Goal: Information Seeking & Learning: Find specific fact

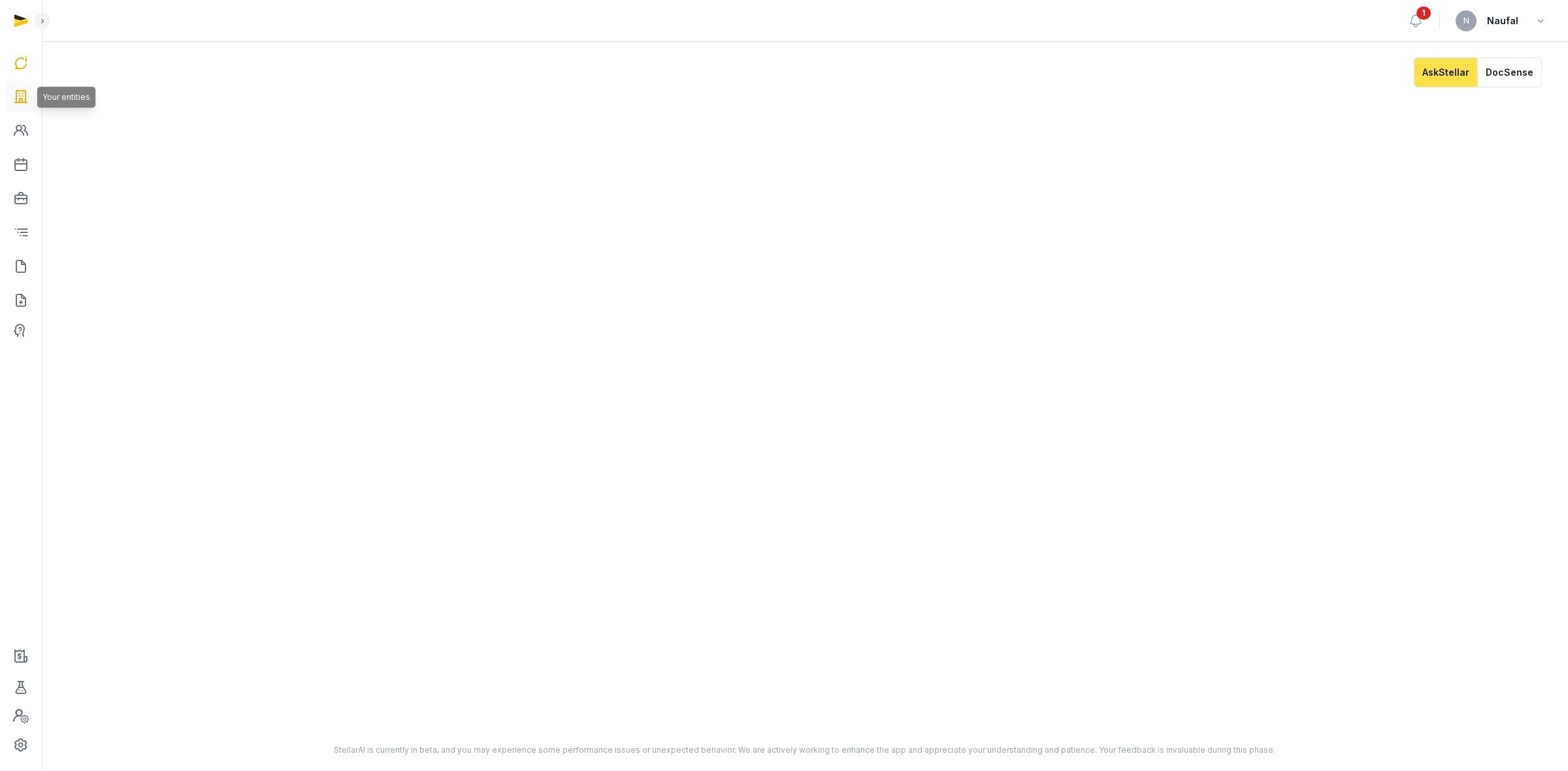
click at [26, 92] on icon at bounding box center [21, 97] width 15 height 21
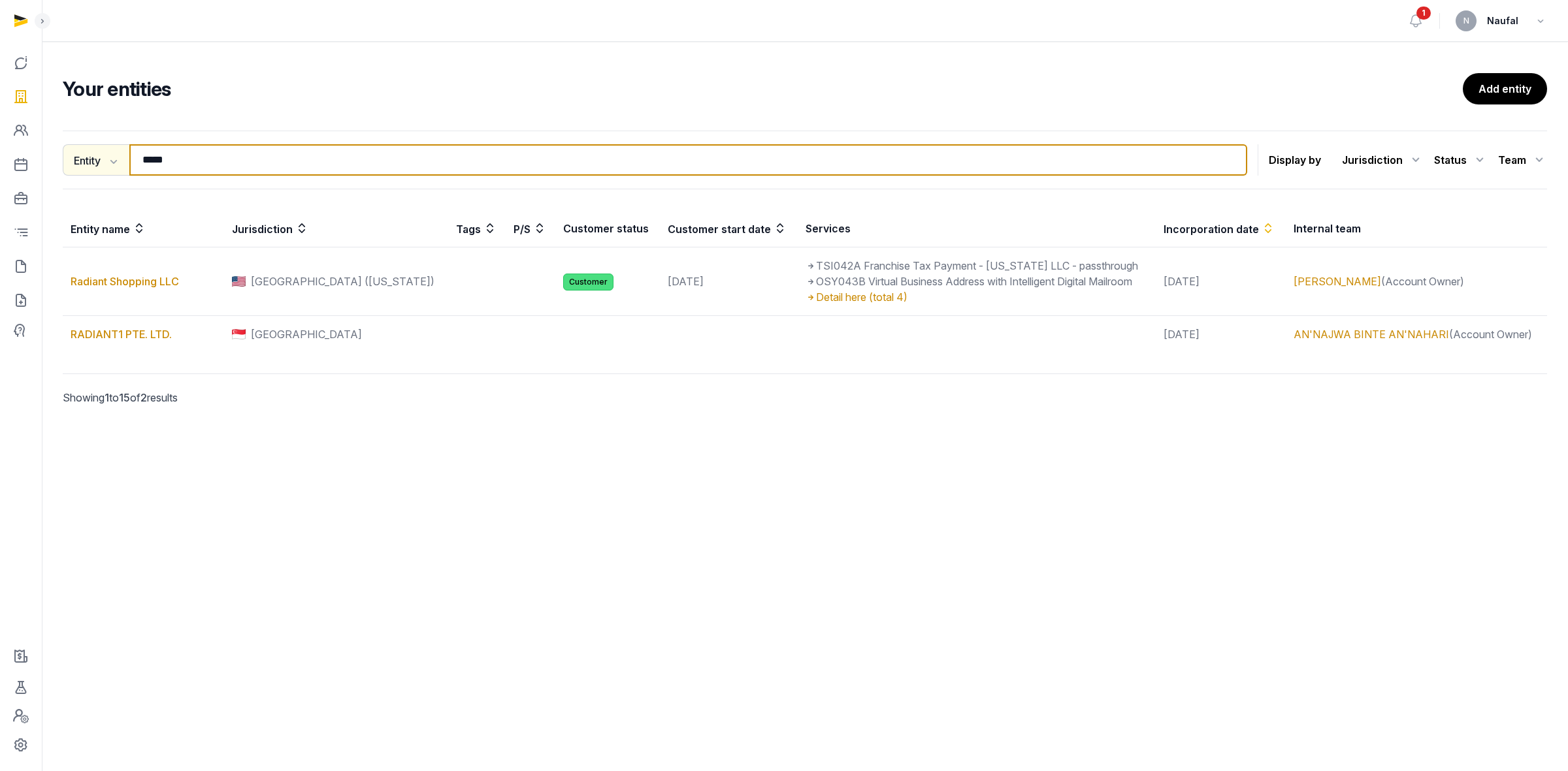
drag, startPoint x: 211, startPoint y: 168, endPoint x: 116, endPoint y: 165, distance: 95.0
click at [116, 165] on div "Entity Entity People Tags Services ***** Search" at bounding box center [655, 160] width 1185 height 31
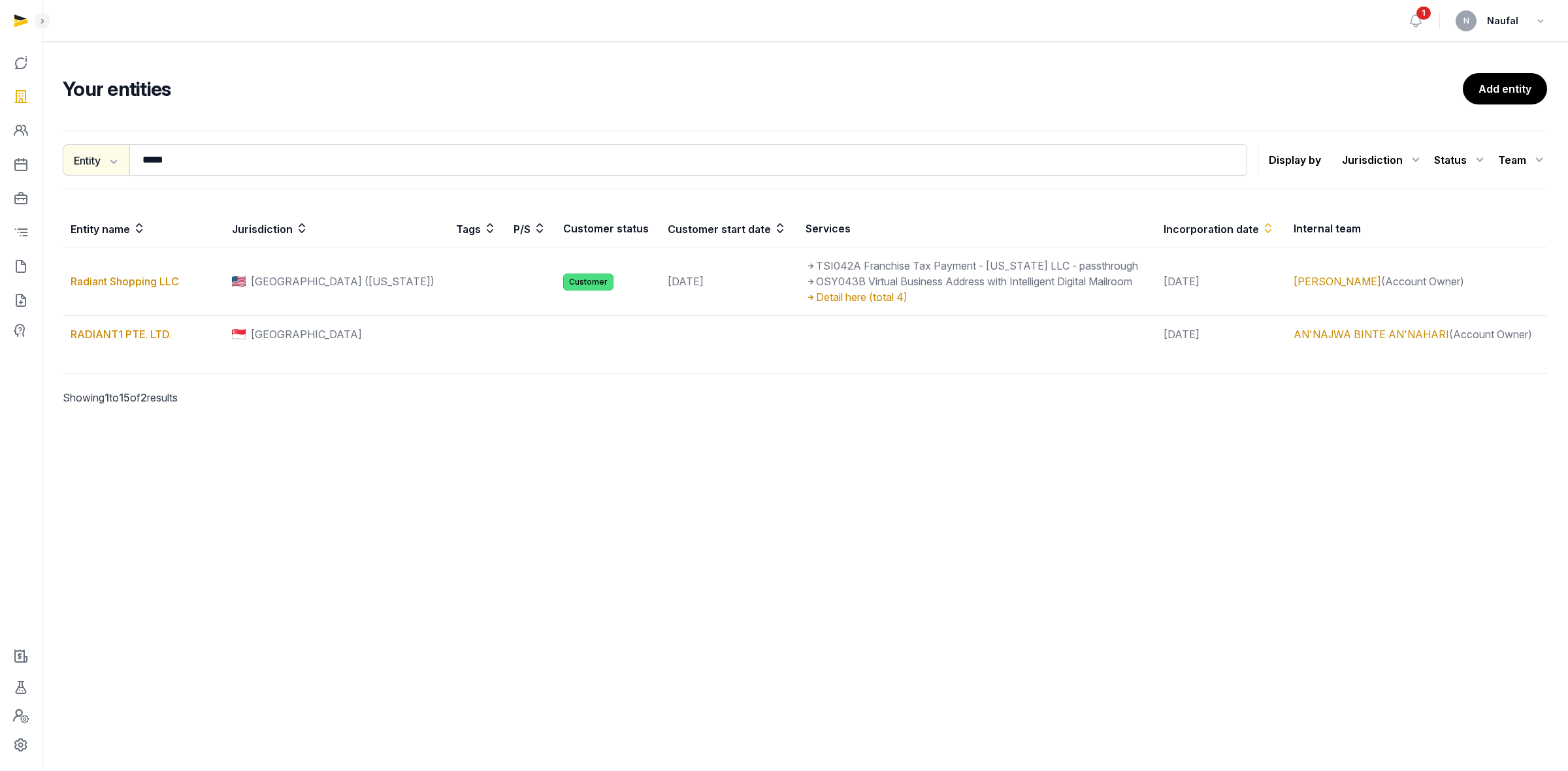
click at [116, 165] on icon "button" at bounding box center [112, 161] width 13 height 13
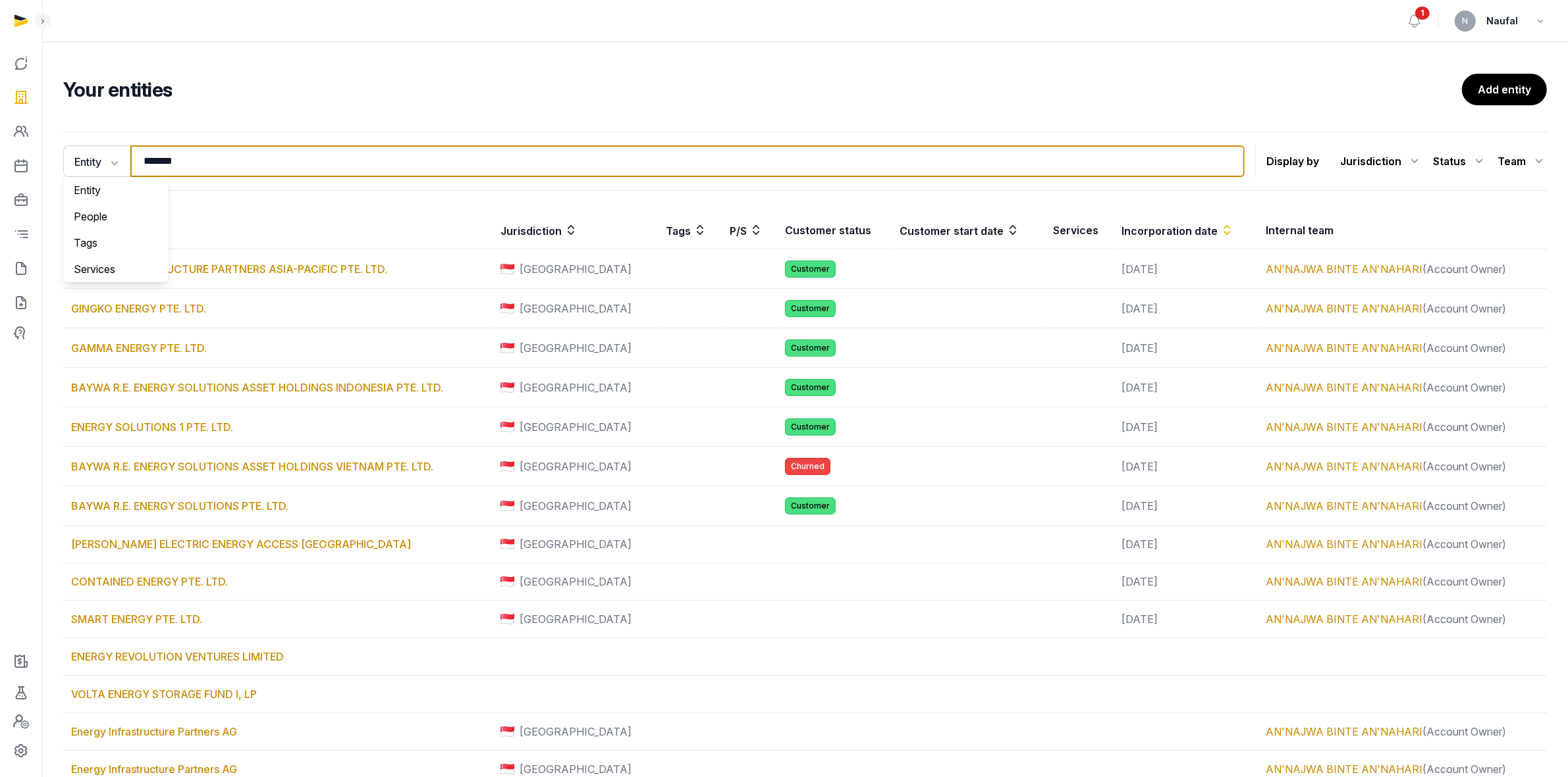
click at [321, 163] on input "******" at bounding box center [687, 161] width 1114 height 32
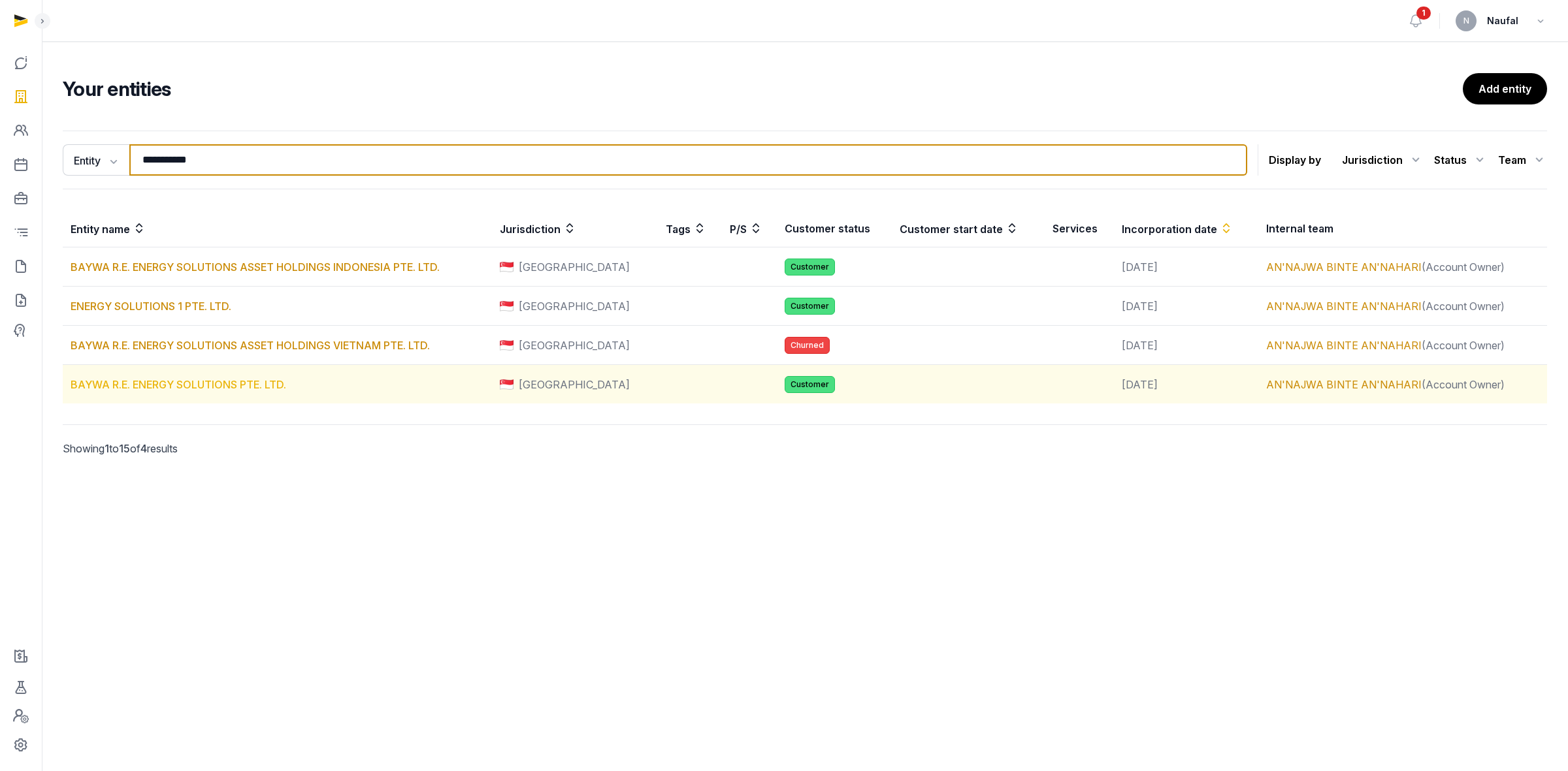
type input "**********"
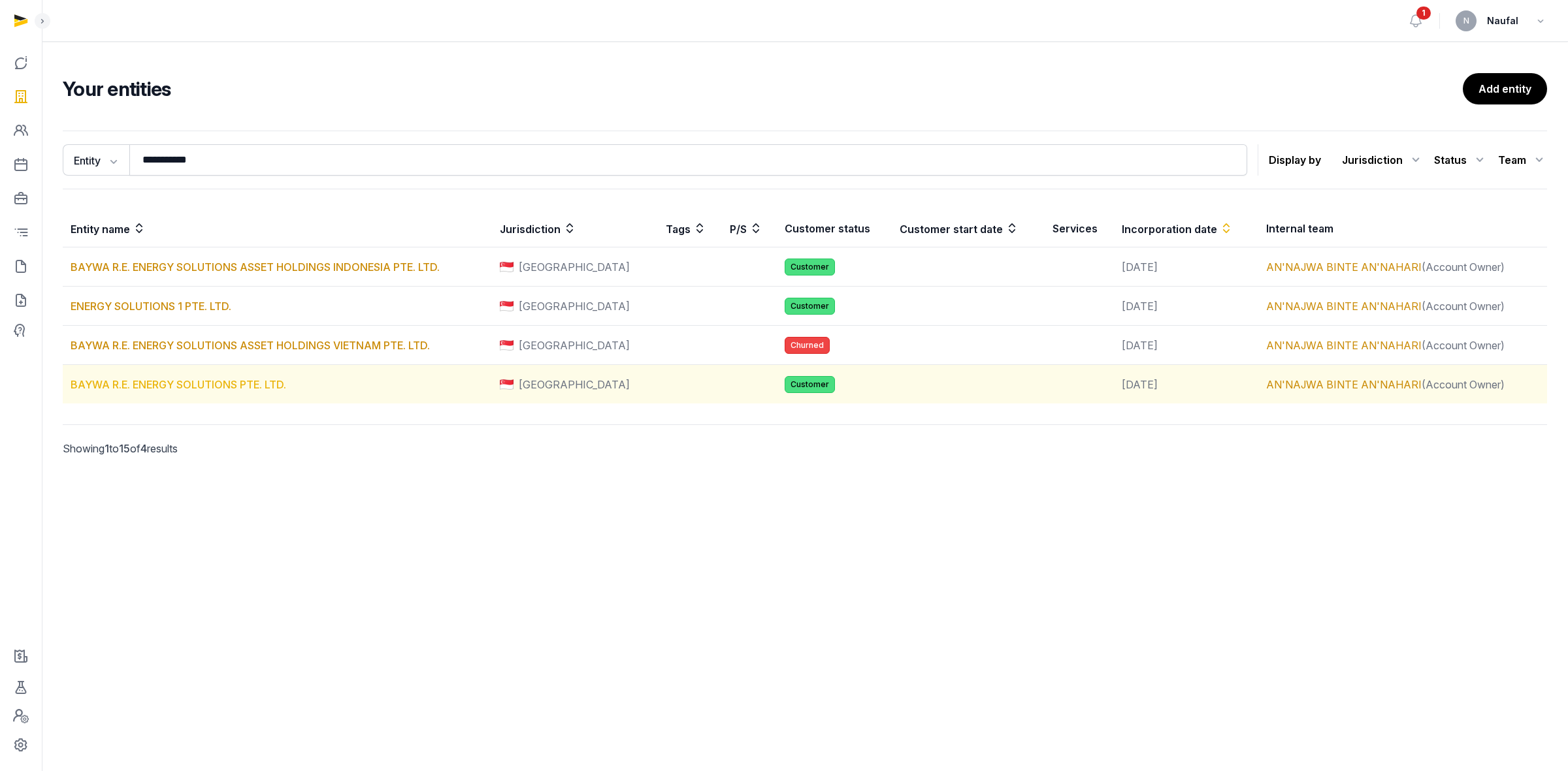
click at [269, 389] on link "BAYWA R.E. ENERGY SOLUTIONS PTE. LTD." at bounding box center [178, 385] width 216 height 13
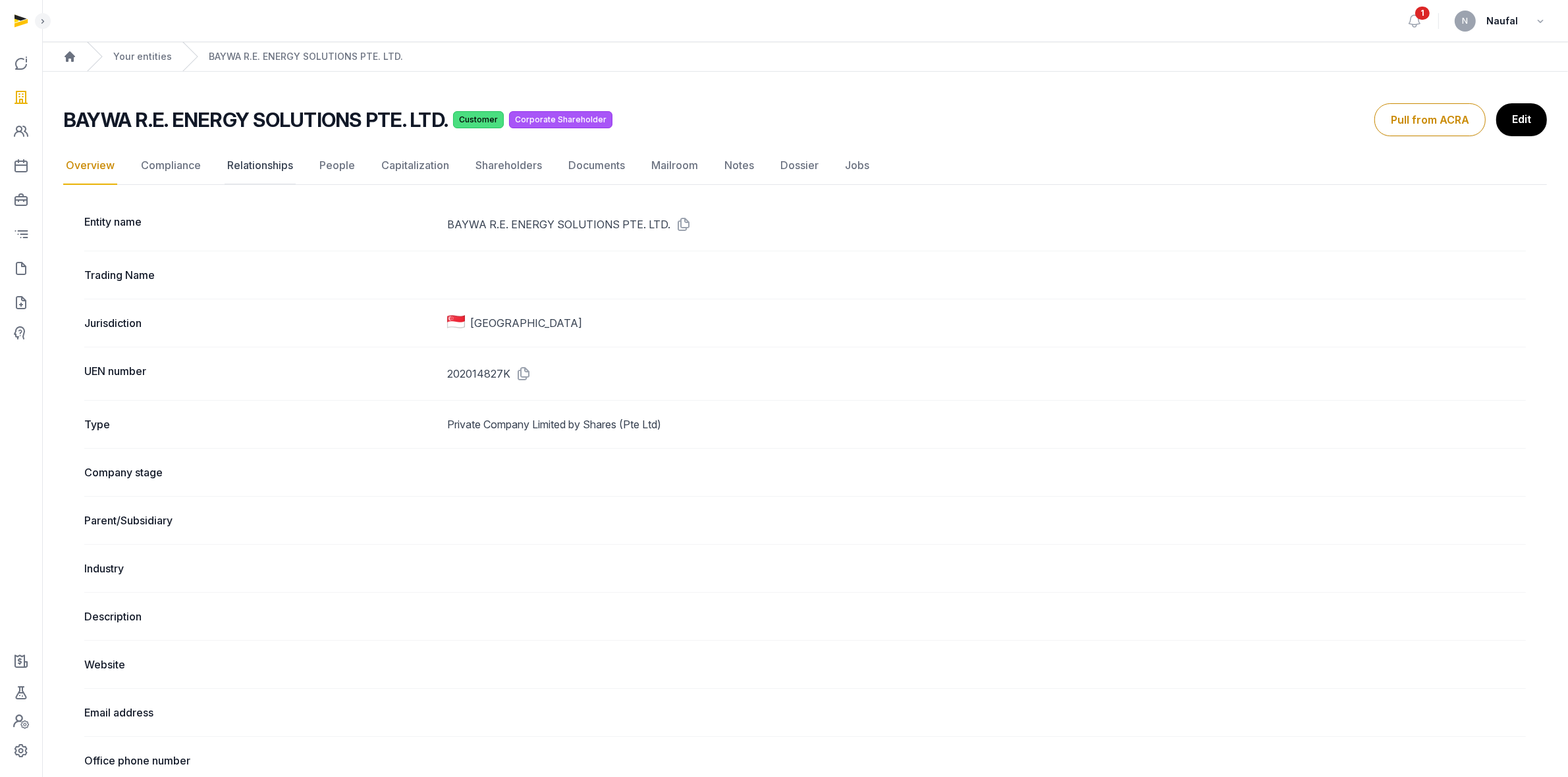
click at [270, 170] on link "Relationships" at bounding box center [260, 166] width 71 height 38
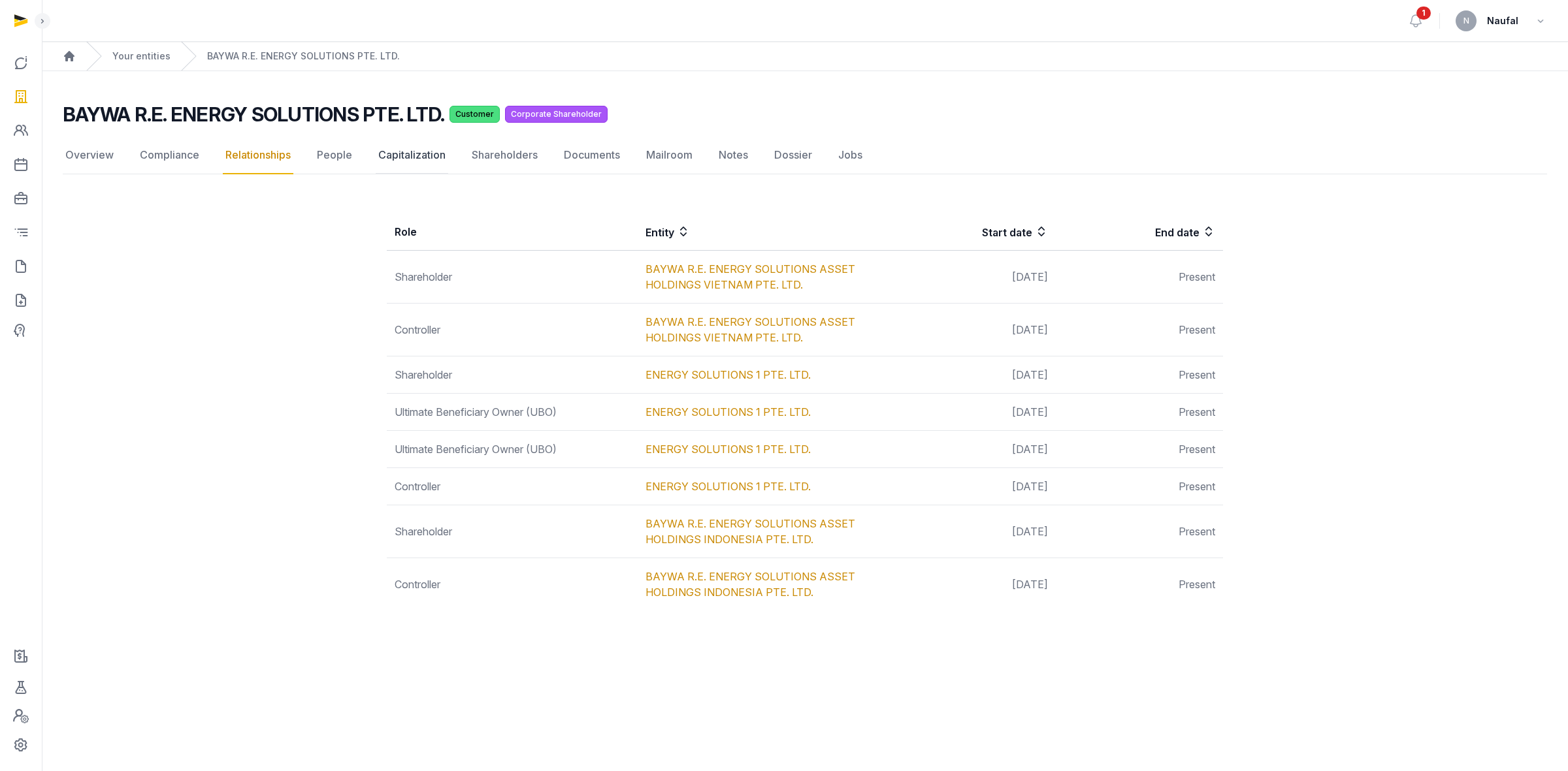
click at [396, 157] on link "Capitalization" at bounding box center [412, 156] width 72 height 38
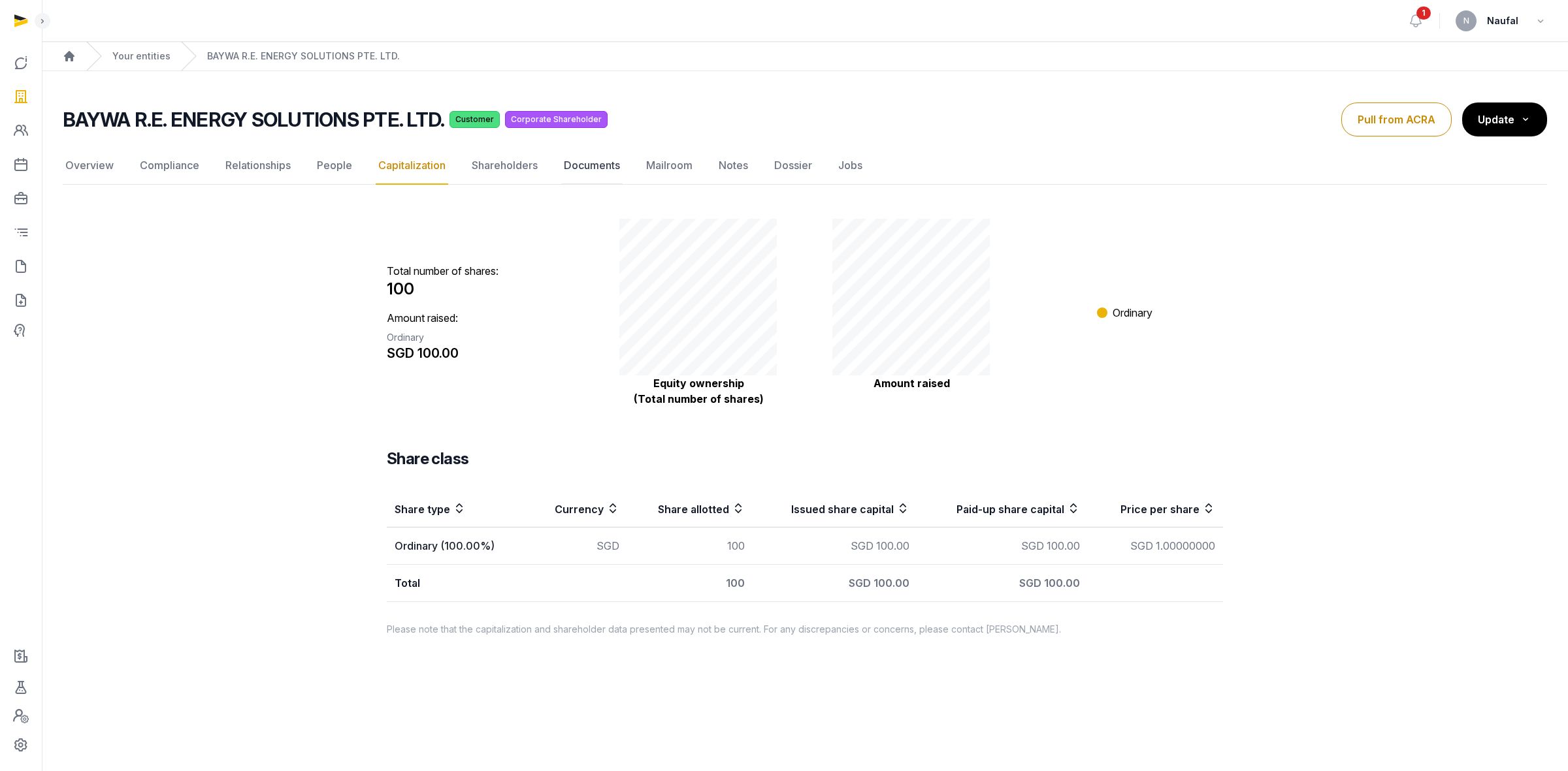
click at [577, 166] on link "Documents" at bounding box center [591, 166] width 62 height 38
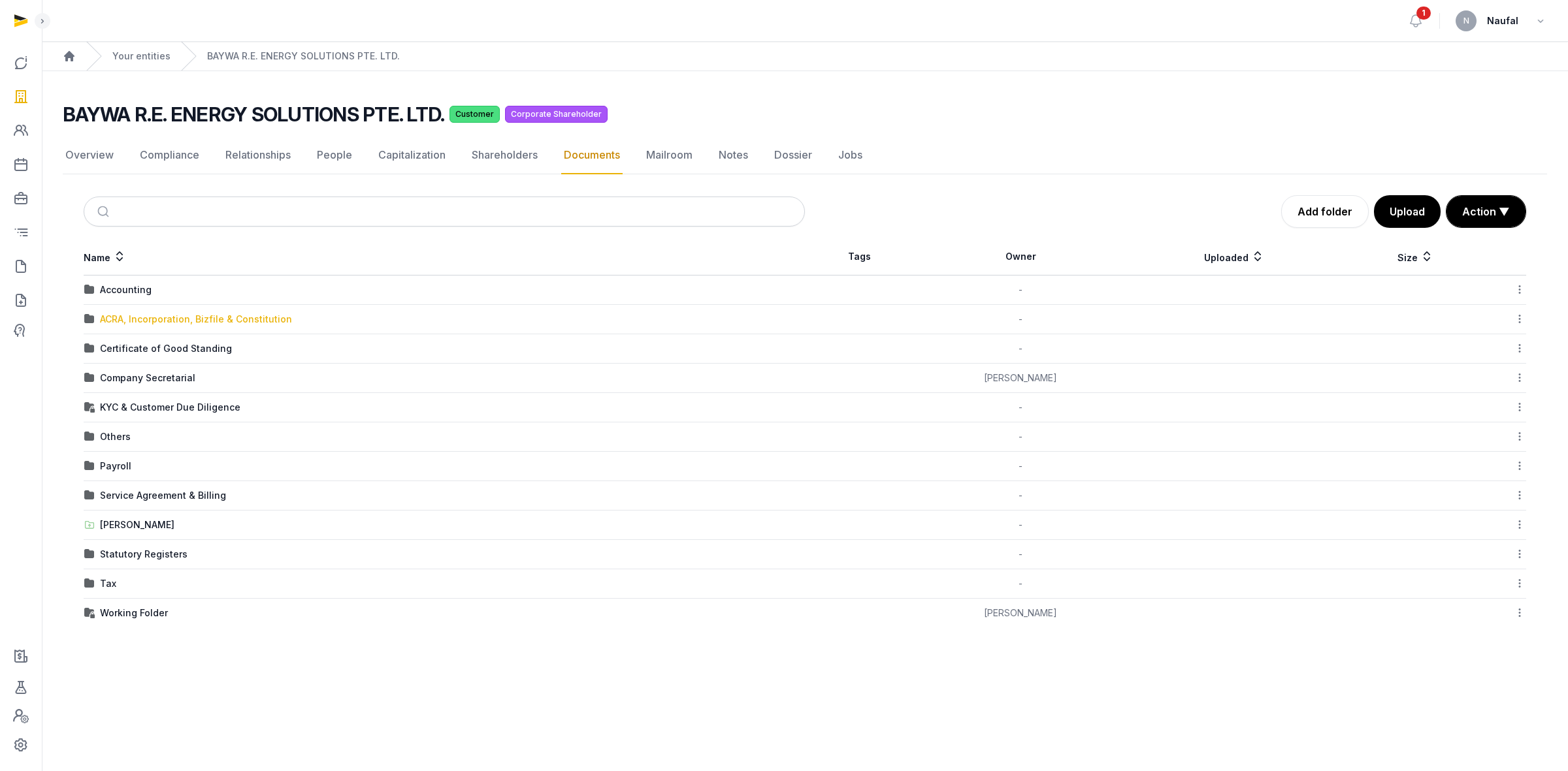
click at [213, 324] on div "ACRA, Incorporation, Bizfile & Constitution" at bounding box center [196, 319] width 192 height 13
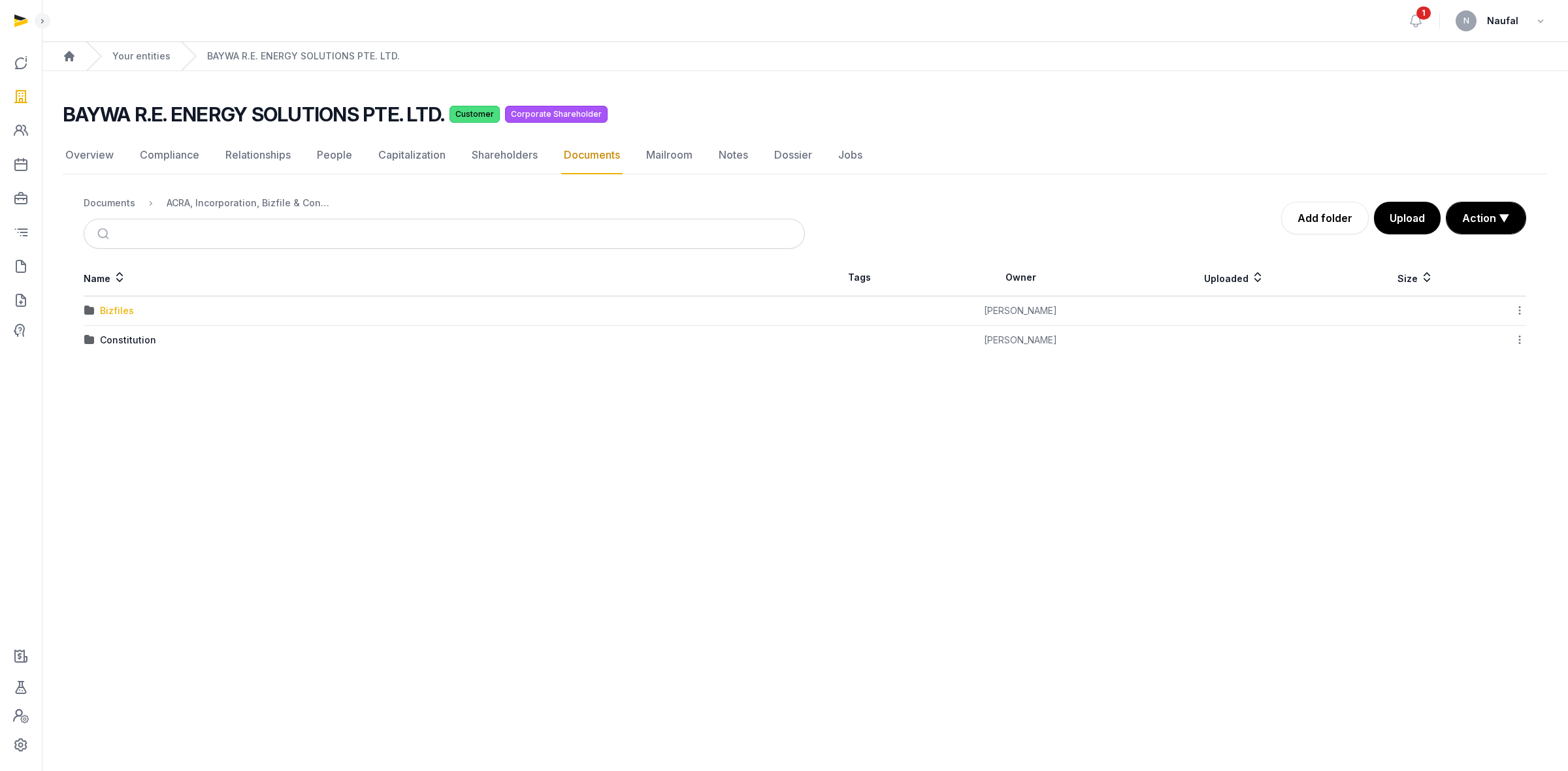
click at [125, 314] on div "Bizfiles" at bounding box center [117, 311] width 34 height 13
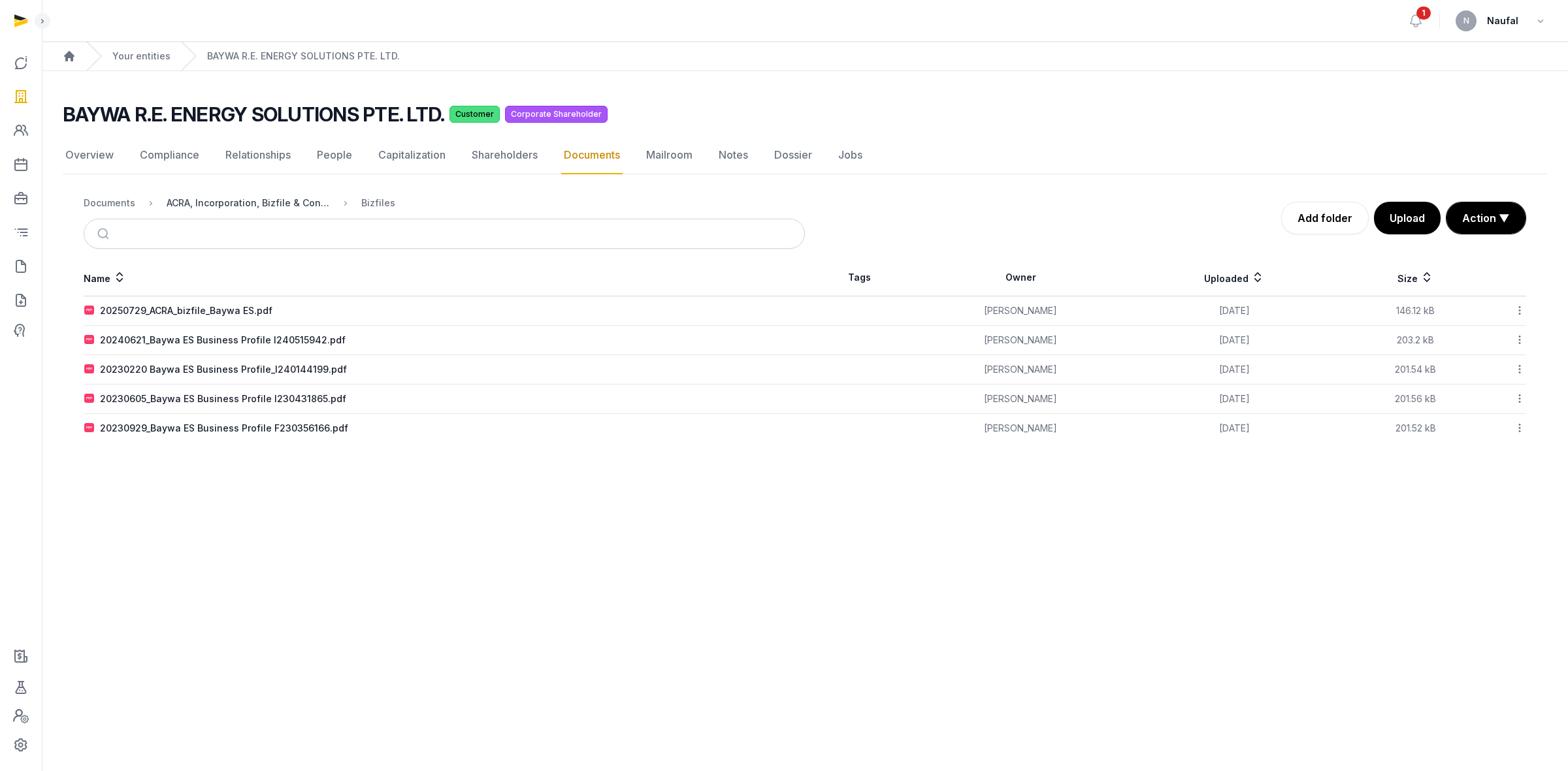
click at [261, 201] on div "ACRA, Incorporation, Bizfile & Constitution" at bounding box center [248, 203] width 164 height 13
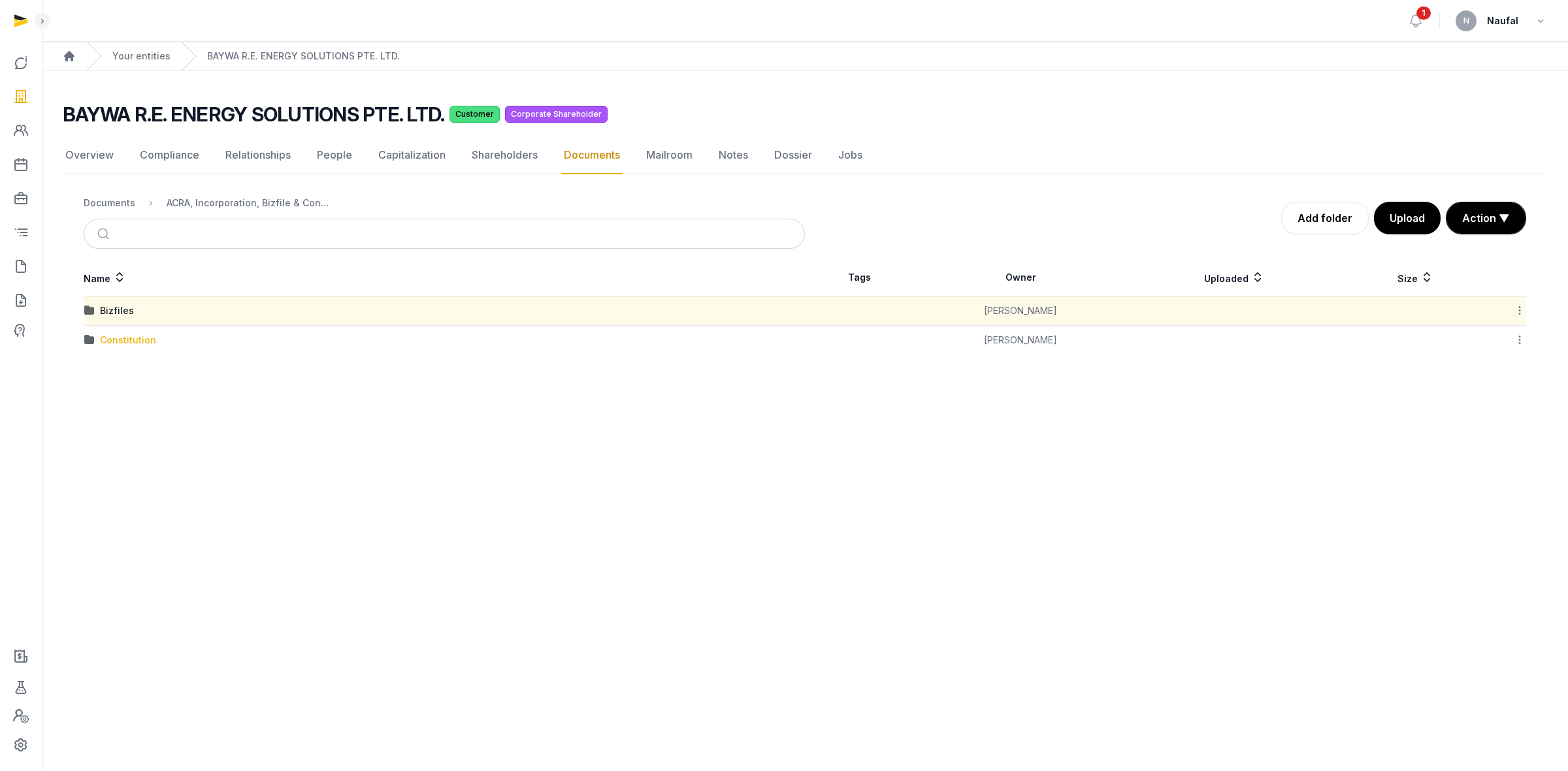
click at [116, 340] on div "Constitution" at bounding box center [127, 340] width 56 height 13
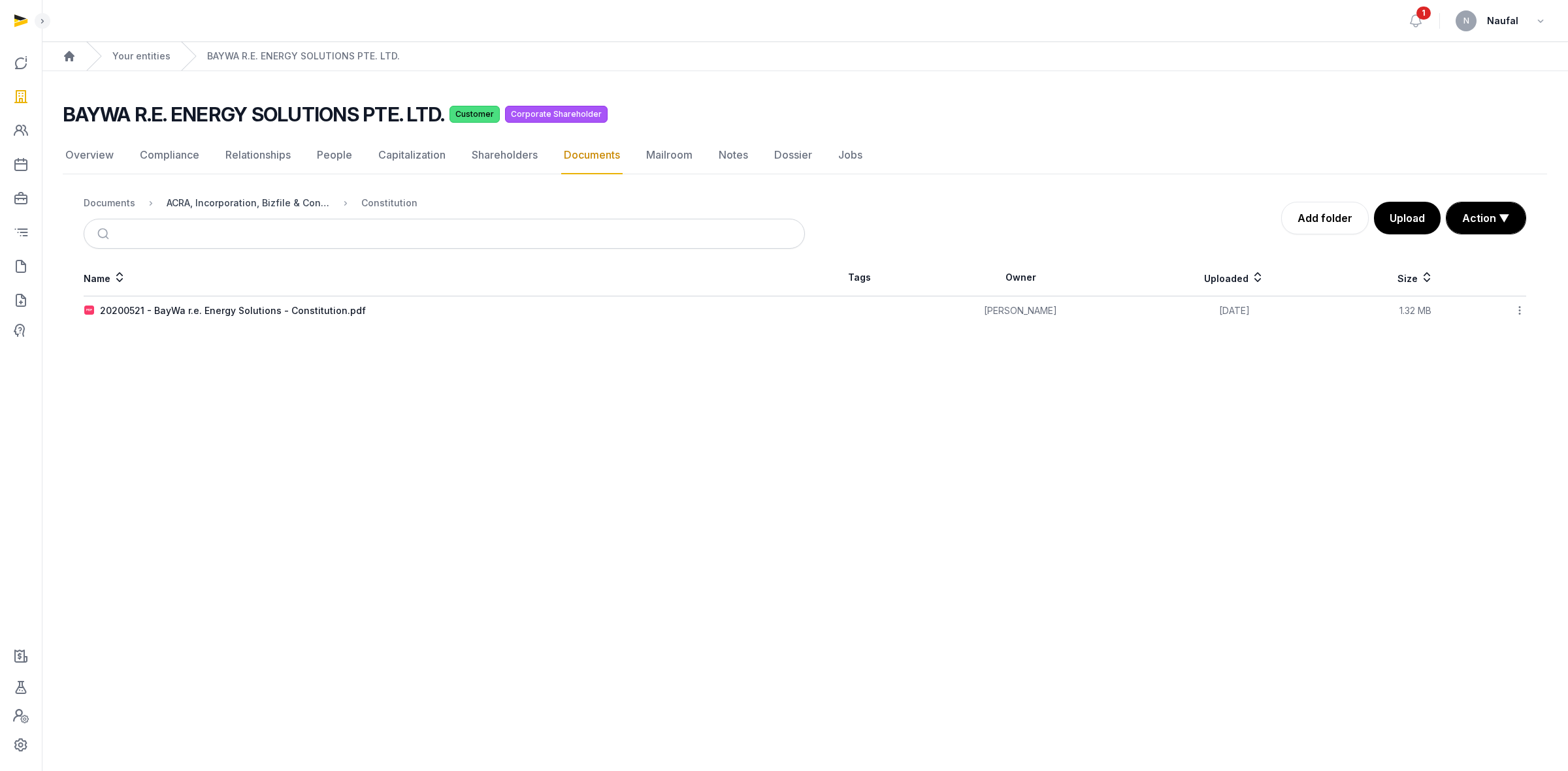
click at [261, 204] on div "ACRA, Incorporation, Bizfile & Constitution" at bounding box center [248, 203] width 164 height 13
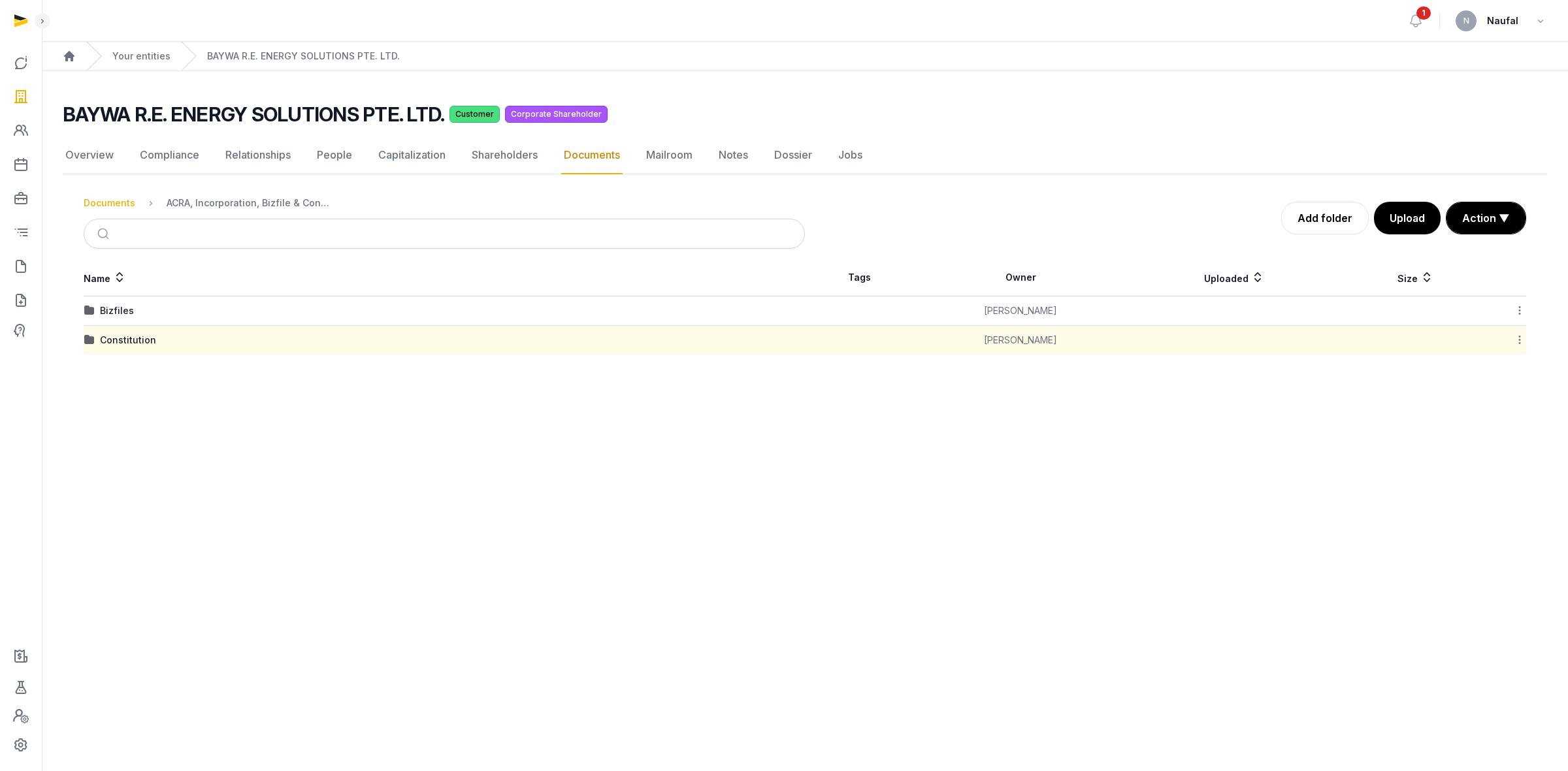
click at [118, 207] on div "Documents" at bounding box center [109, 203] width 51 height 13
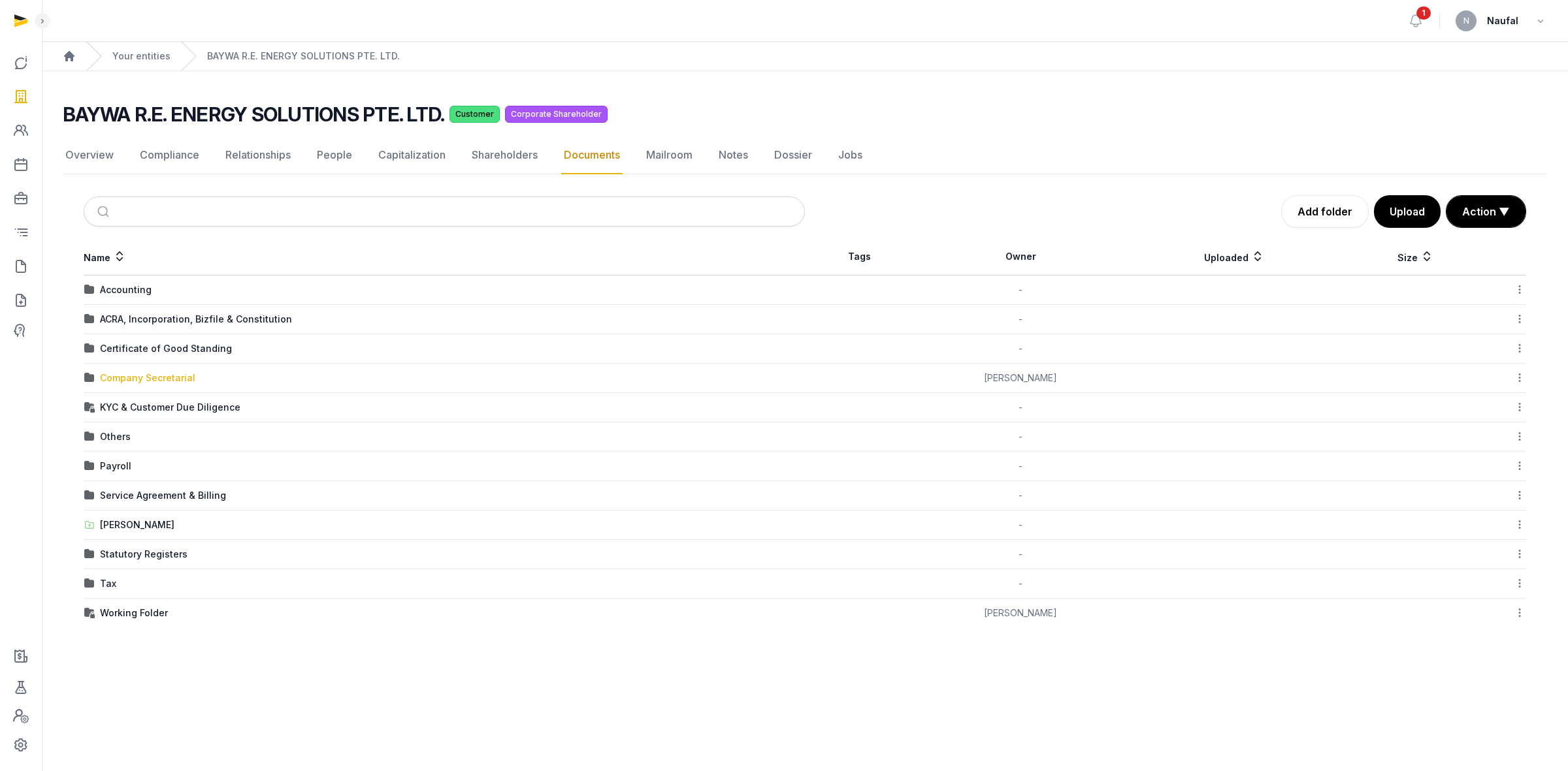
click at [180, 376] on div "Company Secretarial" at bounding box center [147, 378] width 95 height 13
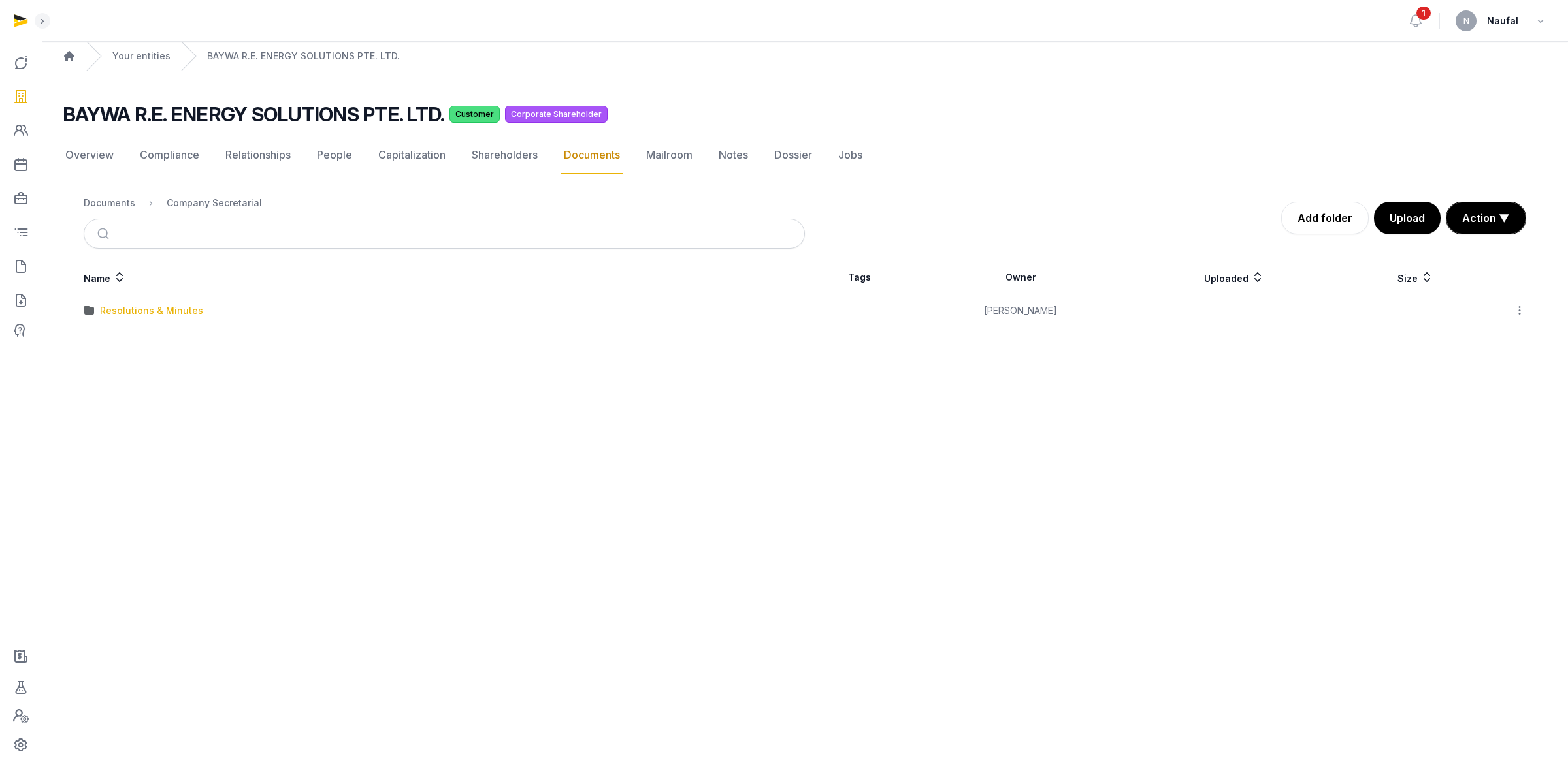
click at [187, 314] on div "Resolutions & Minutes" at bounding box center [151, 311] width 104 height 13
click at [106, 368] on div "2025" at bounding box center [111, 370] width 23 height 13
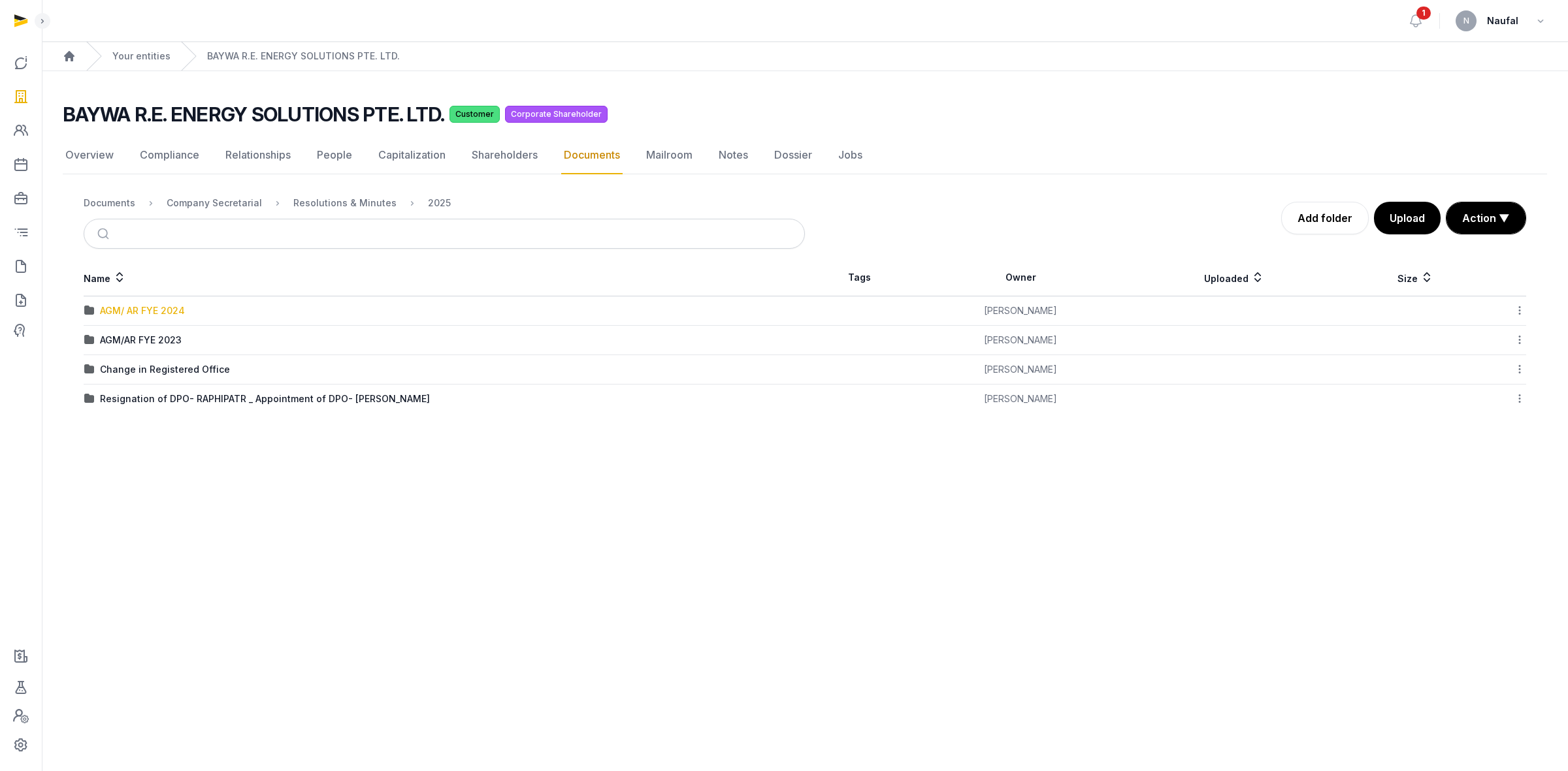
click at [172, 311] on div "AGM/ AR FYE 2024" at bounding box center [142, 311] width 85 height 13
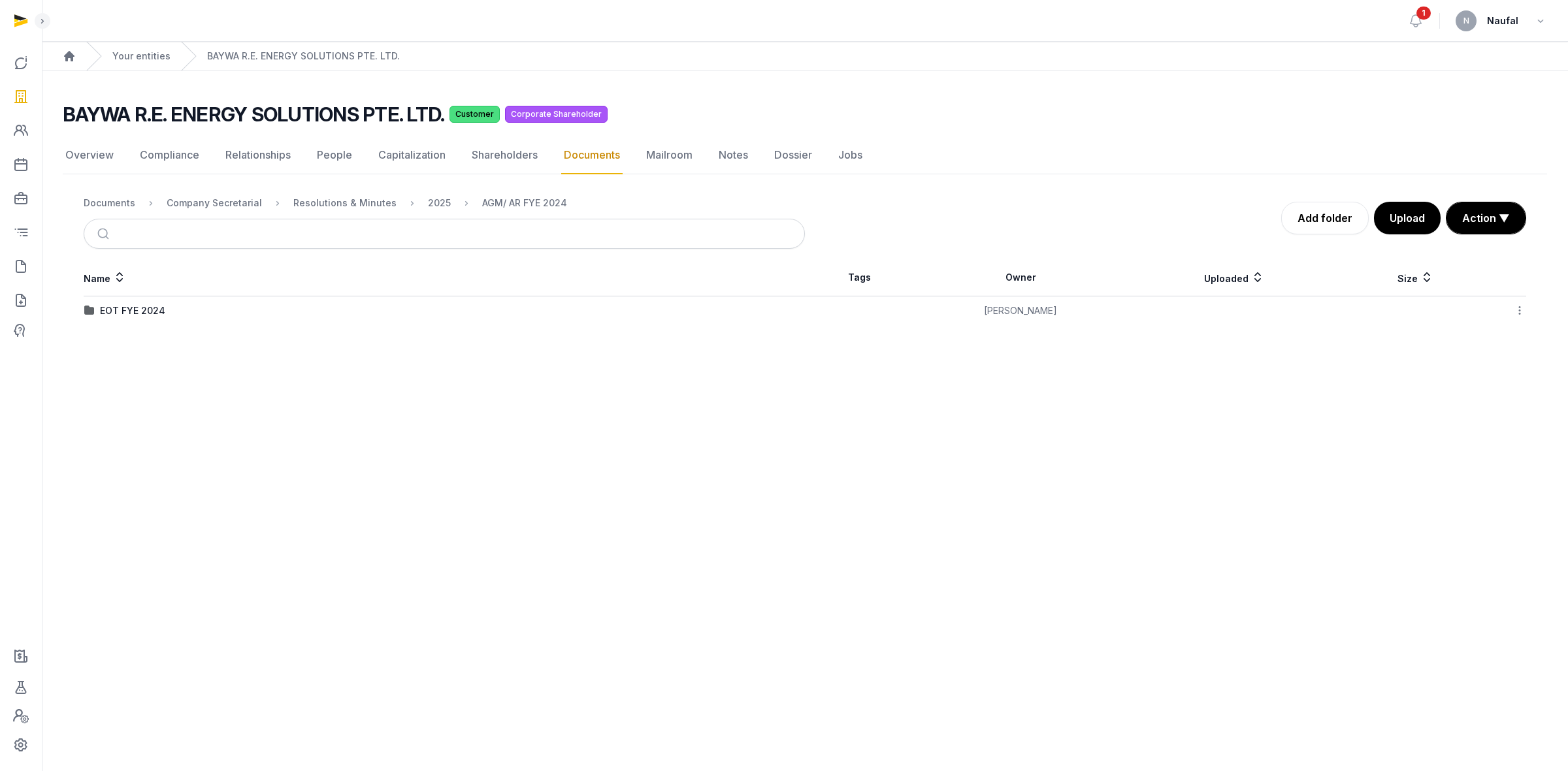
click at [141, 315] on div "EOT FYE 2024" at bounding box center [132, 311] width 66 height 13
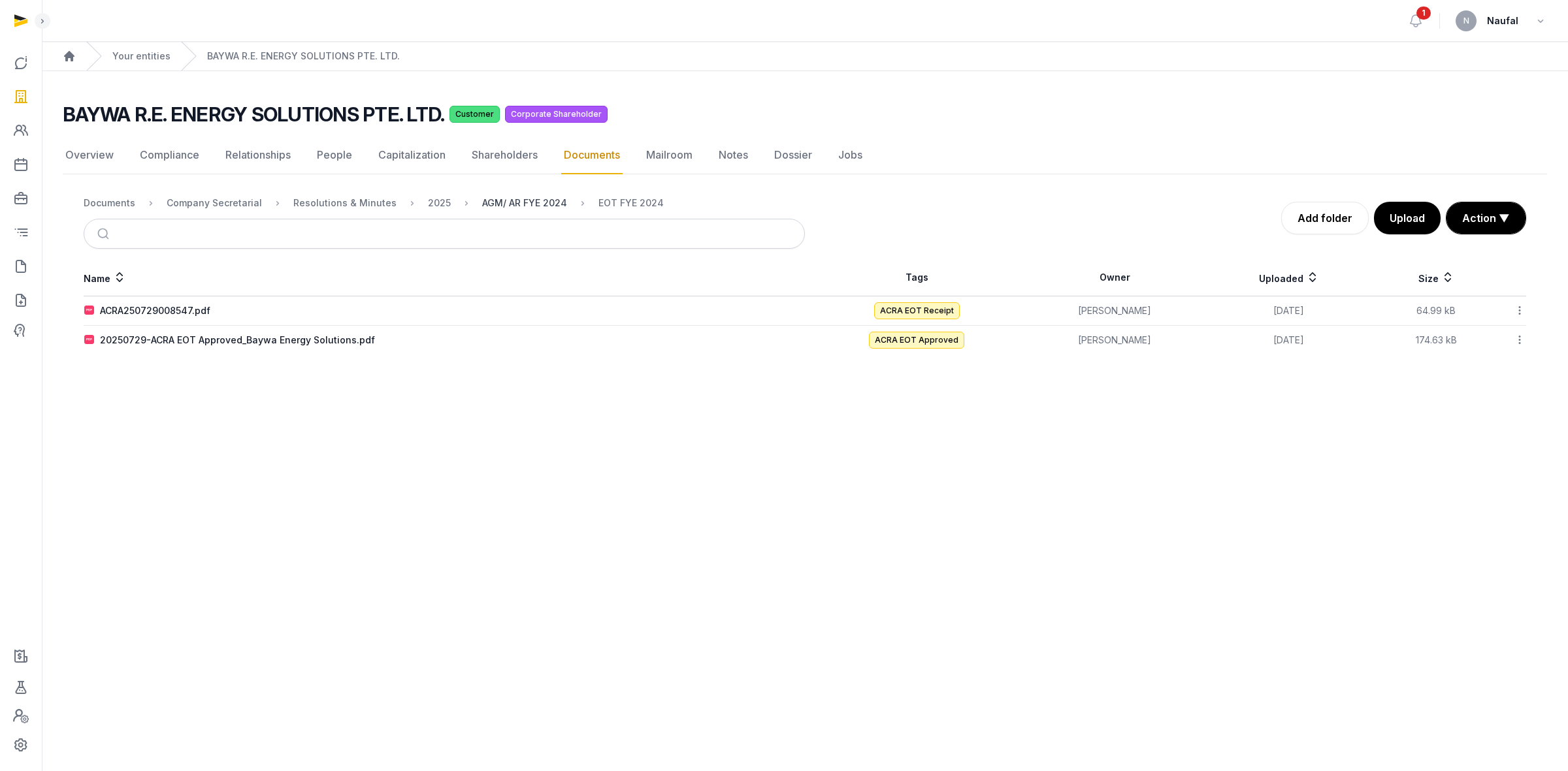
click at [483, 200] on div "AGM/ AR FYE 2024" at bounding box center [524, 203] width 85 height 13
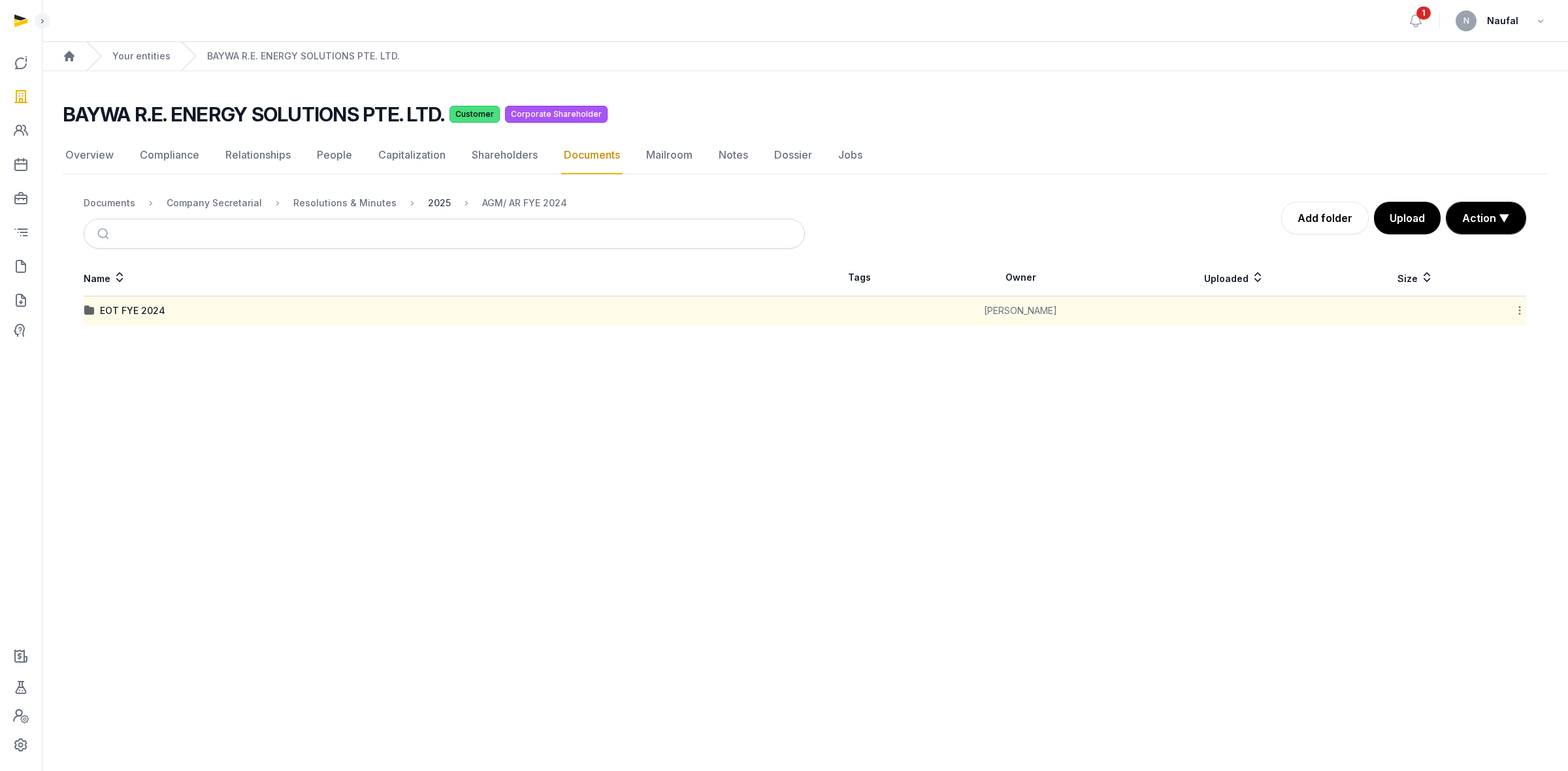
click at [428, 204] on div "2025" at bounding box center [439, 203] width 23 height 13
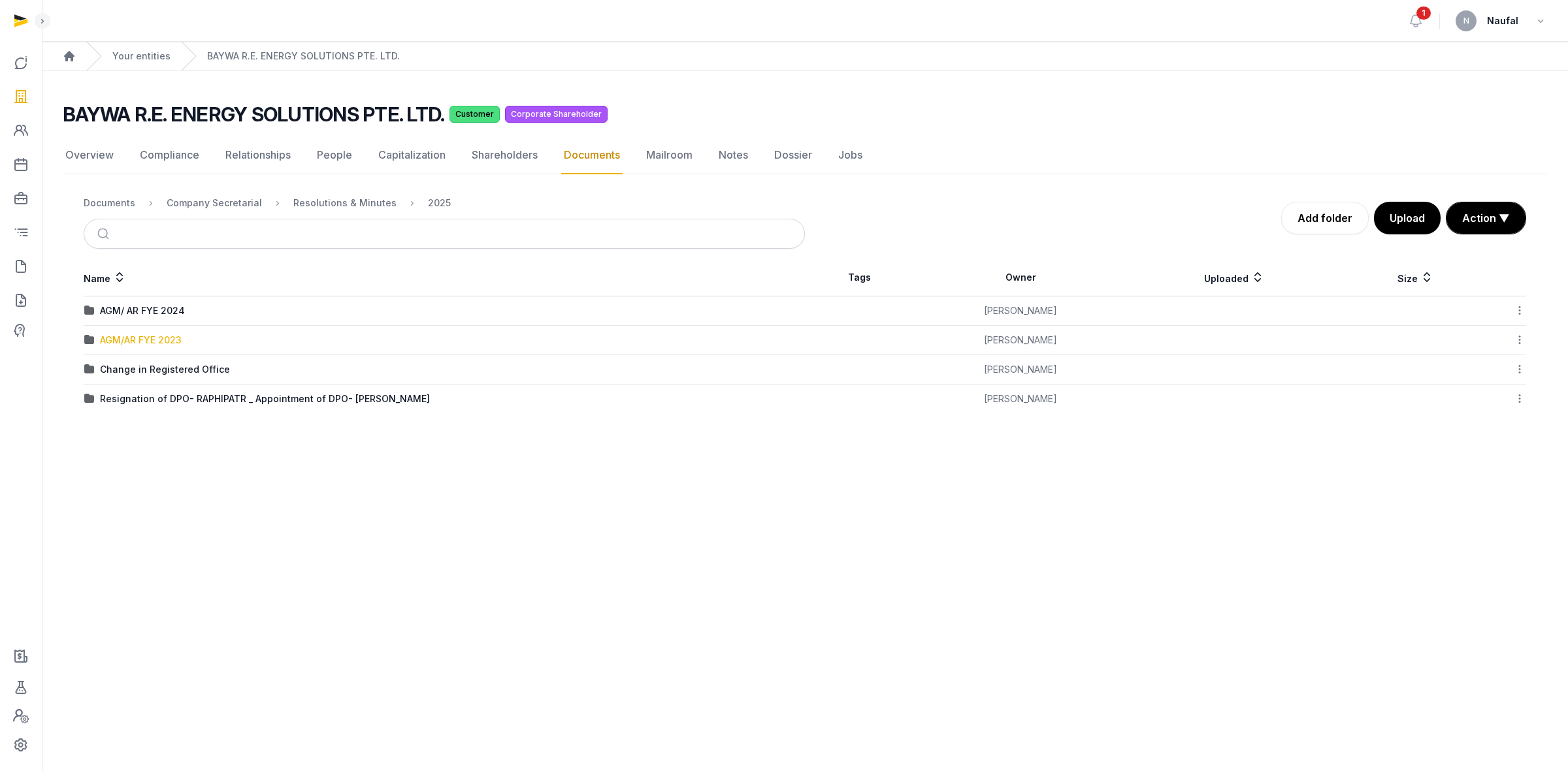
click at [141, 337] on div "AGM/AR FYE 2023" at bounding box center [141, 340] width 82 height 13
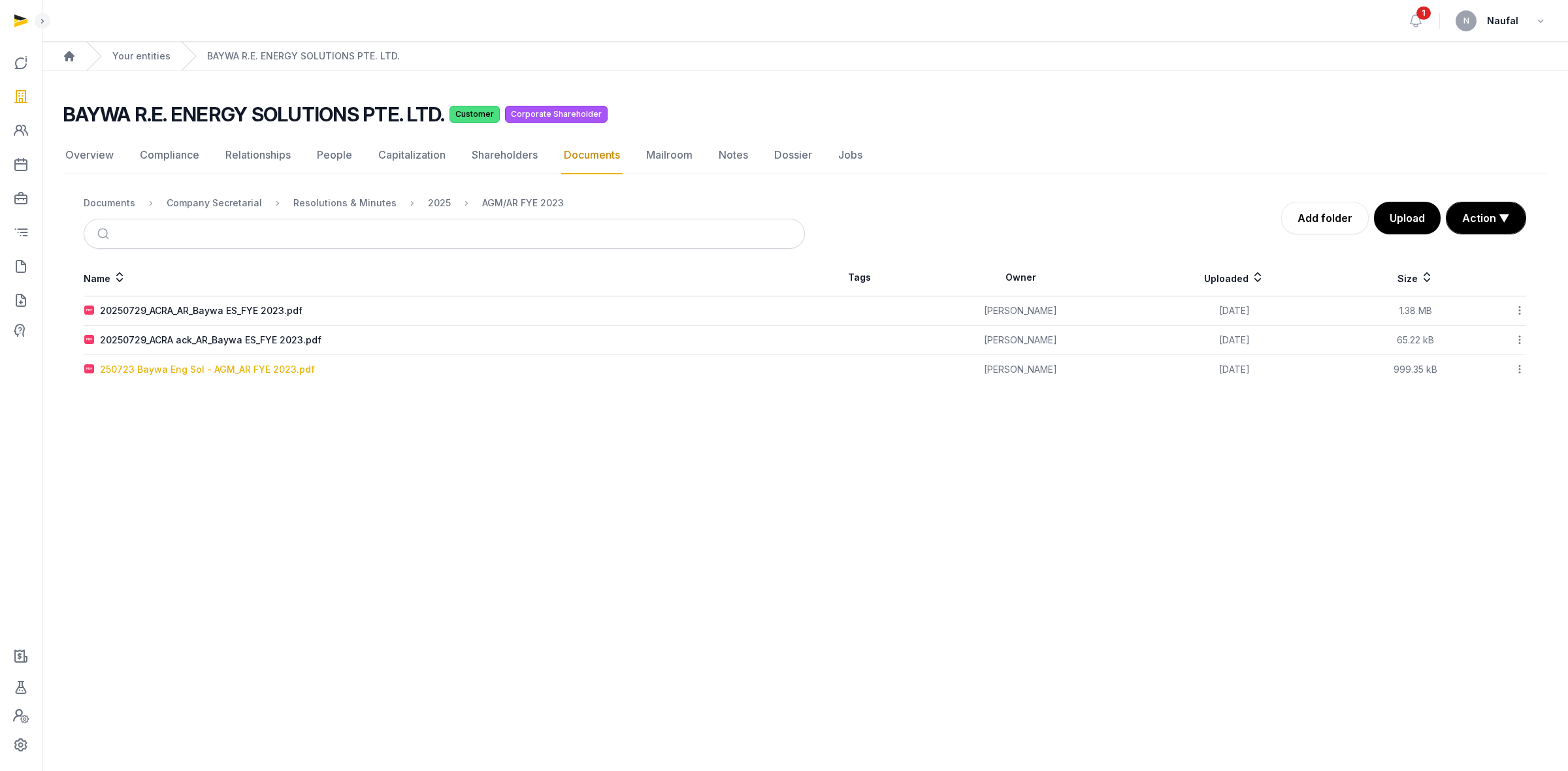
click at [272, 373] on div "250723 Baywa Eng Sol - AGM_AR FYE 2023.pdf" at bounding box center [207, 370] width 215 height 13
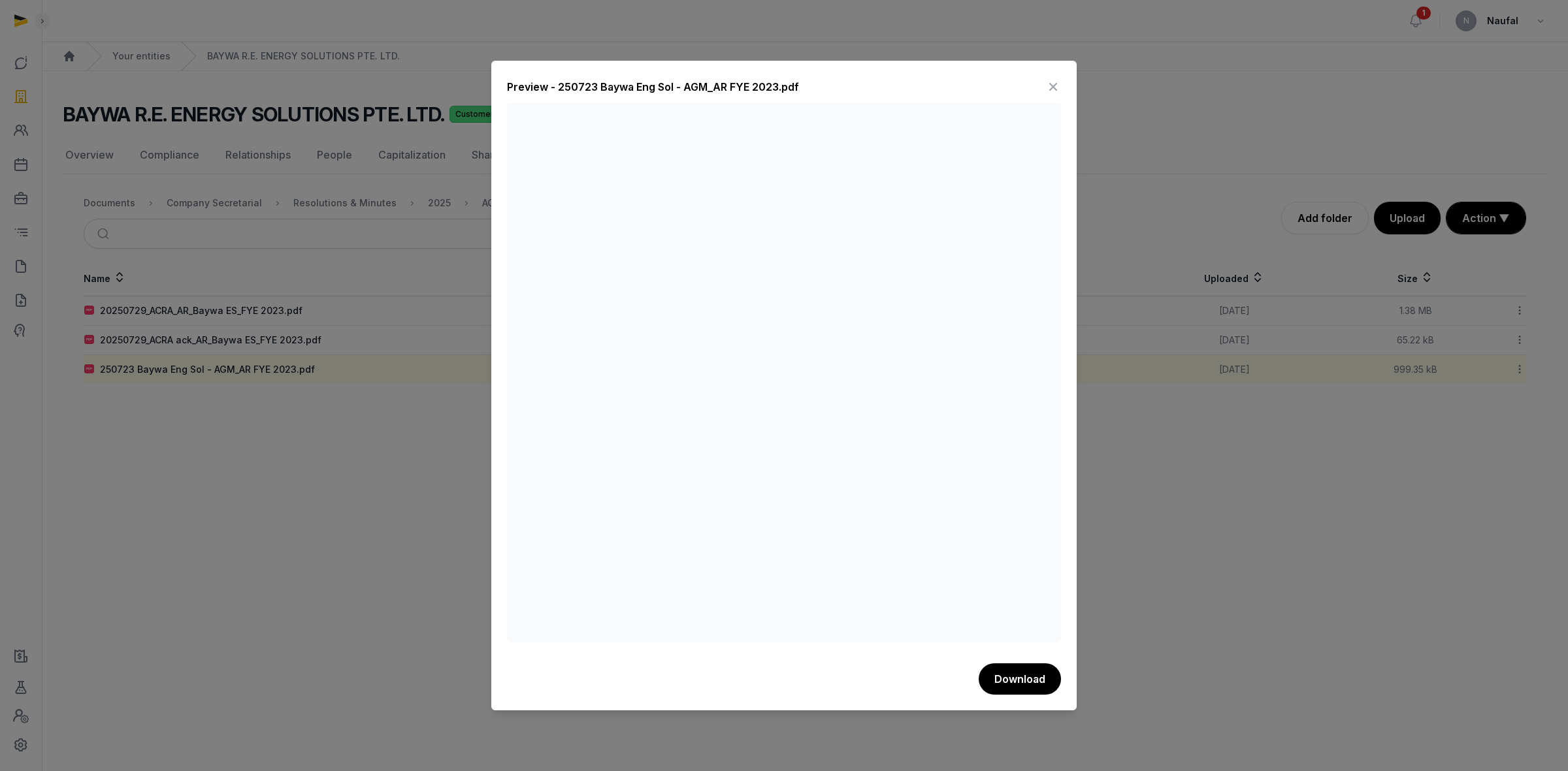
click at [214, 569] on div at bounding box center [784, 385] width 1568 height 771
click at [1053, 88] on icon at bounding box center [1053, 87] width 15 height 21
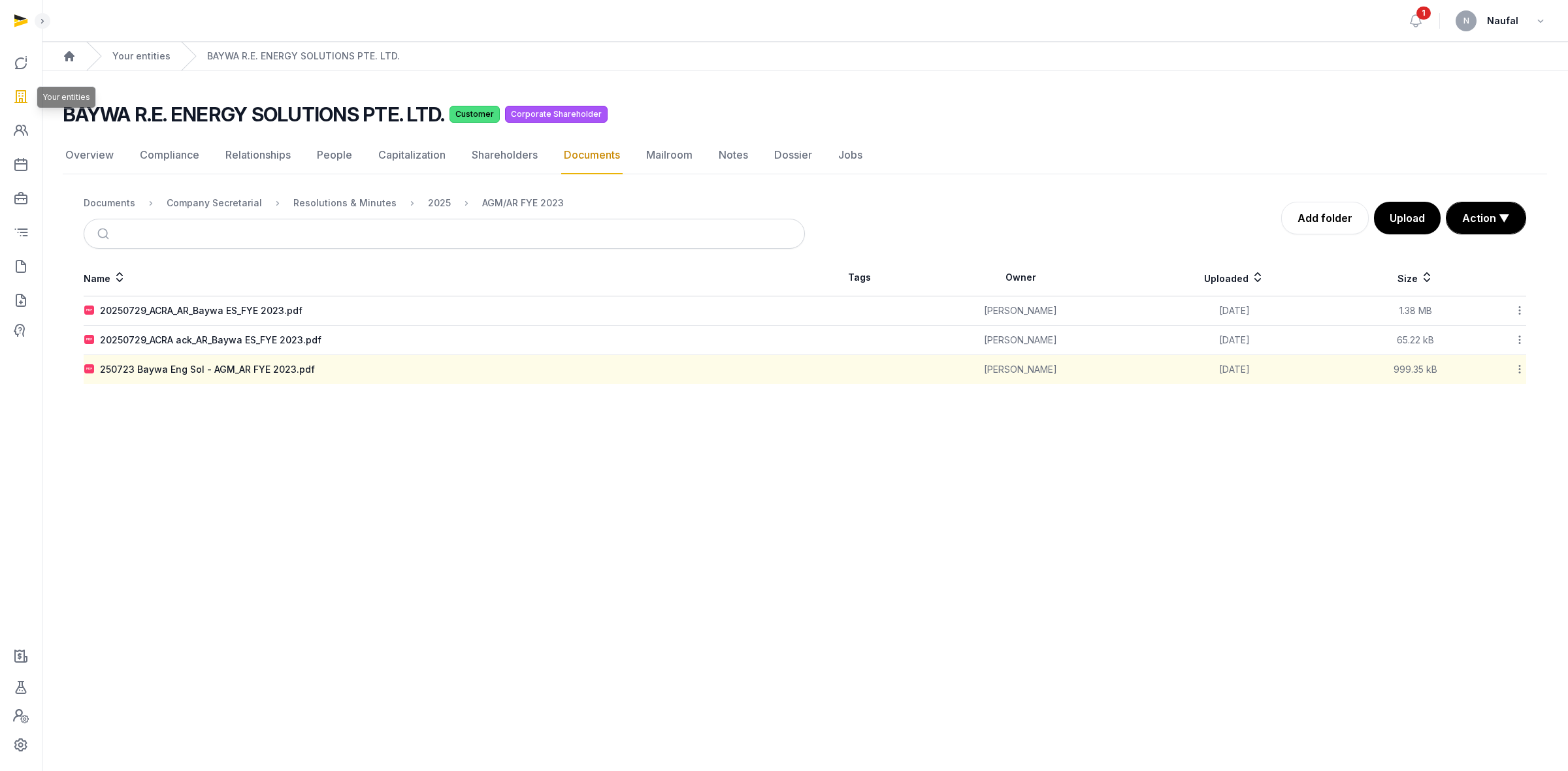
click at [20, 93] on icon at bounding box center [21, 97] width 15 height 21
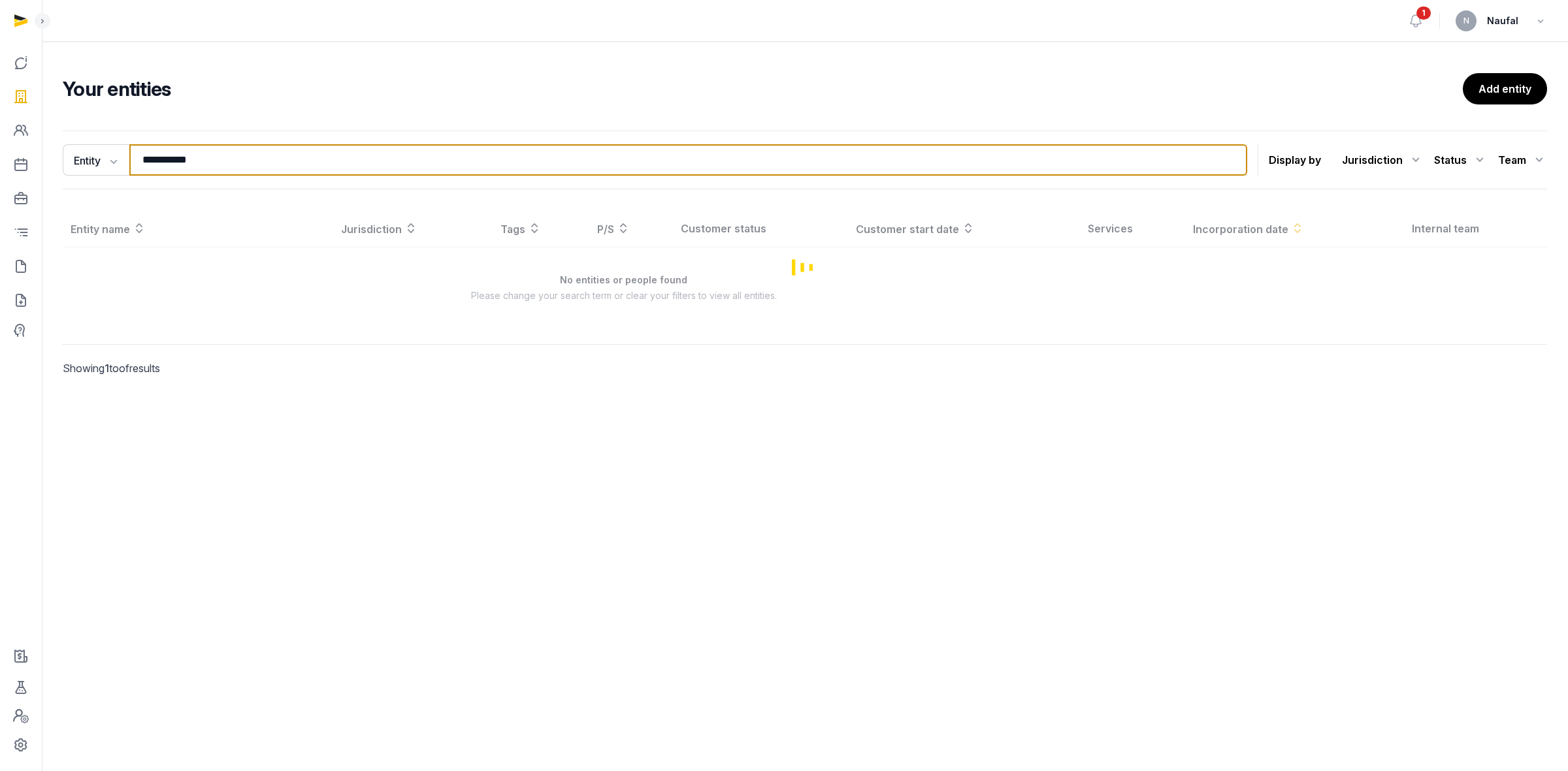
click at [216, 164] on input "**********" at bounding box center [687, 160] width 1117 height 31
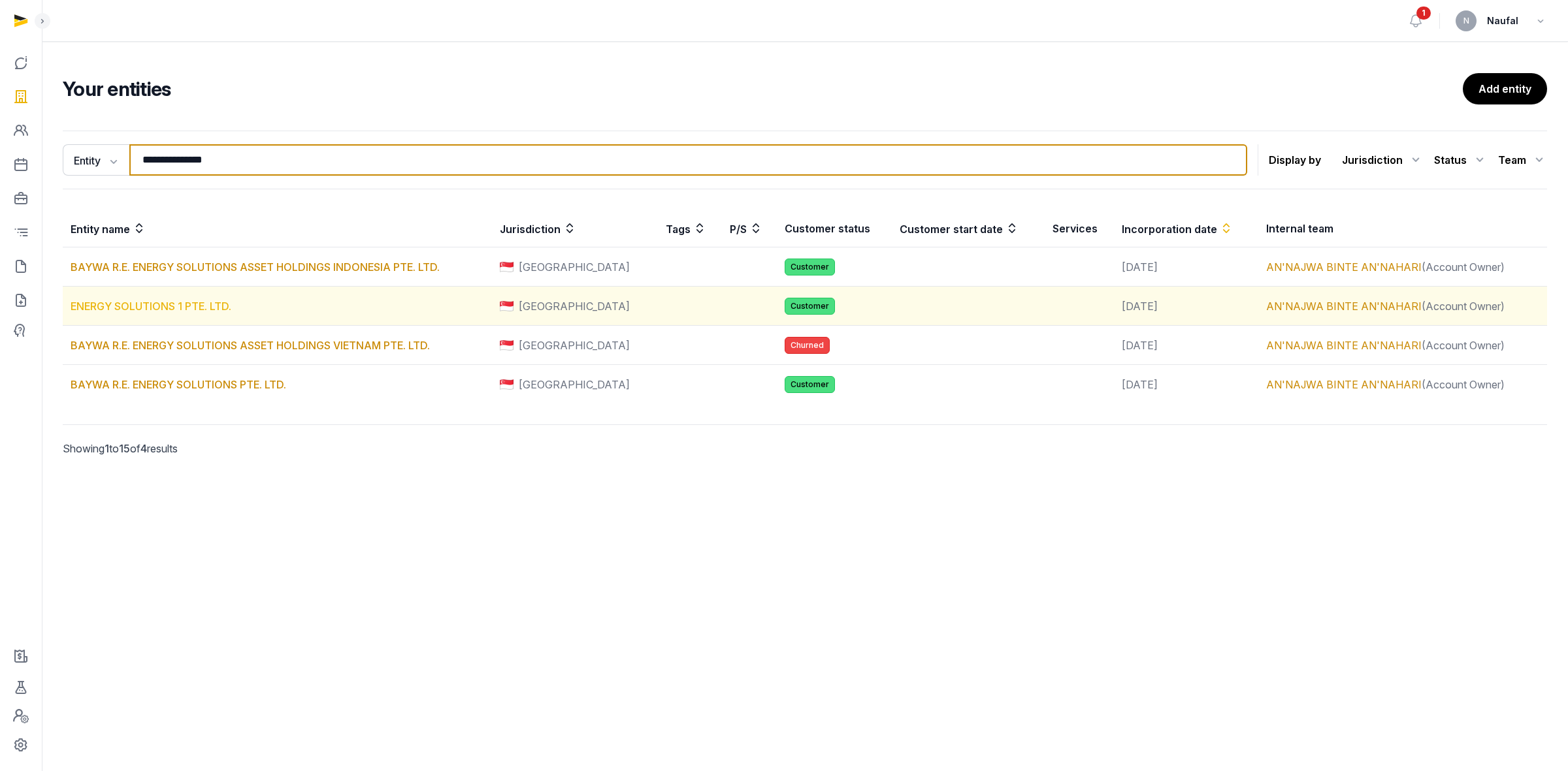
type input "**********"
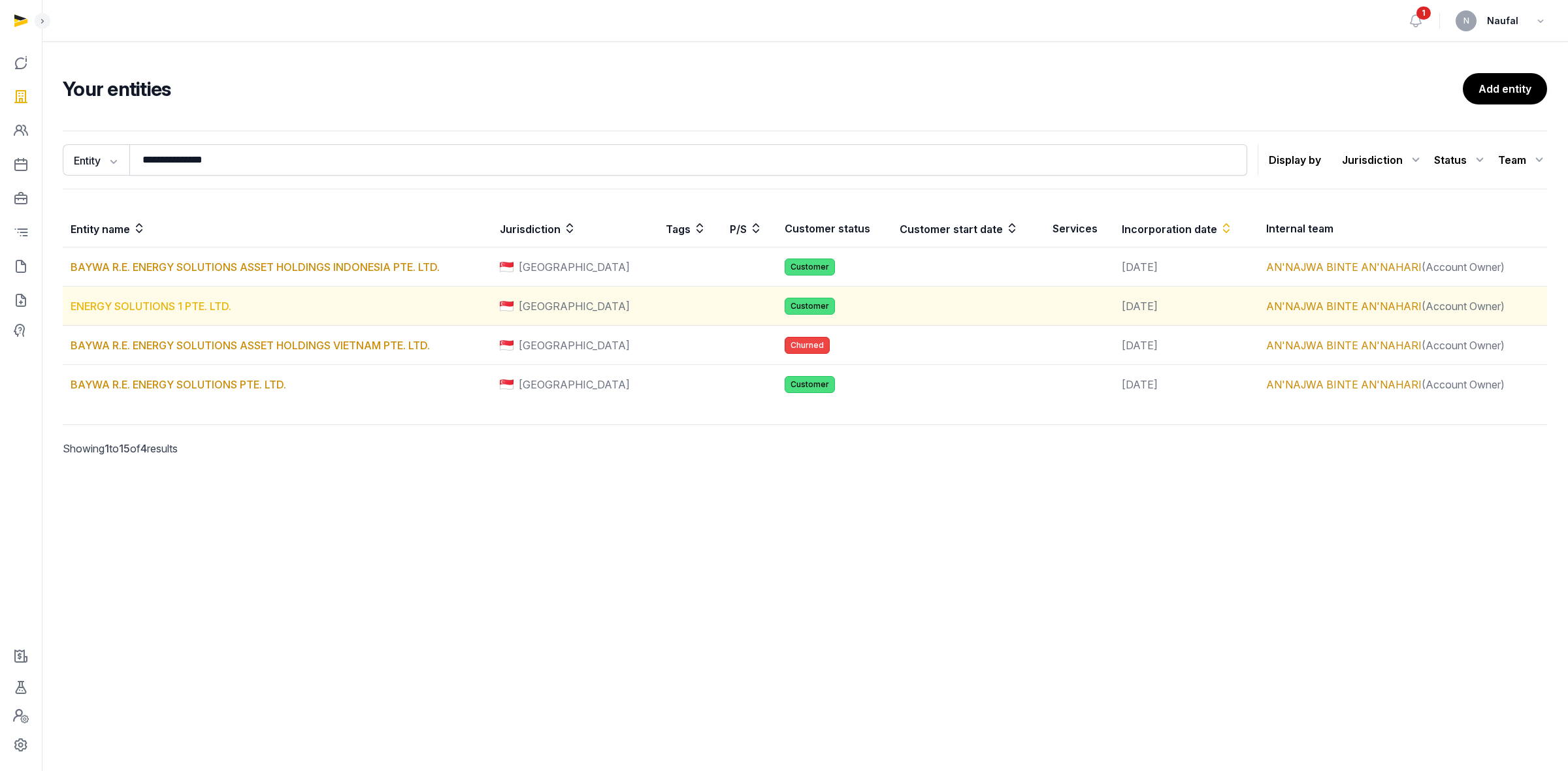
click at [184, 302] on link "ENERGY SOLUTIONS 1 PTE. LTD." at bounding box center [150, 306] width 161 height 13
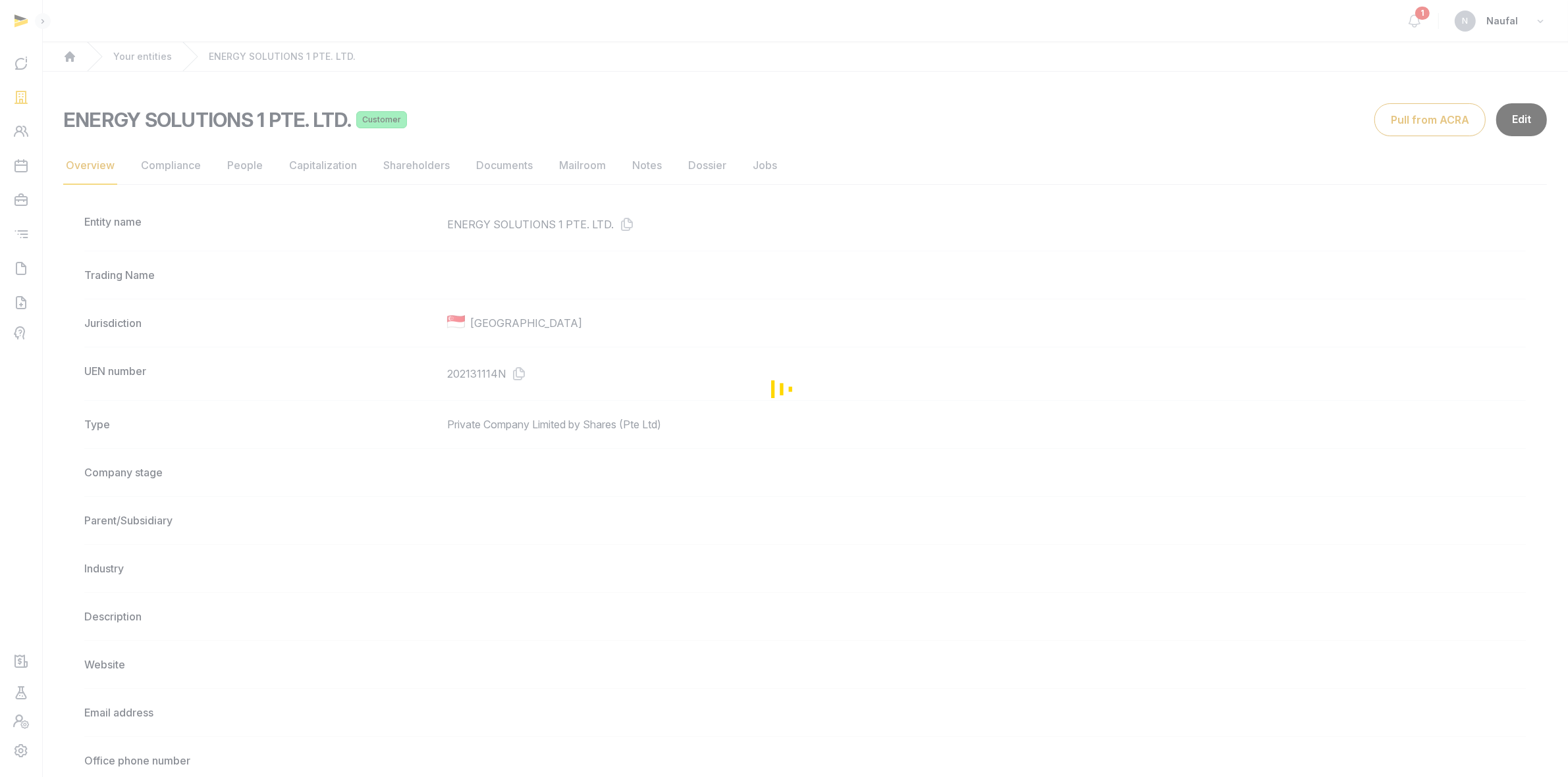
click at [505, 165] on div "Loading" at bounding box center [784, 388] width 1568 height 777
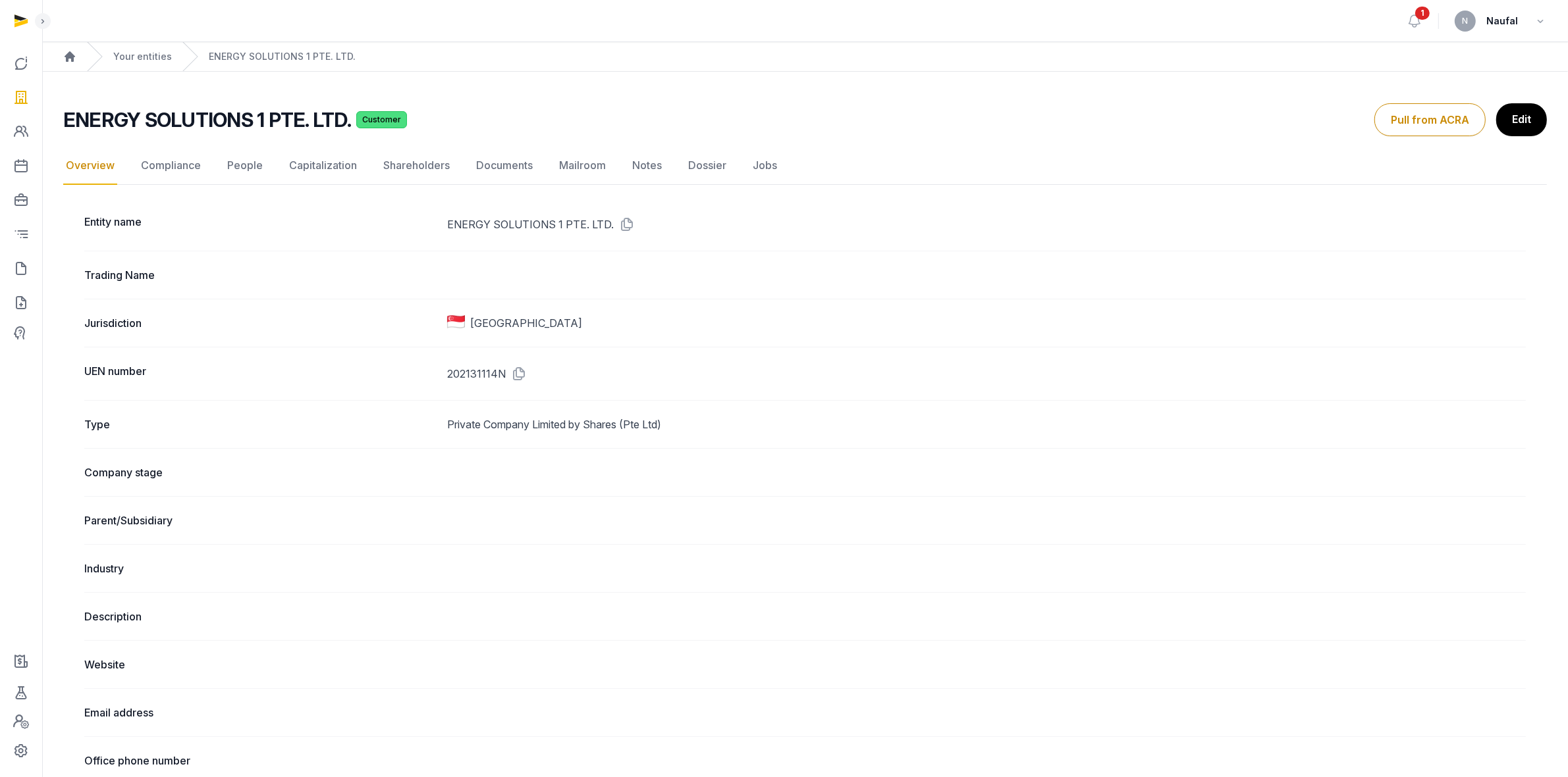
click at [505, 165] on link "Documents" at bounding box center [504, 166] width 62 height 38
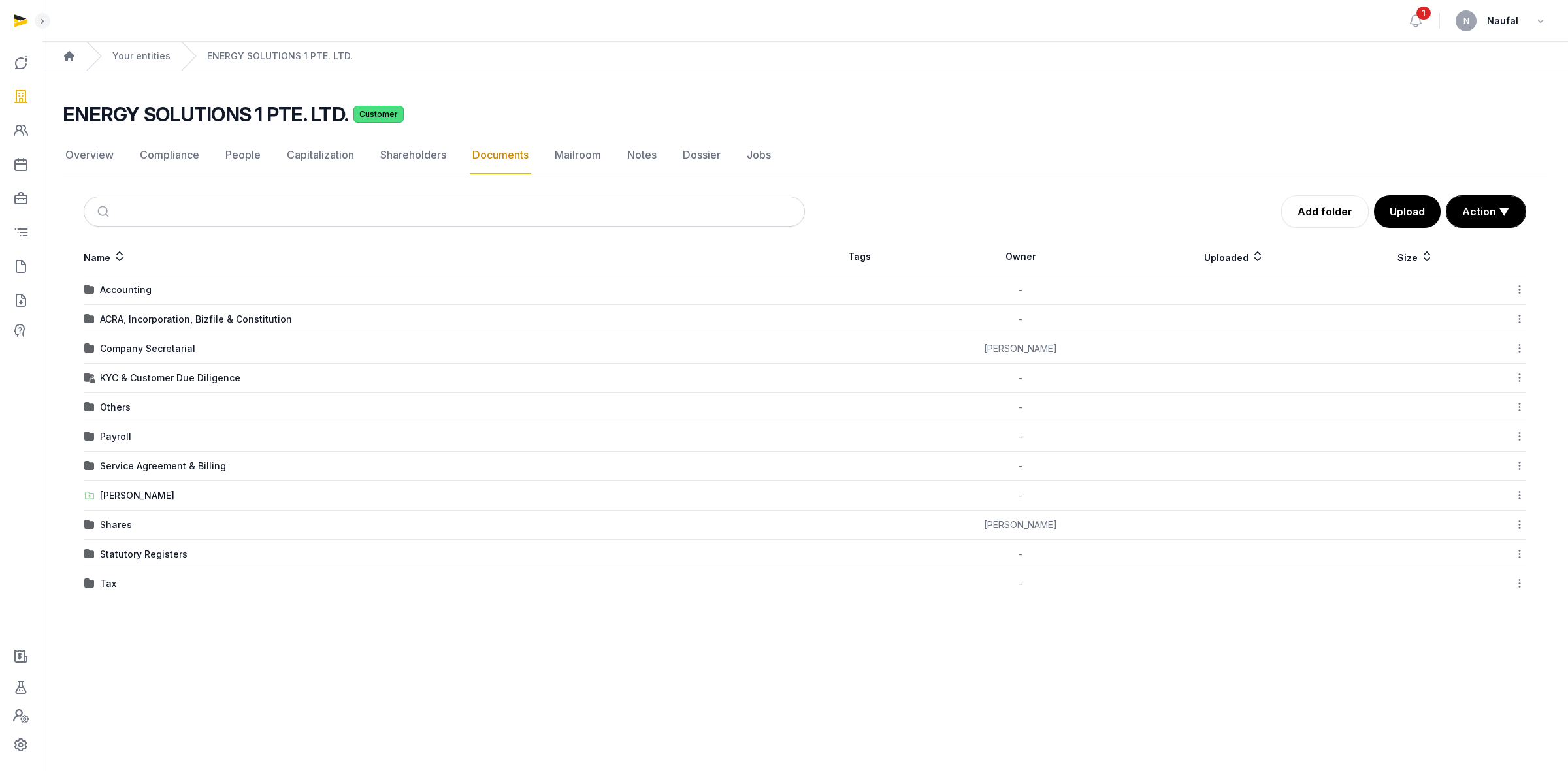
click at [136, 340] on td "Company Secretarial" at bounding box center [444, 349] width 721 height 29
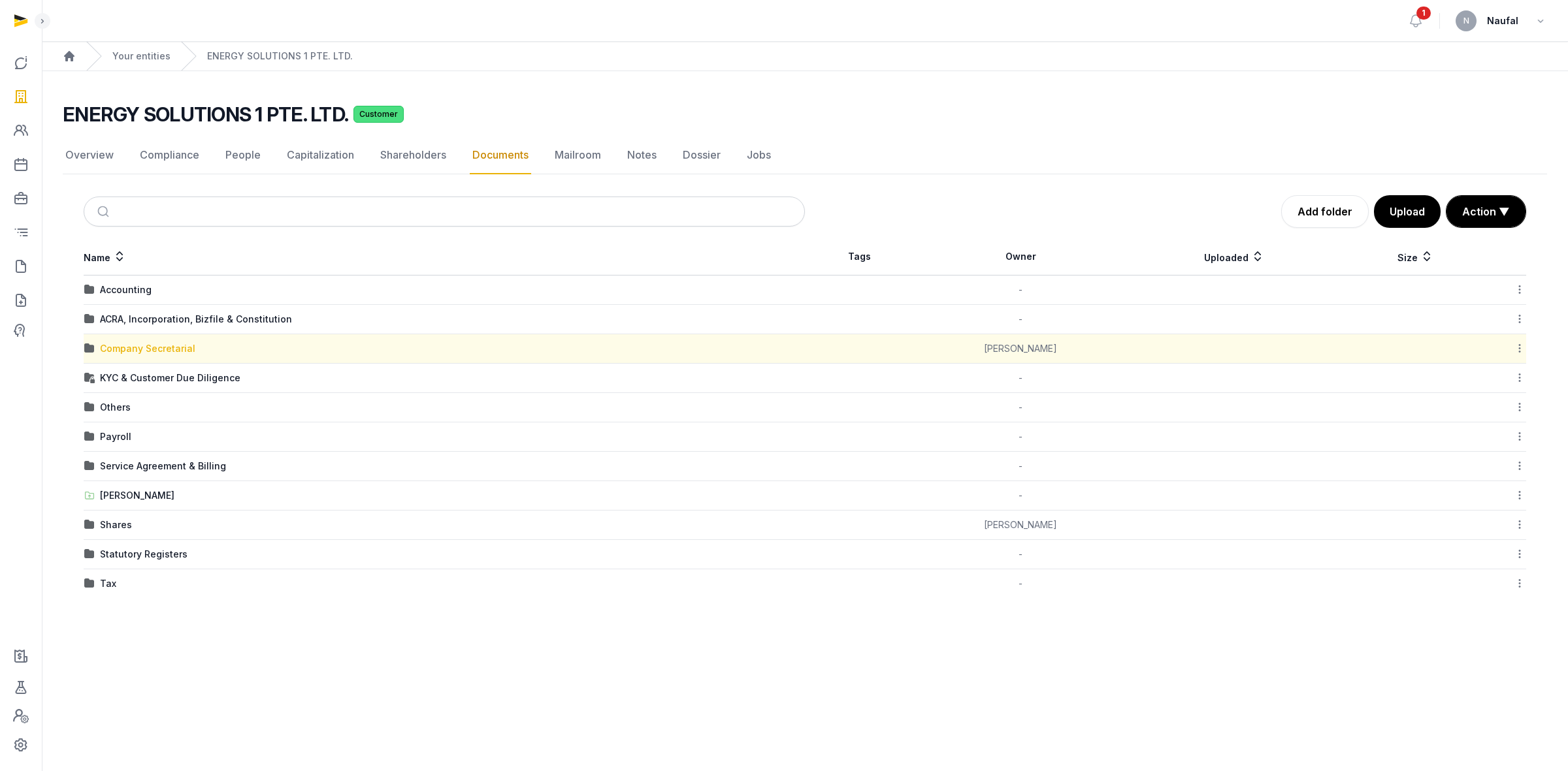
click at [139, 345] on div "Company Secretarial" at bounding box center [147, 349] width 95 height 13
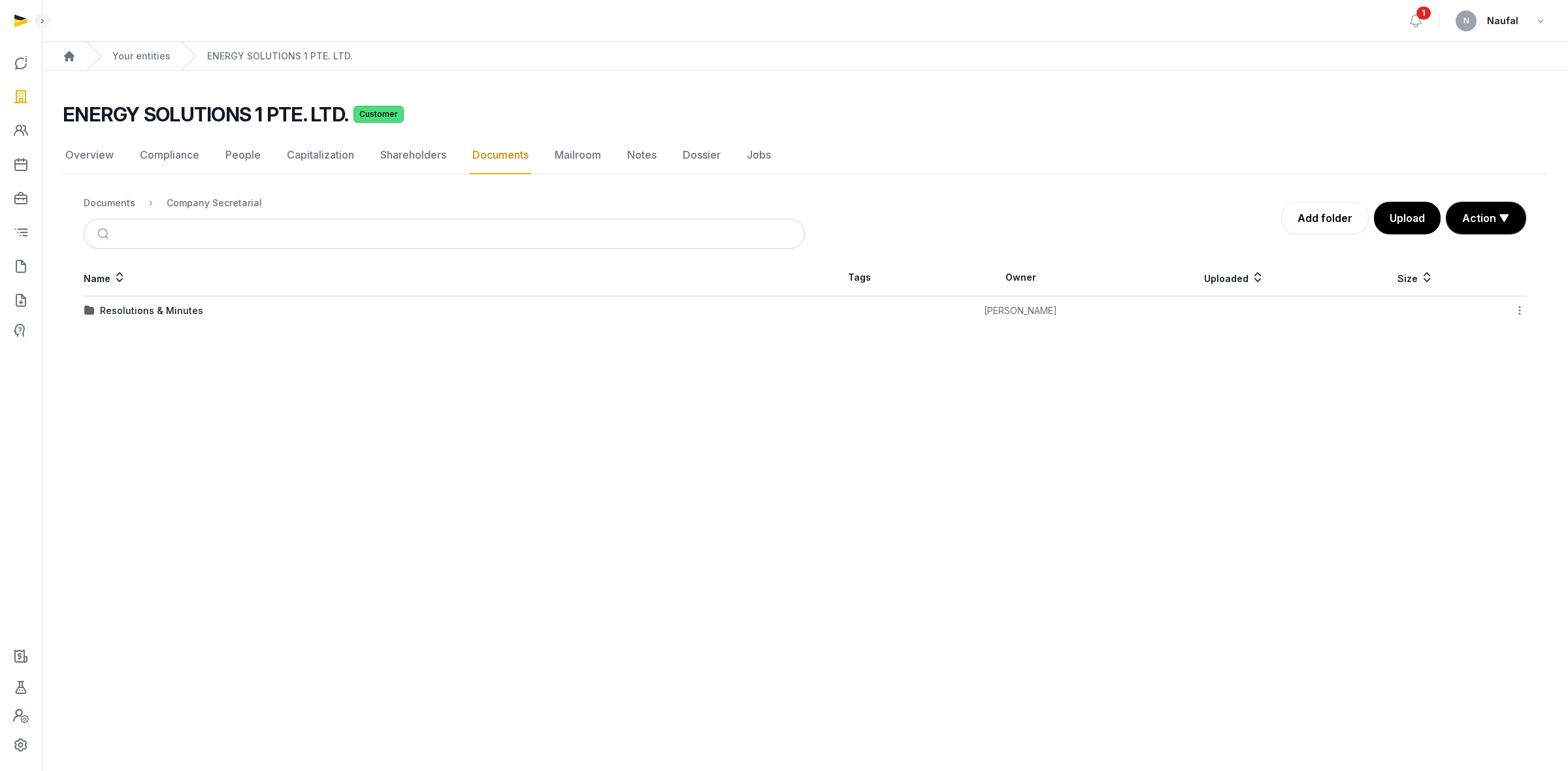
click at [166, 320] on td "Resolutions & Minutes" at bounding box center [444, 311] width 721 height 29
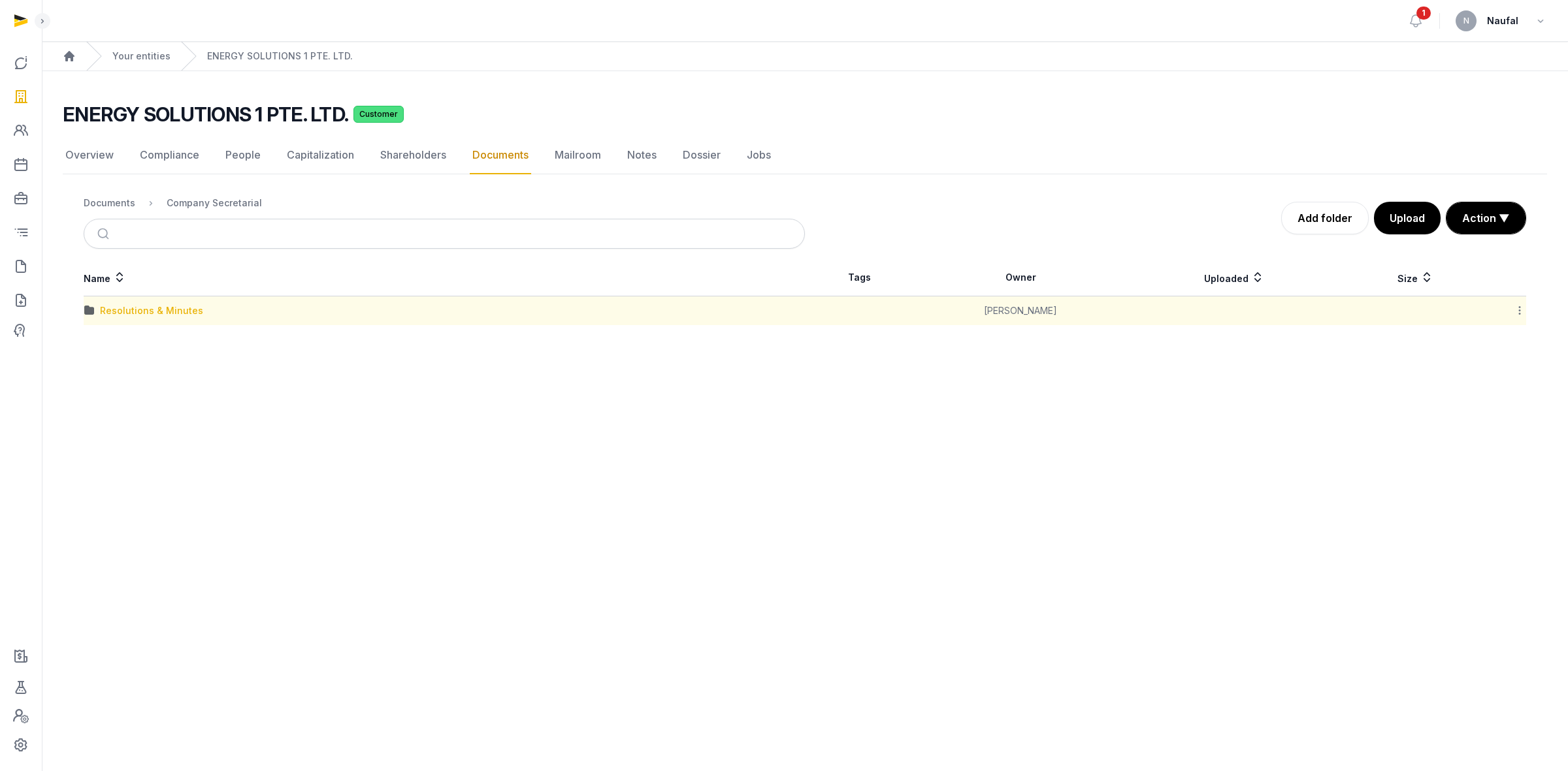
click at [166, 314] on div "Resolutions & Minutes" at bounding box center [151, 311] width 104 height 13
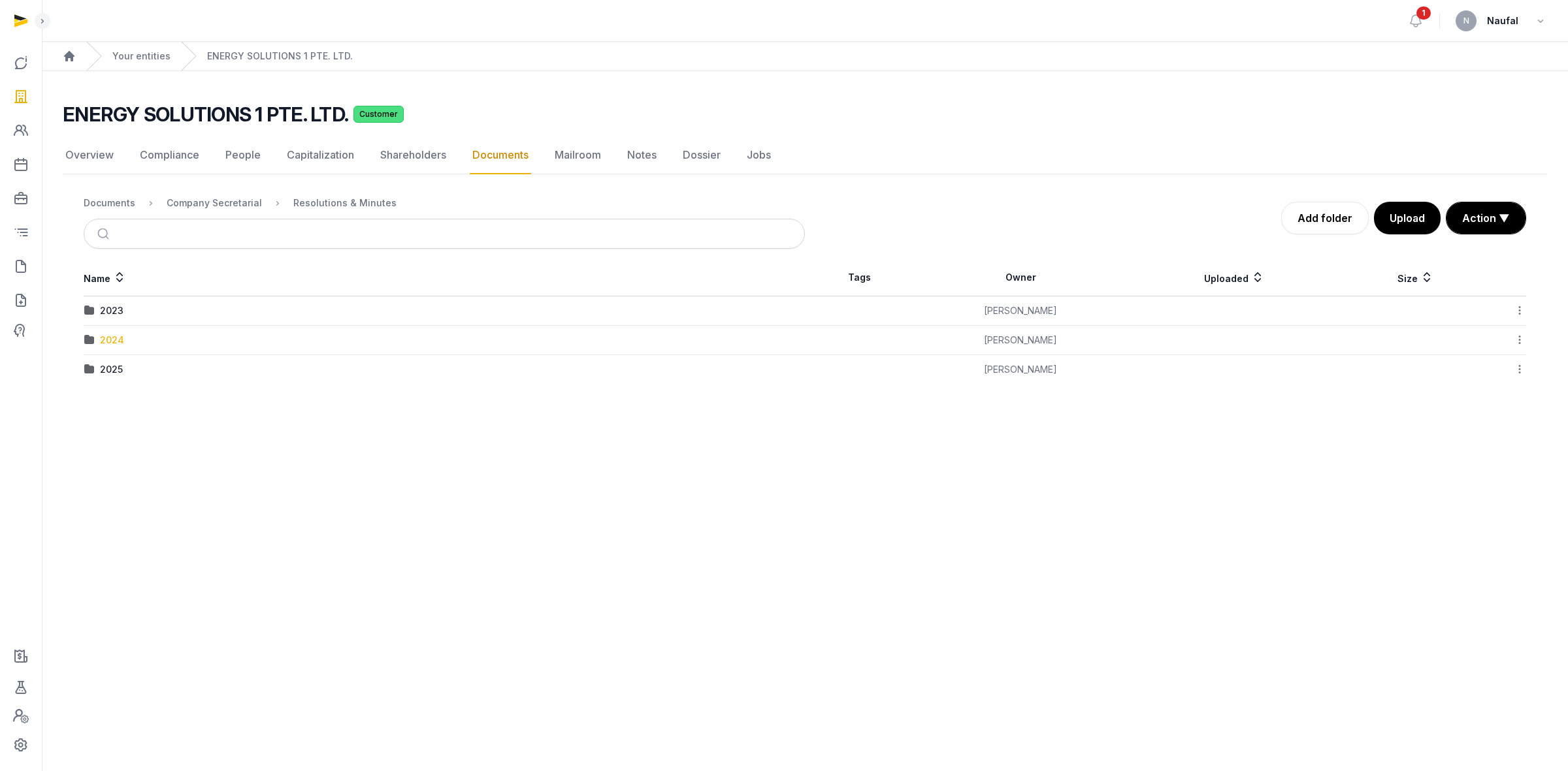
click at [118, 337] on div "2024" at bounding box center [111, 340] width 24 height 13
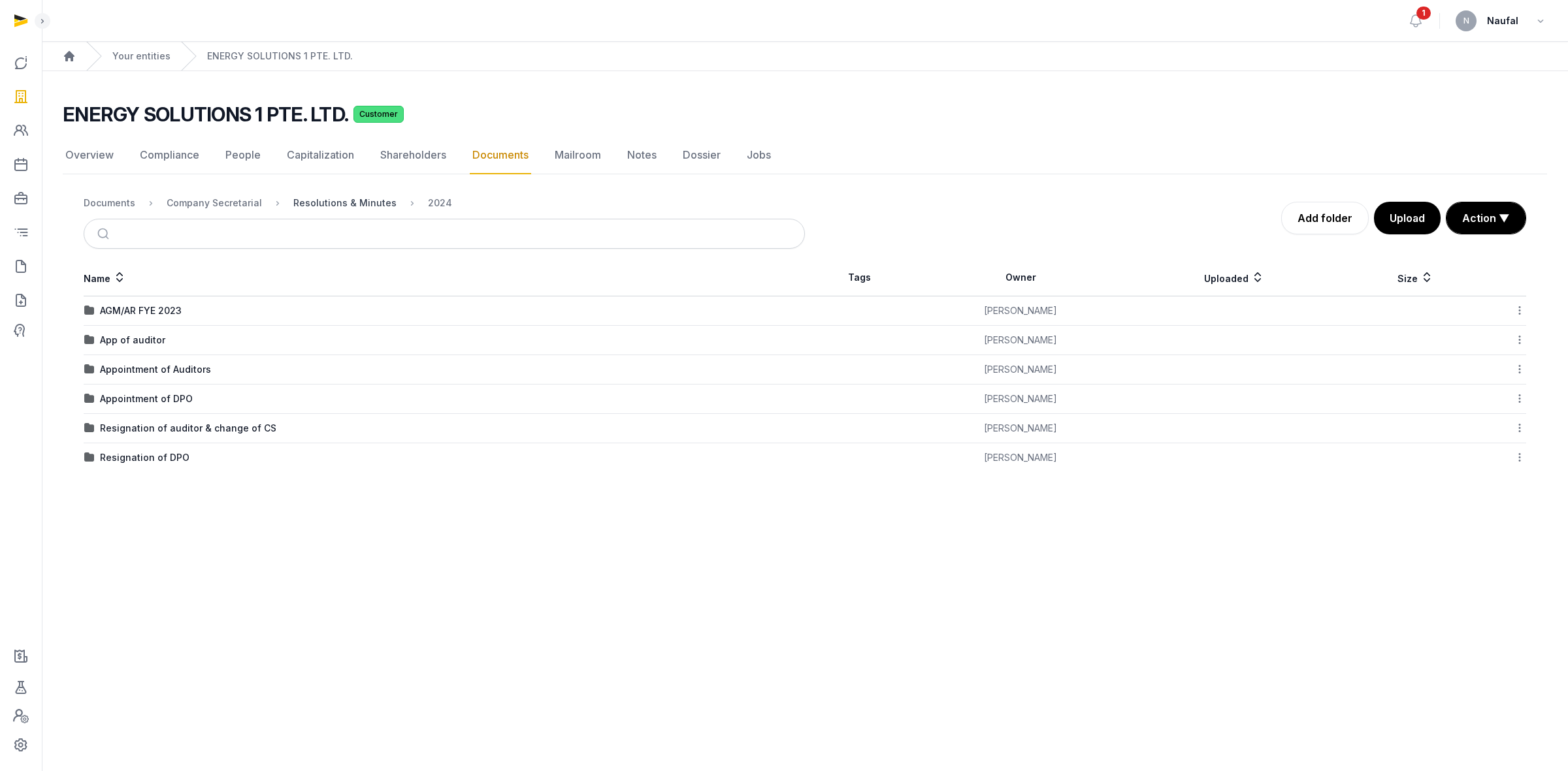
click at [373, 206] on div "Resolutions & Minutes" at bounding box center [344, 203] width 104 height 13
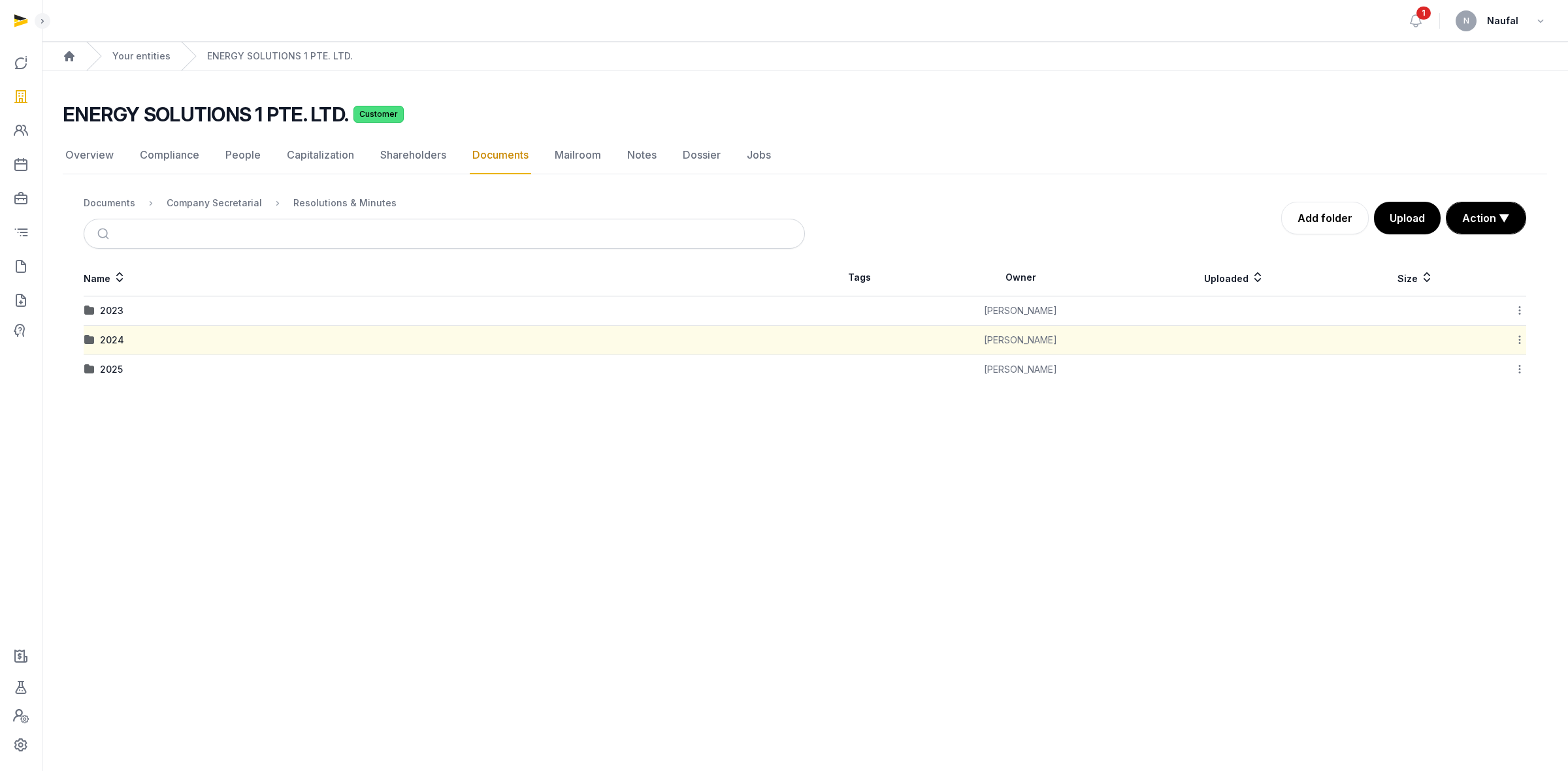
click at [95, 371] on div "2025" at bounding box center [444, 370] width 720 height 13
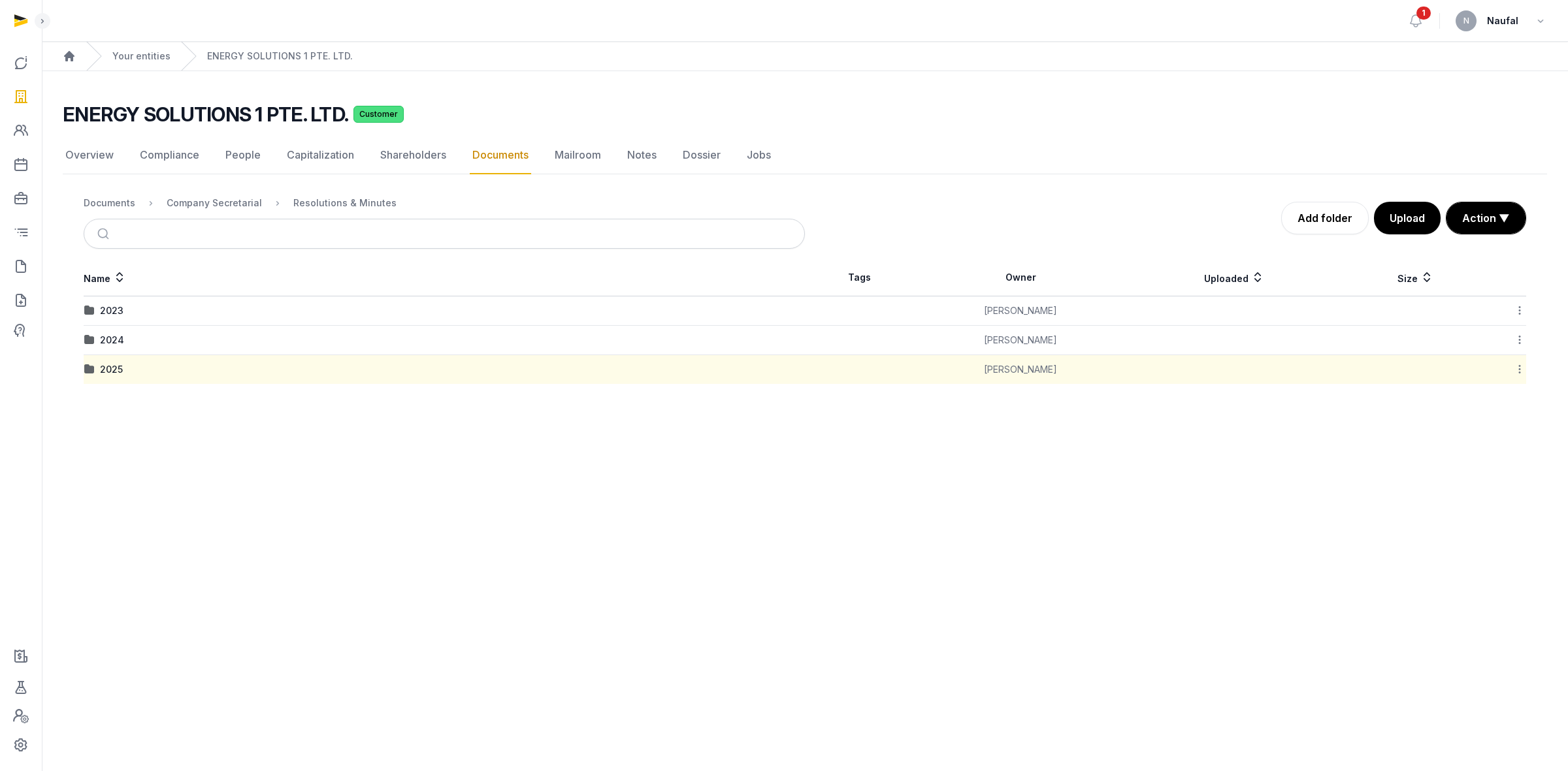
click at [109, 375] on div "2025" at bounding box center [111, 370] width 23 height 13
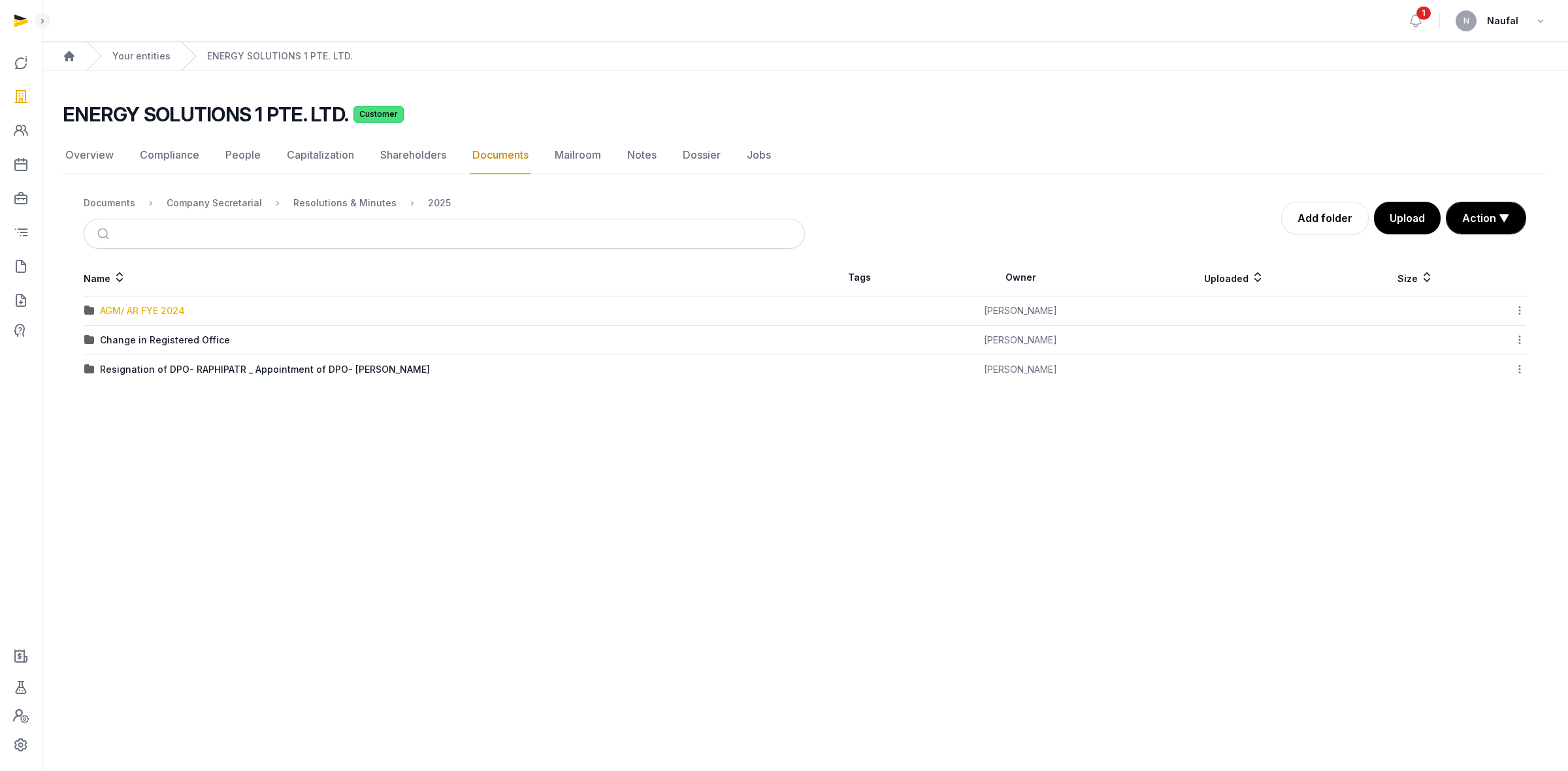
click at [170, 312] on div "AGM/ AR FYE 2024" at bounding box center [142, 311] width 85 height 13
click at [112, 308] on div "EOT" at bounding box center [109, 311] width 19 height 13
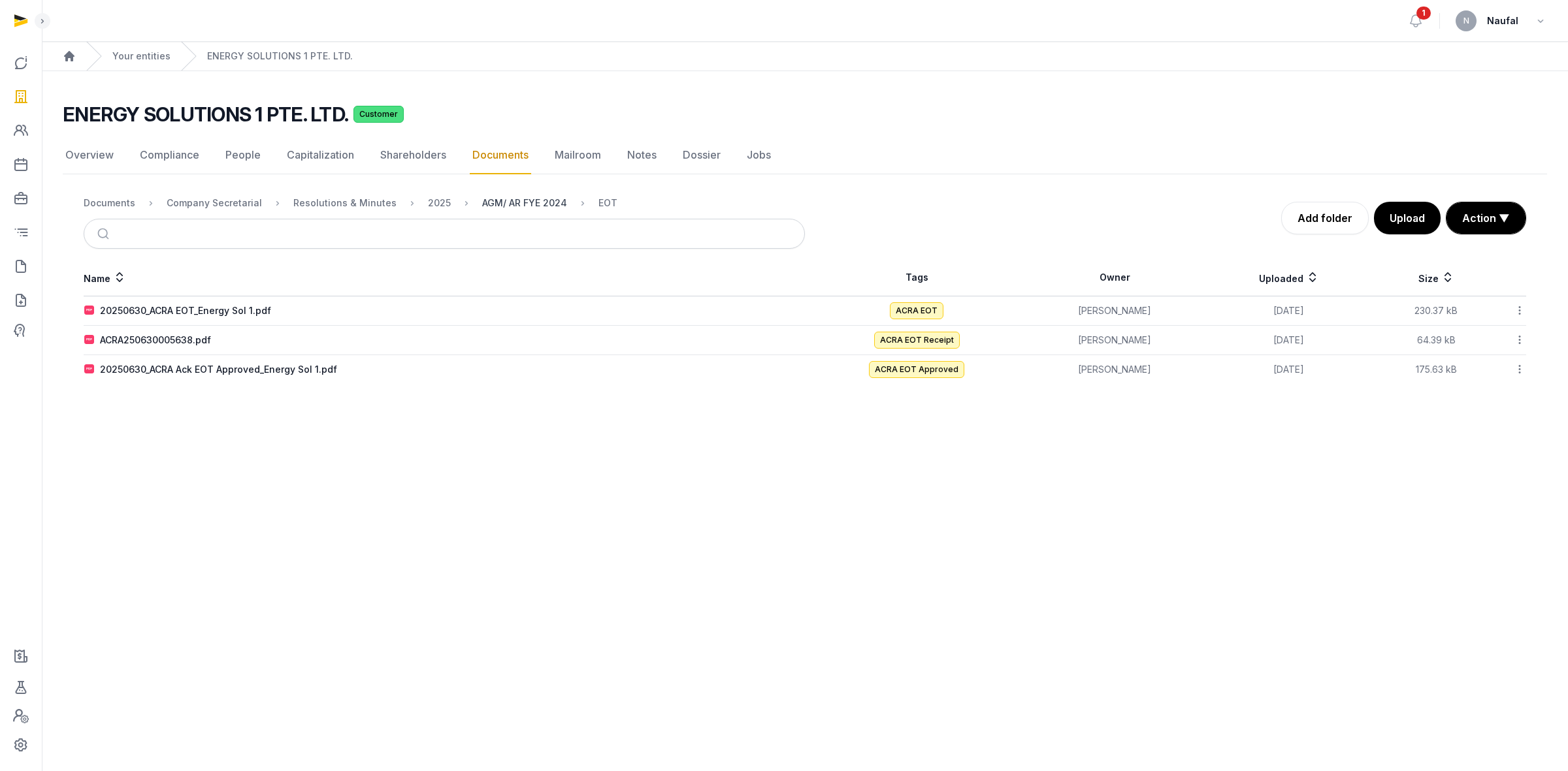
click at [497, 203] on div "AGM/ AR FYE 2024" at bounding box center [524, 203] width 85 height 13
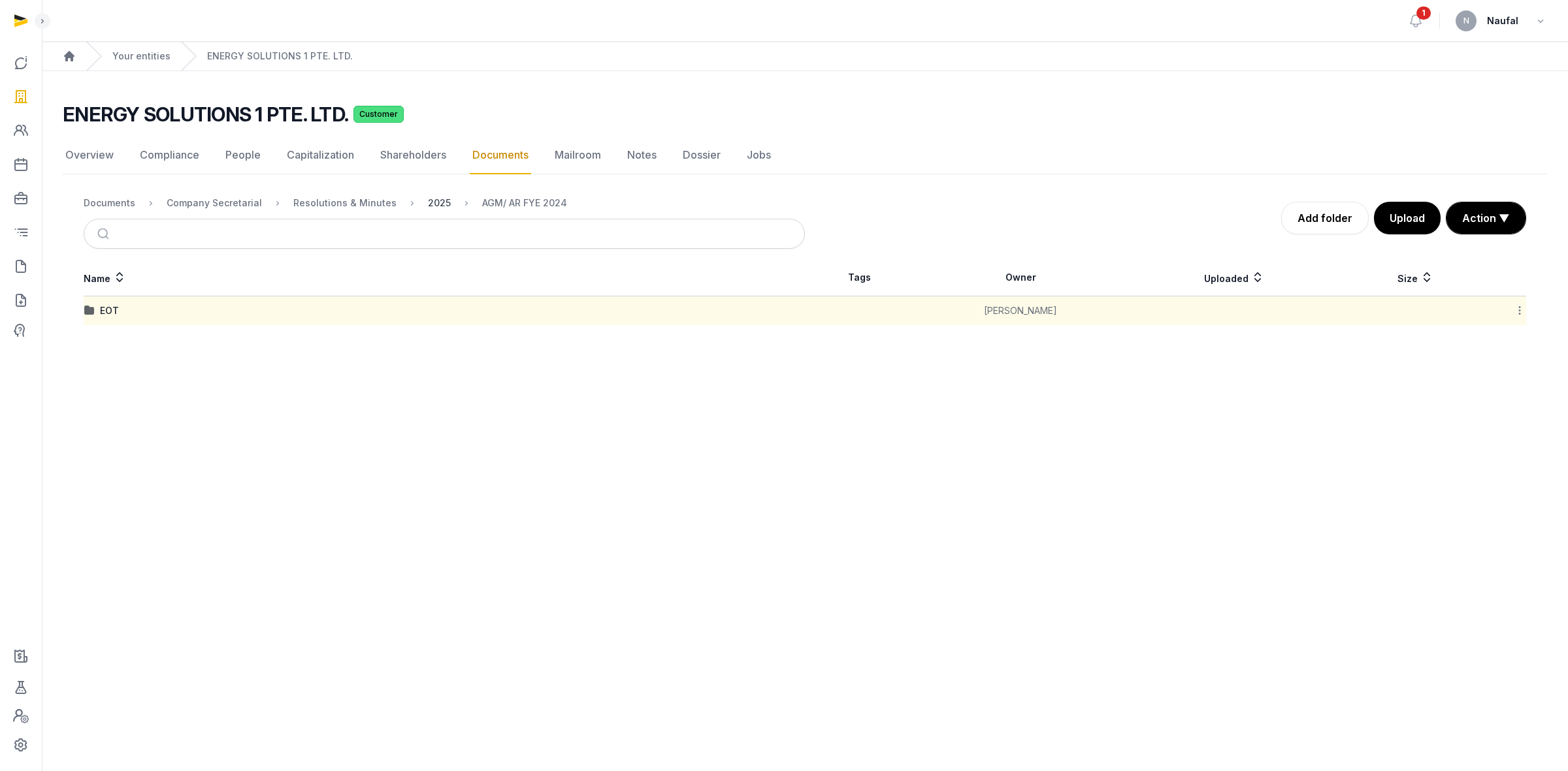
click at [428, 200] on div "2025" at bounding box center [439, 203] width 23 height 13
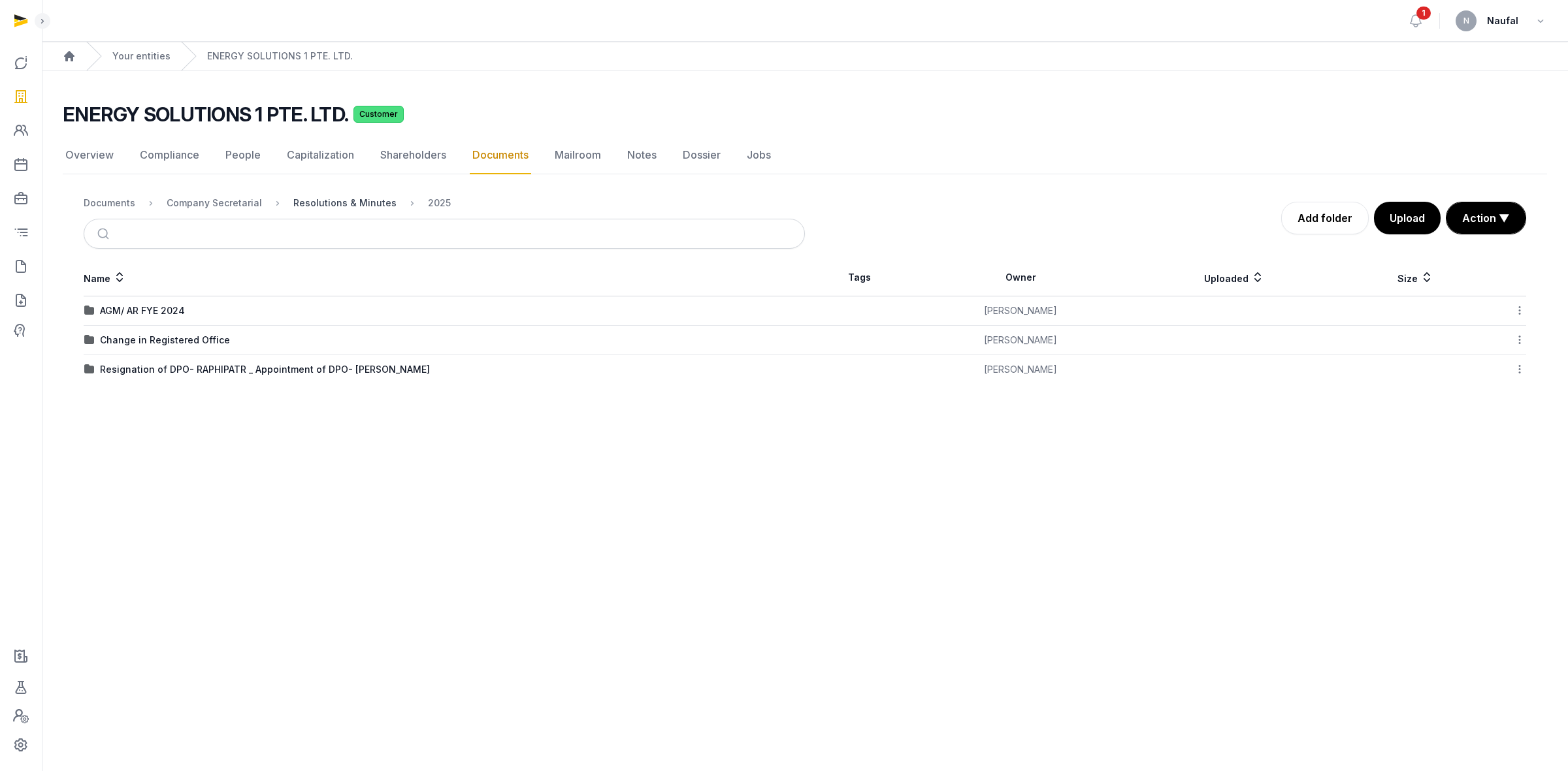
click at [364, 202] on div "Resolutions & Minutes" at bounding box center [344, 203] width 104 height 13
click at [120, 338] on div "2024" at bounding box center [111, 340] width 24 height 13
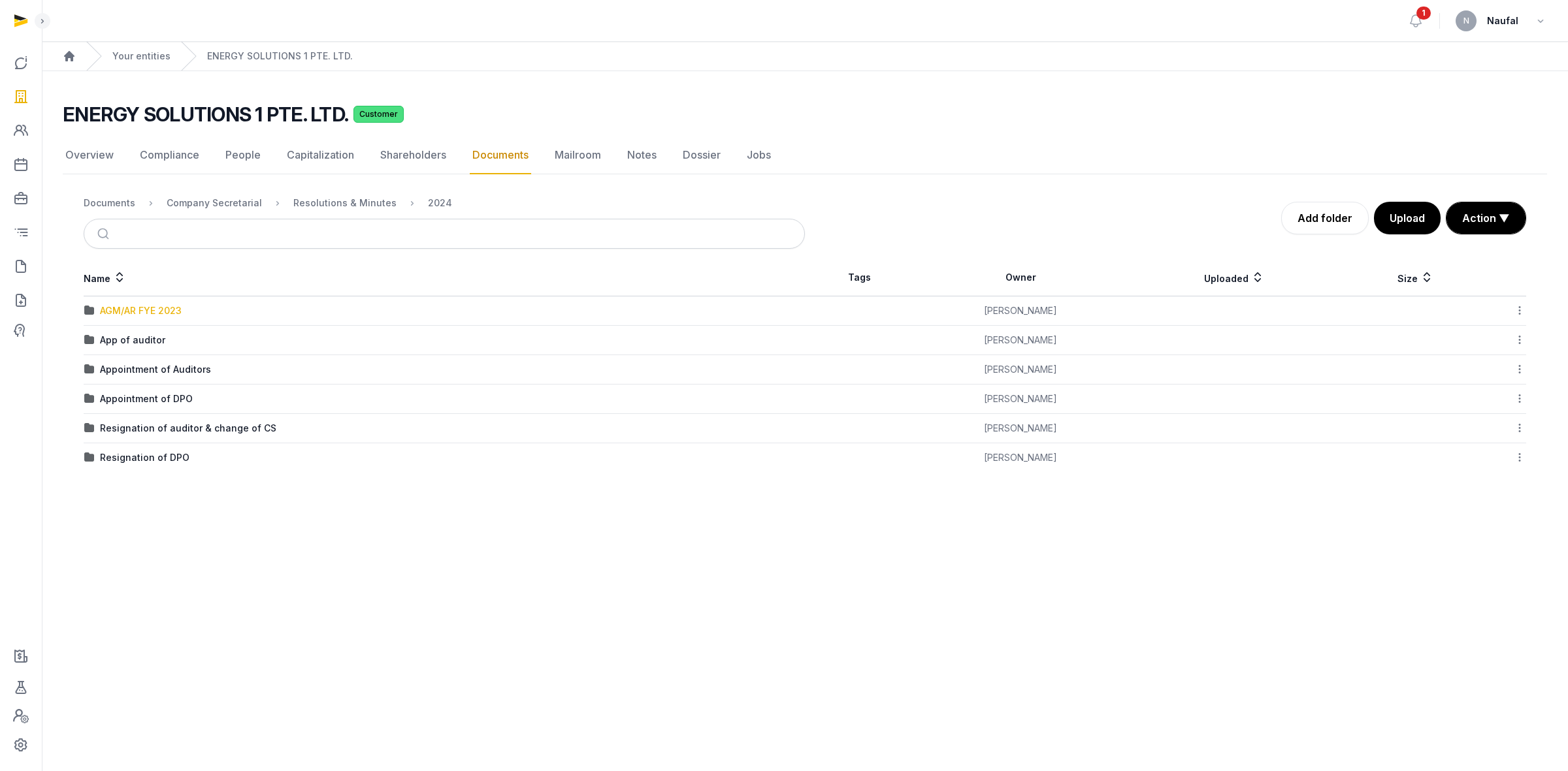
click at [174, 310] on div "AGM/AR FYE 2023" at bounding box center [141, 311] width 82 height 13
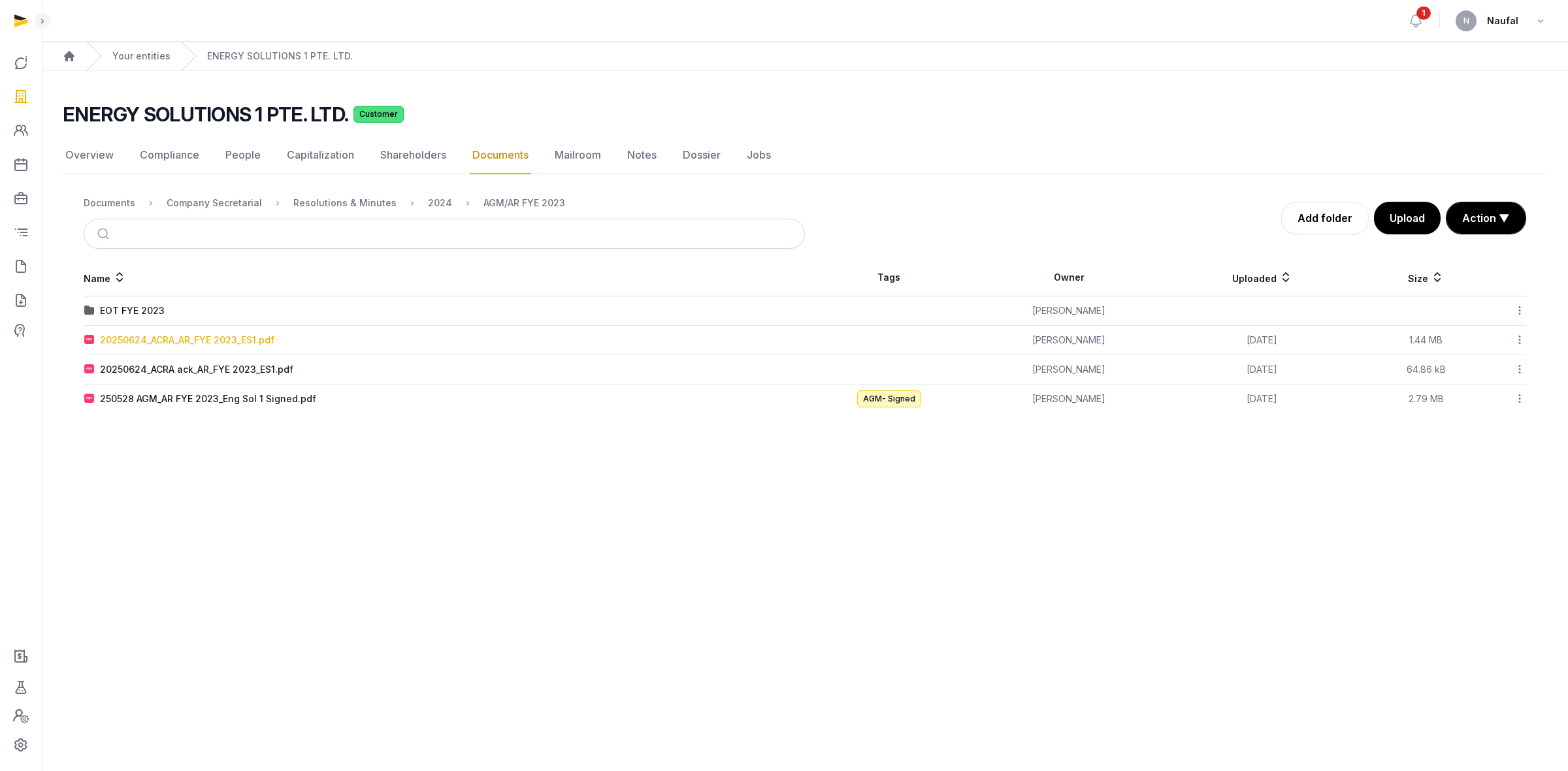
click at [249, 337] on div "20250624_ACRA_AR_FYE 2023_ES1.pdf" at bounding box center [186, 340] width 174 height 13
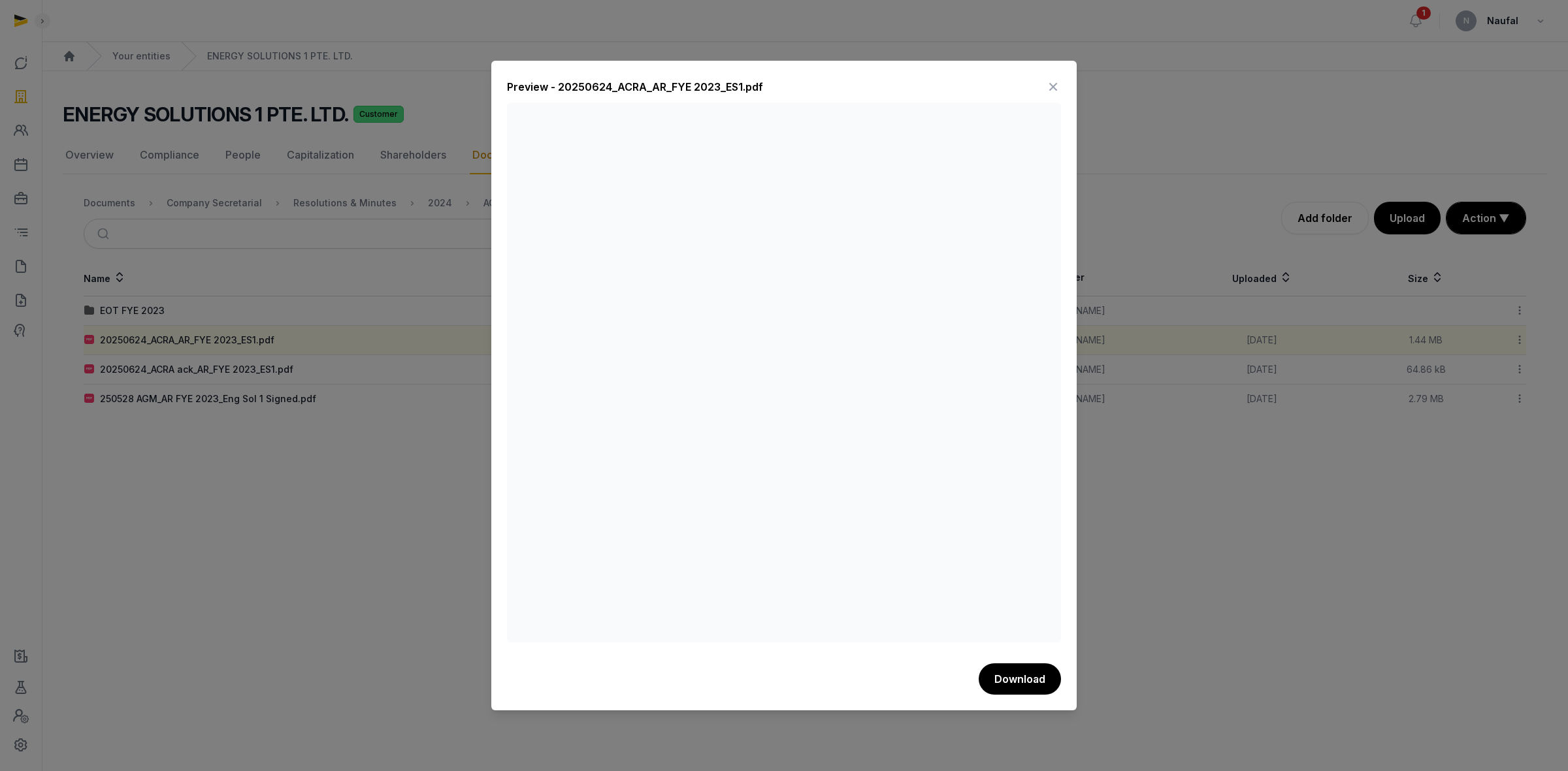
click at [285, 508] on div at bounding box center [784, 385] width 1568 height 771
click at [1050, 83] on icon at bounding box center [1053, 87] width 15 height 21
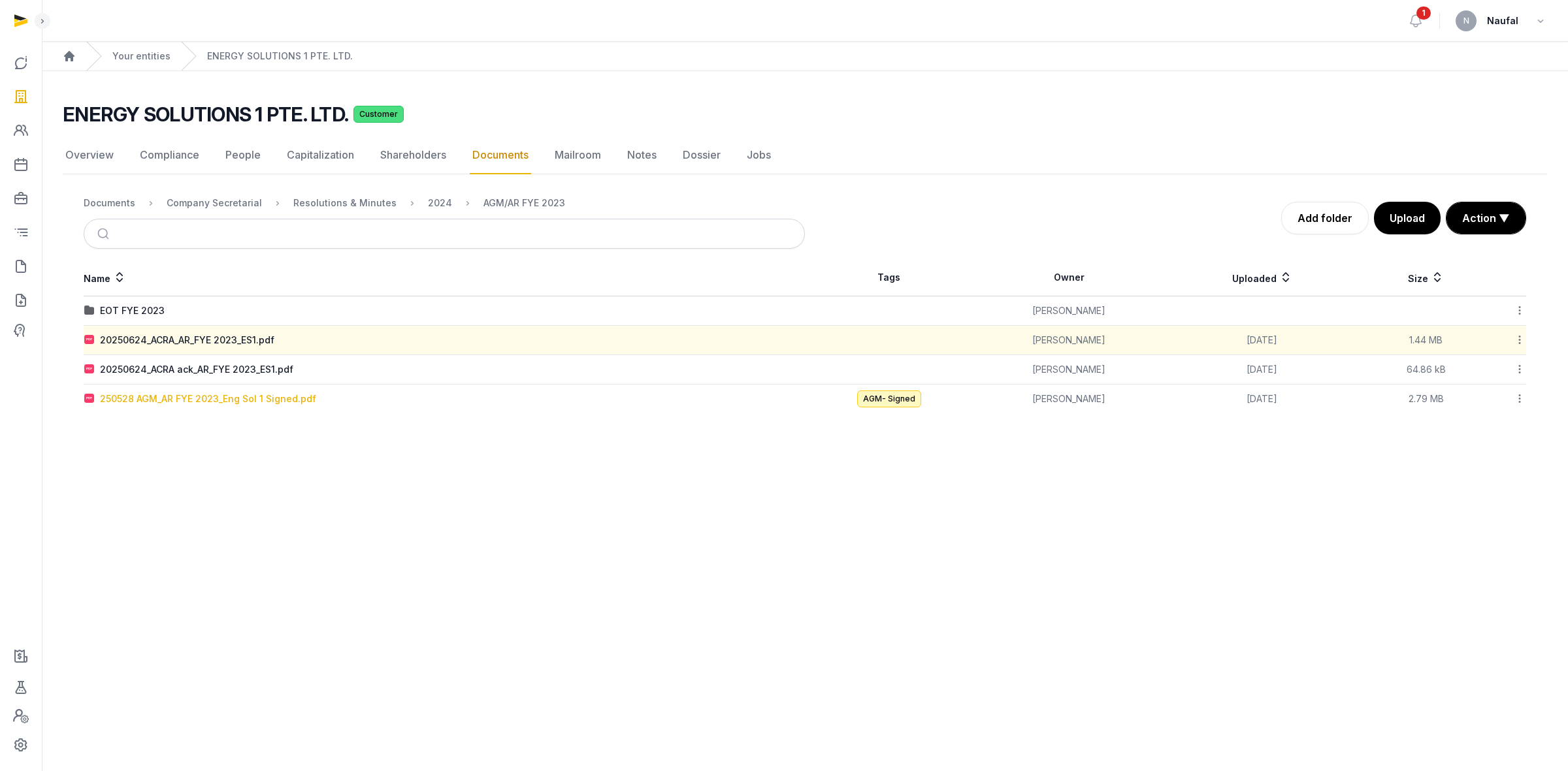
click at [256, 399] on div "250528 AGM_AR FYE 2023_Eng Sol 1 Signed.pdf" at bounding box center [207, 399] width 216 height 13
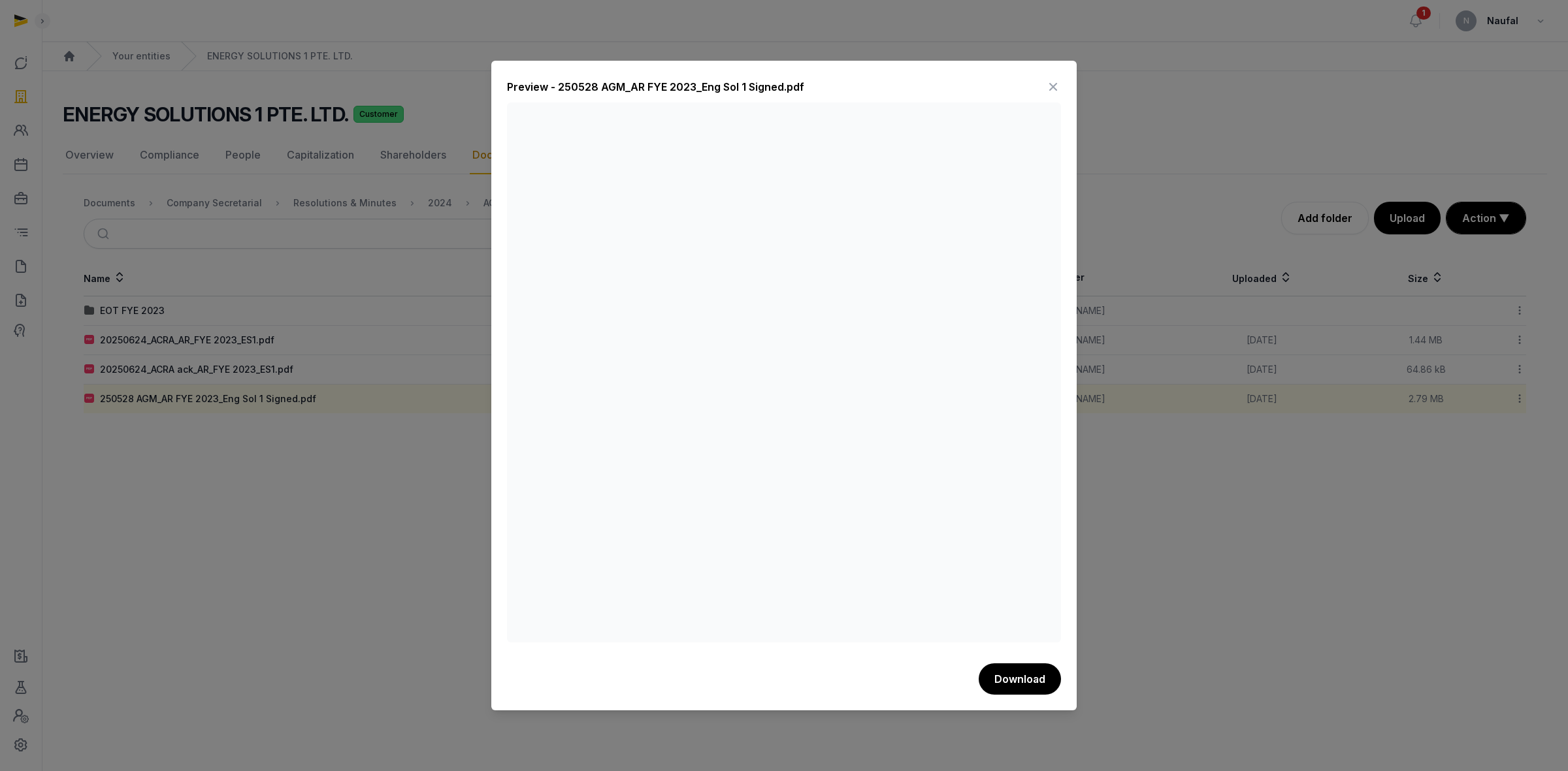
drag, startPoint x: 168, startPoint y: 113, endPoint x: 49, endPoint y: 106, distance: 119.2
click at [168, 112] on div at bounding box center [784, 385] width 1568 height 771
click at [1057, 87] on icon at bounding box center [1053, 87] width 15 height 21
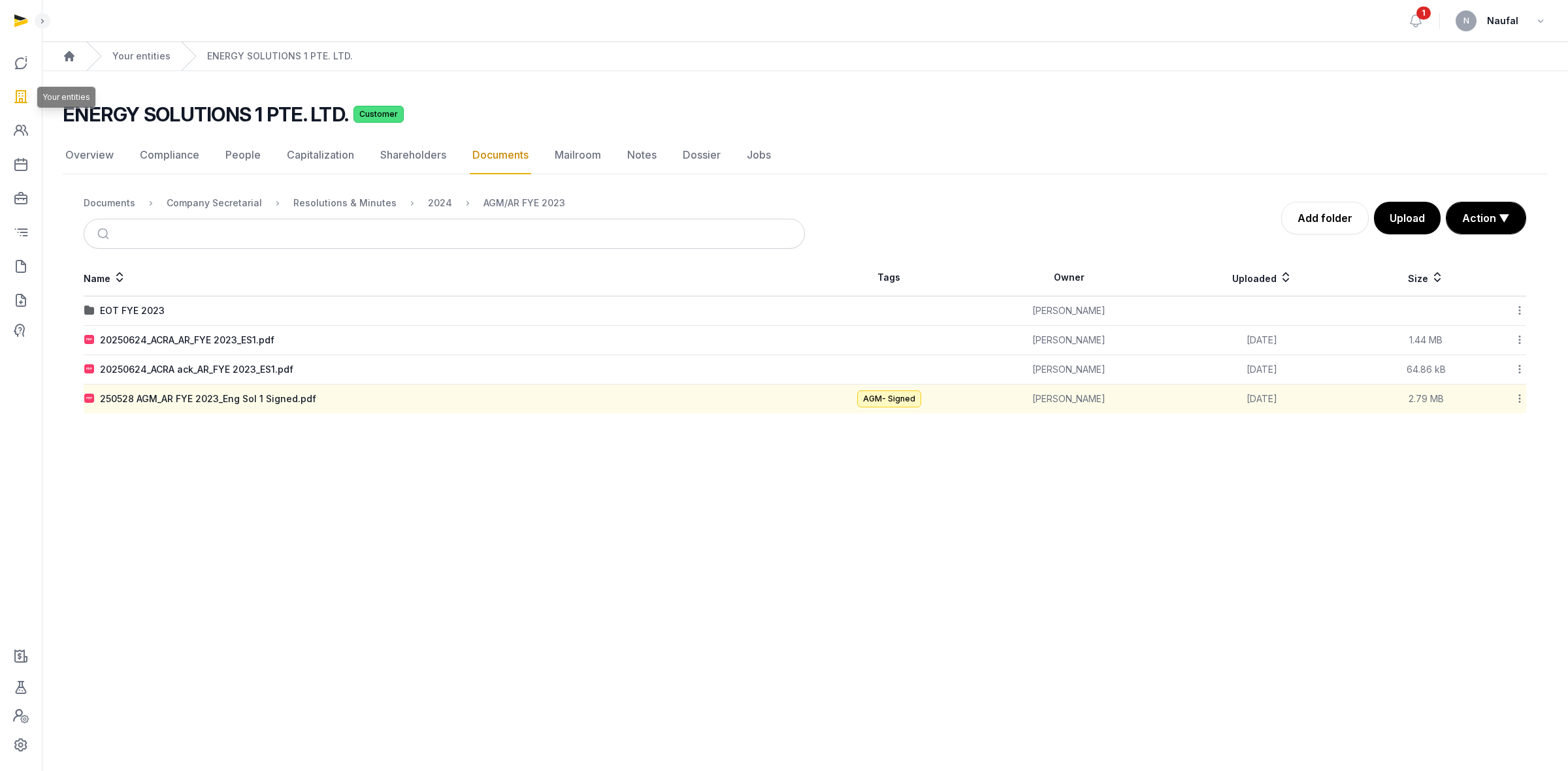
click at [11, 97] on link at bounding box center [20, 96] width 31 height 31
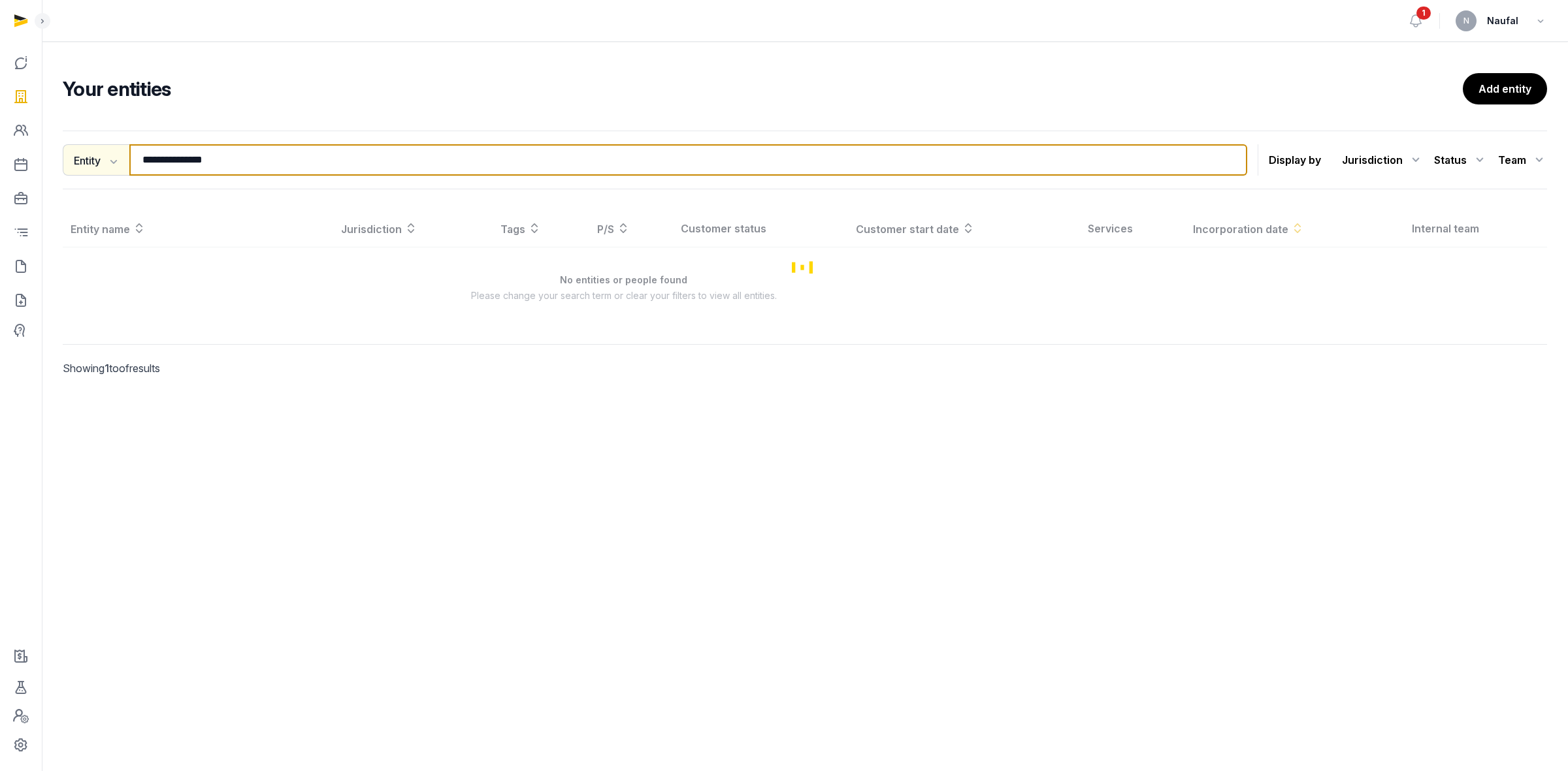
drag, startPoint x: 216, startPoint y: 164, endPoint x: 100, endPoint y: 164, distance: 116.0
click at [100, 164] on div "**********" at bounding box center [655, 160] width 1185 height 31
paste input "*"
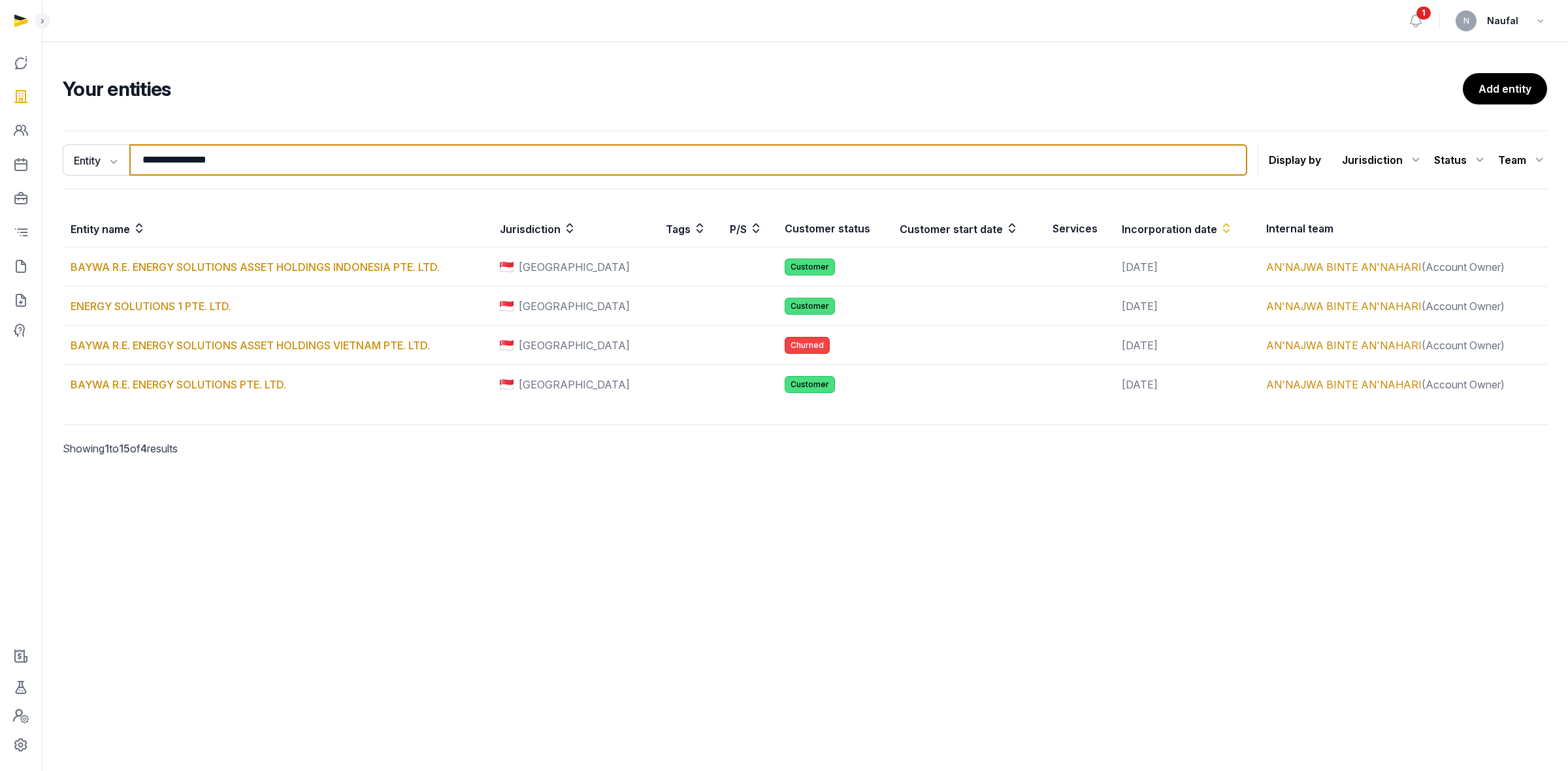
type input "**********"
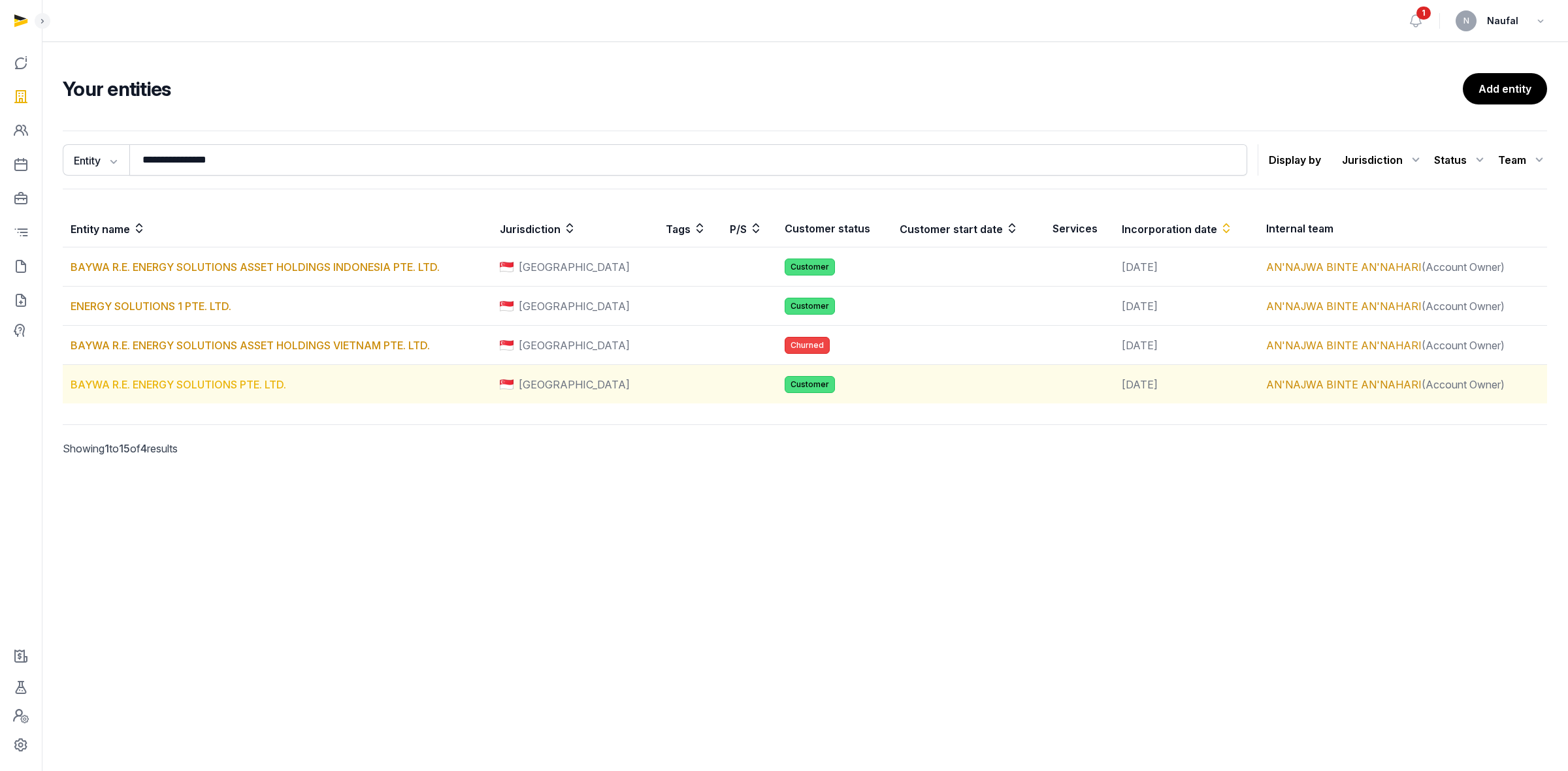
click at [261, 387] on link "BAYWA R.E. ENERGY SOLUTIONS PTE. LTD." at bounding box center [178, 385] width 216 height 13
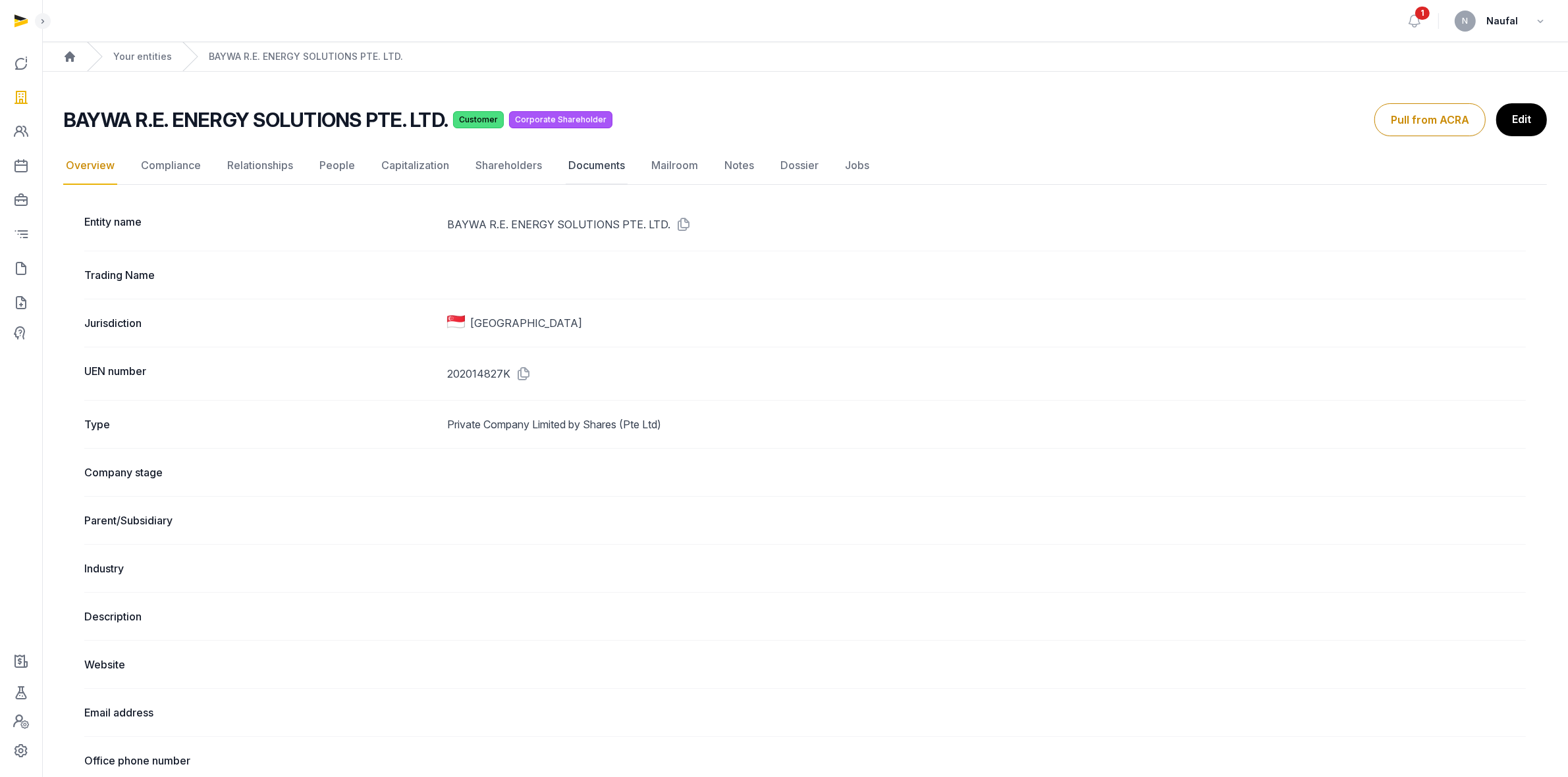
click at [585, 170] on link "Documents" at bounding box center [596, 166] width 62 height 38
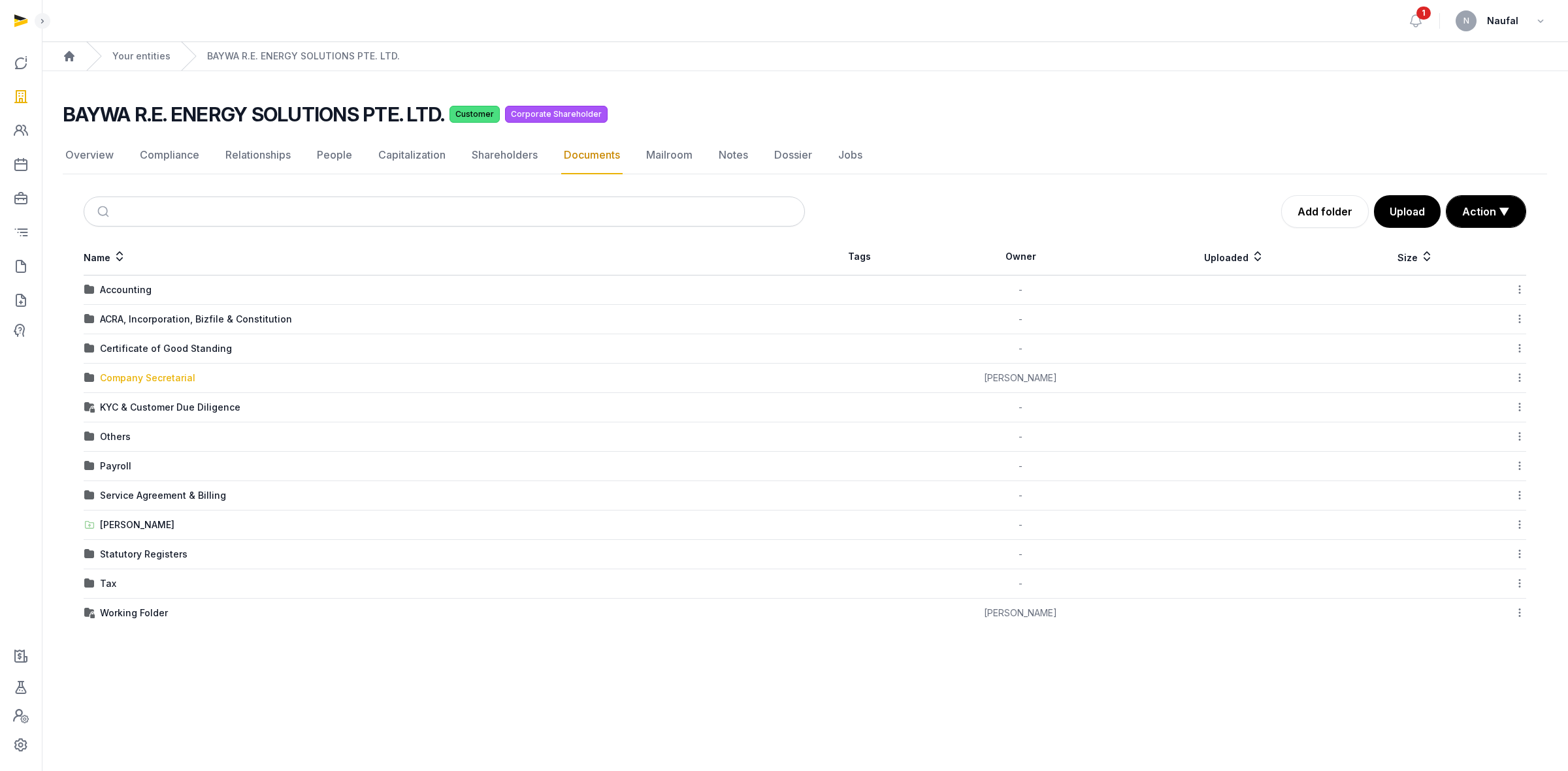
click at [164, 376] on div "Company Secretarial" at bounding box center [147, 378] width 95 height 13
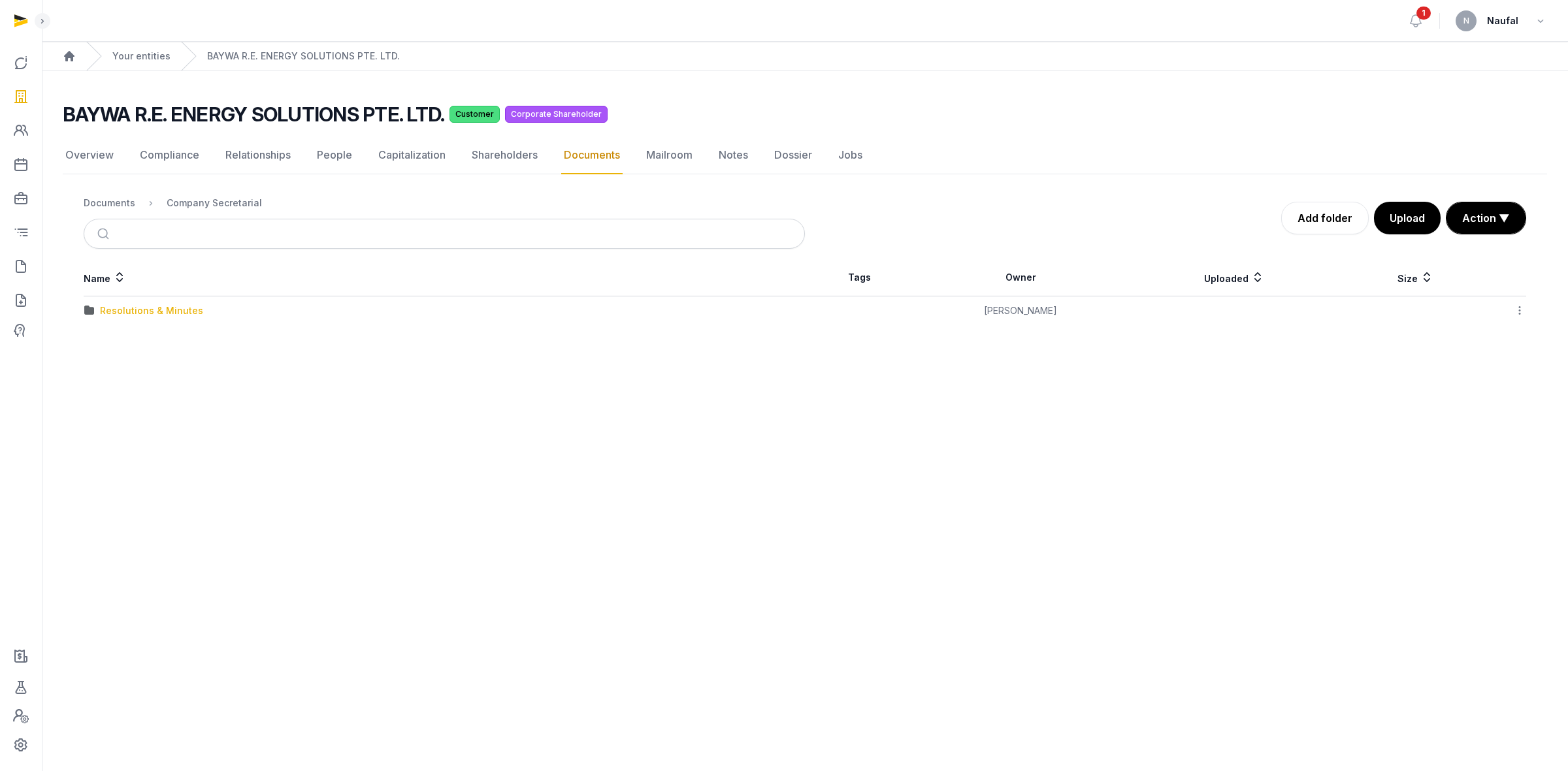
click at [158, 308] on div "Resolutions & Minutes" at bounding box center [151, 311] width 104 height 13
click at [111, 373] on div "2025" at bounding box center [111, 370] width 23 height 13
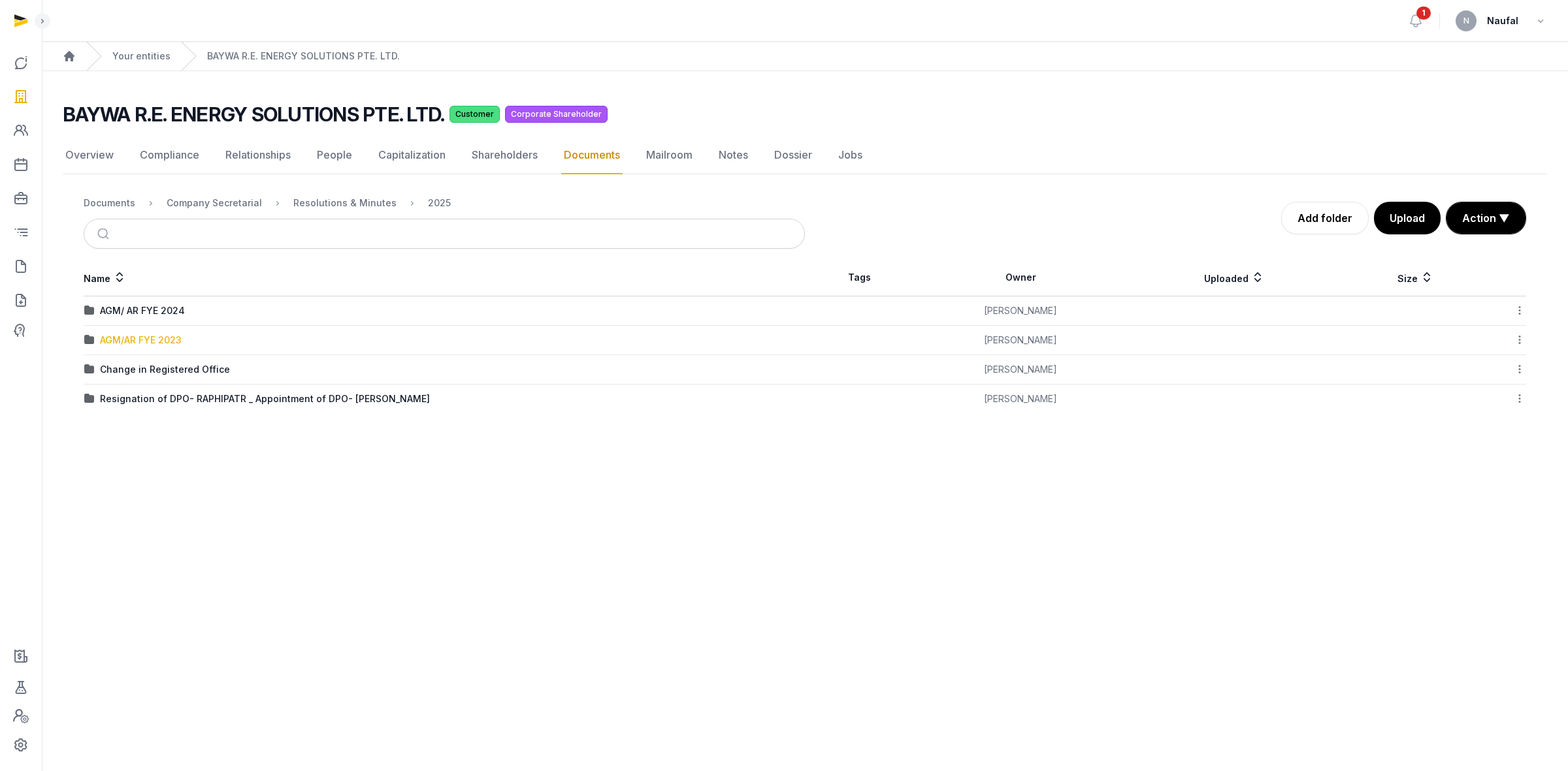
click at [164, 343] on div "AGM/AR FYE 2023" at bounding box center [141, 340] width 82 height 13
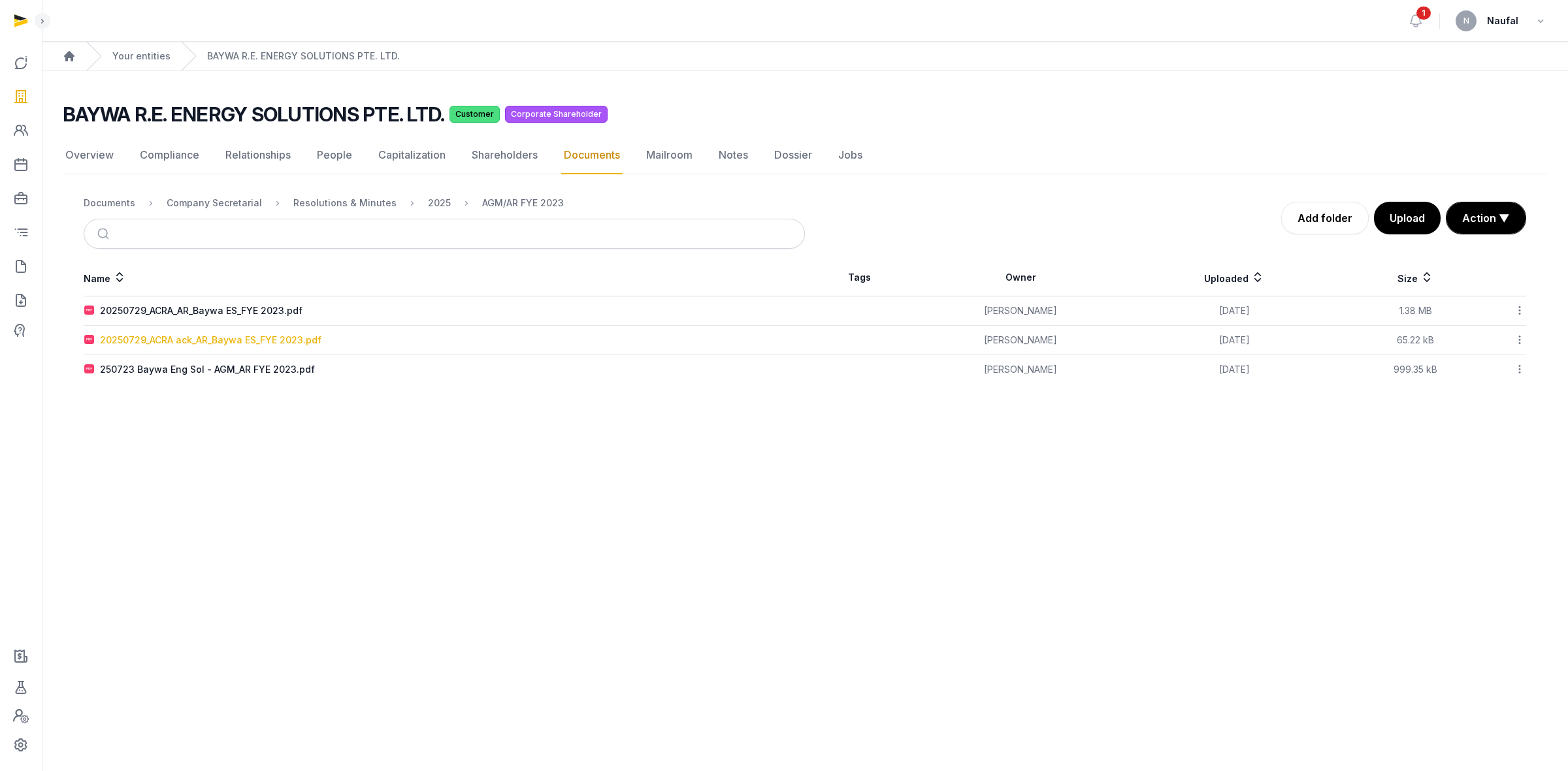
click at [266, 341] on div "20250729_ACRA ack_AR_Baywa ES_FYE 2023.pdf" at bounding box center [210, 340] width 222 height 13
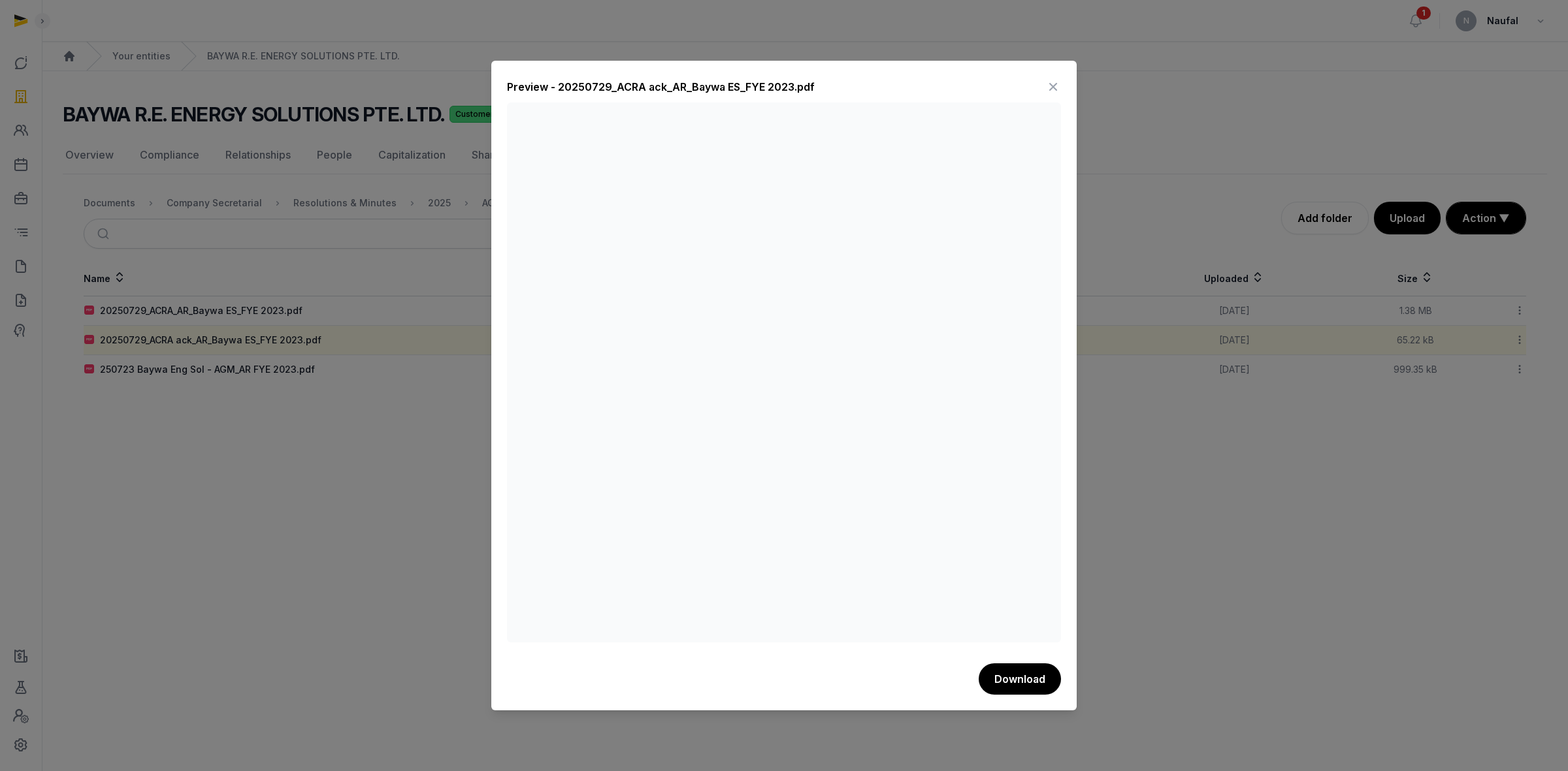
click at [1053, 85] on icon at bounding box center [1053, 87] width 15 height 21
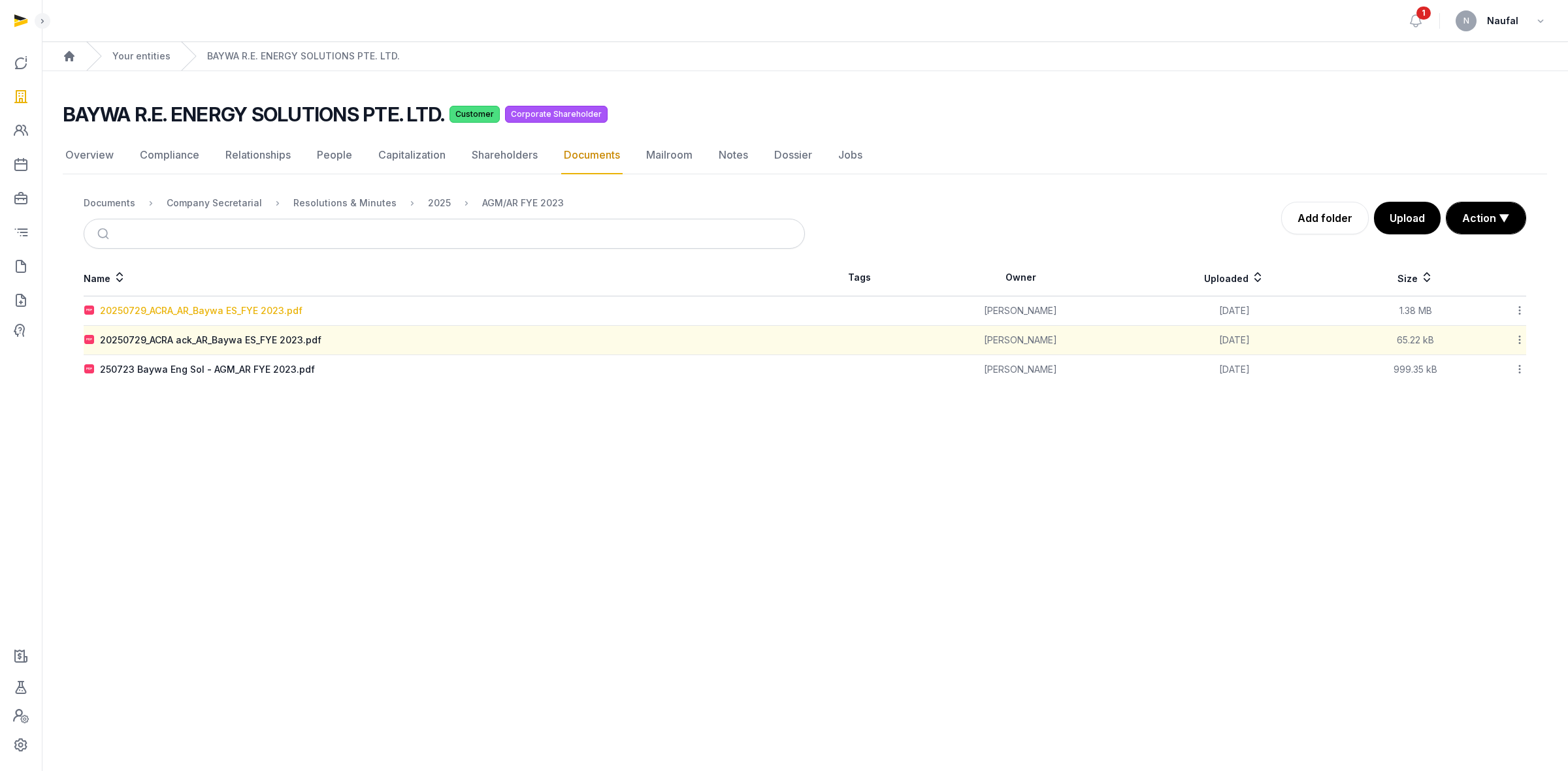
click at [176, 308] on div "20250729_ACRA_AR_Baywa ES_FYE 2023.pdf" at bounding box center [201, 311] width 203 height 13
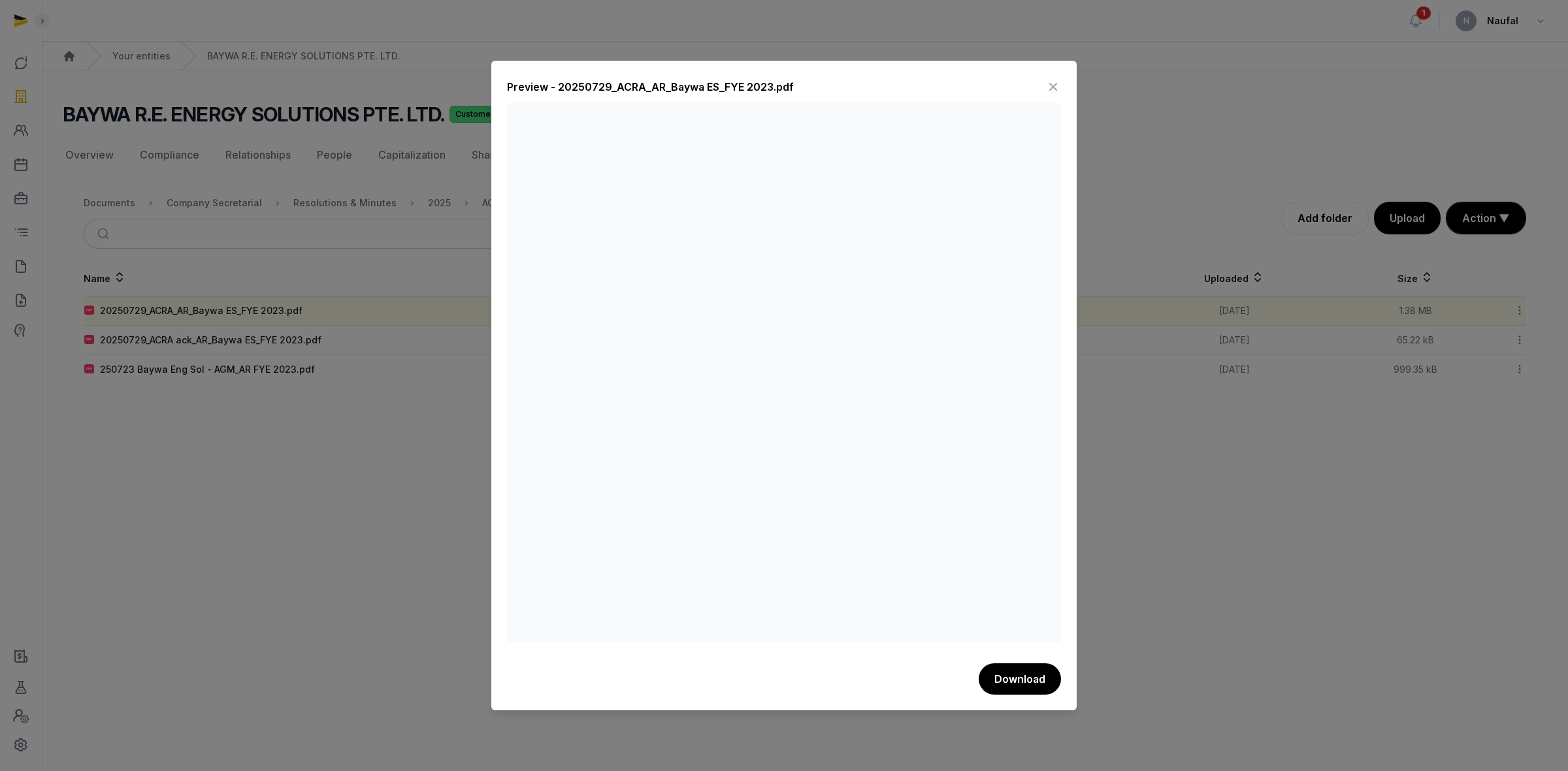
click at [1055, 88] on icon at bounding box center [1053, 87] width 15 height 21
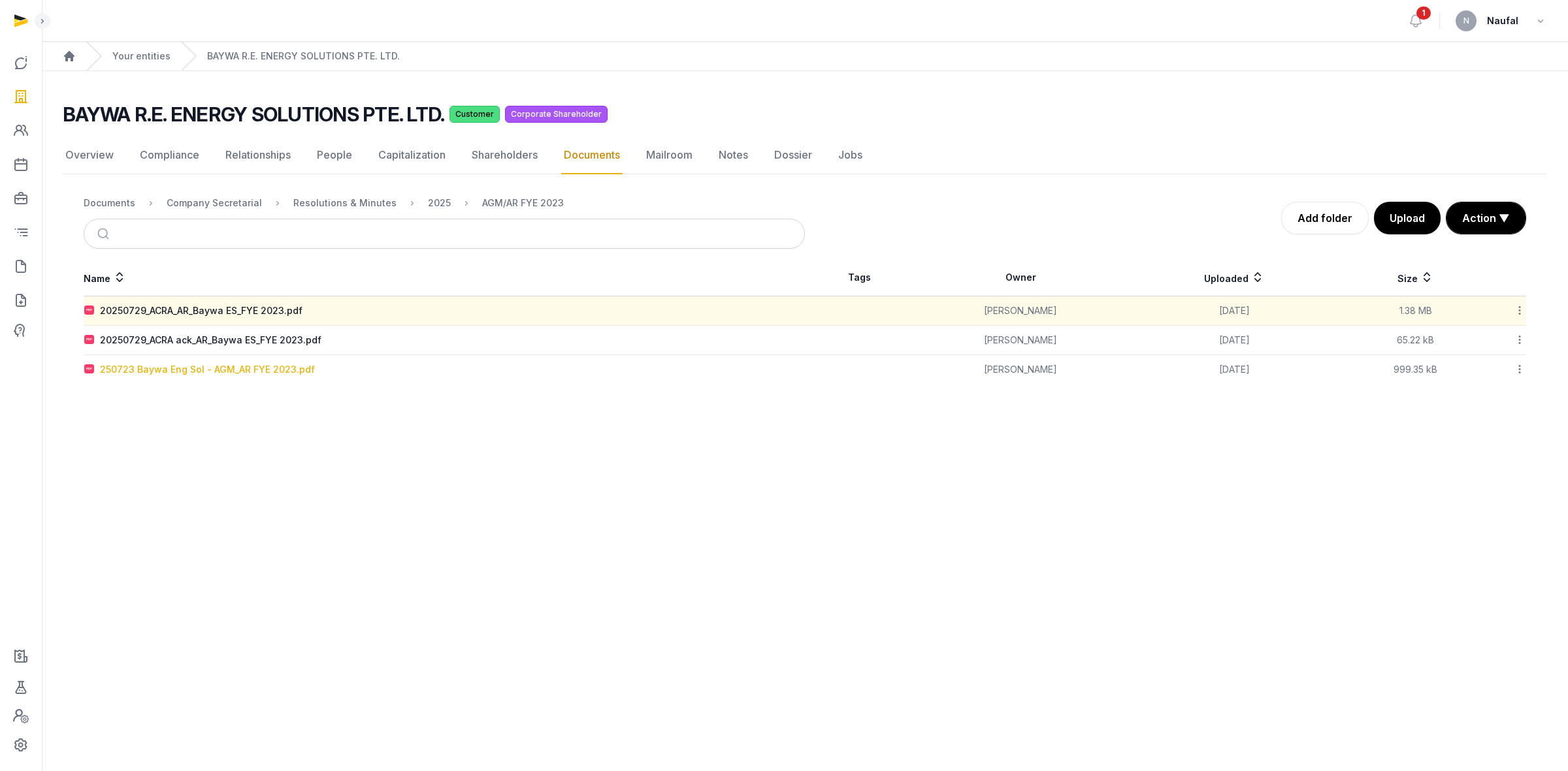
click at [176, 364] on div "250723 Baywa Eng Sol - AGM_AR FYE 2023.pdf" at bounding box center [207, 370] width 215 height 13
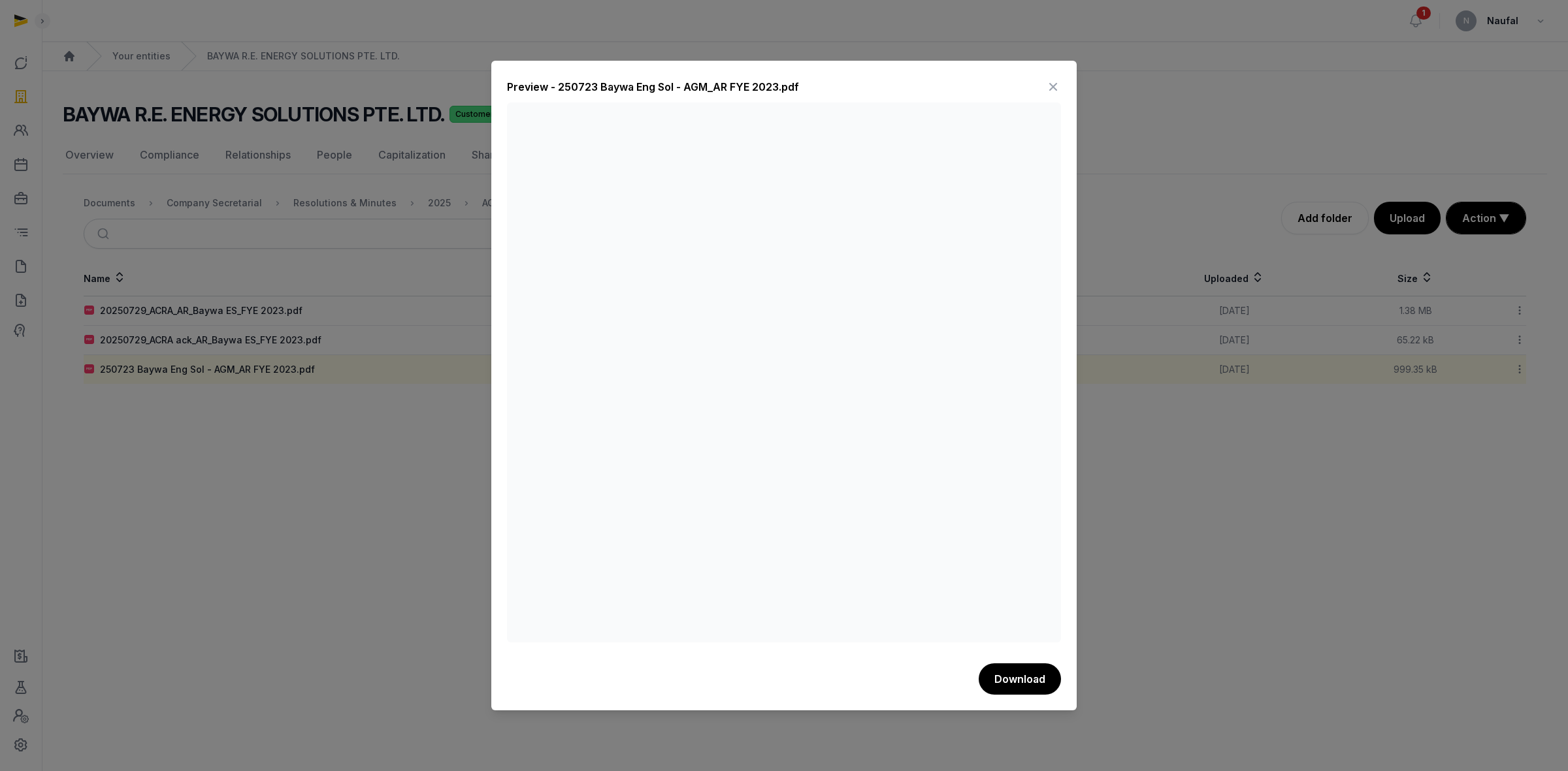
click at [1184, 474] on div at bounding box center [784, 385] width 1568 height 771
click at [1049, 83] on icon at bounding box center [1053, 87] width 15 height 21
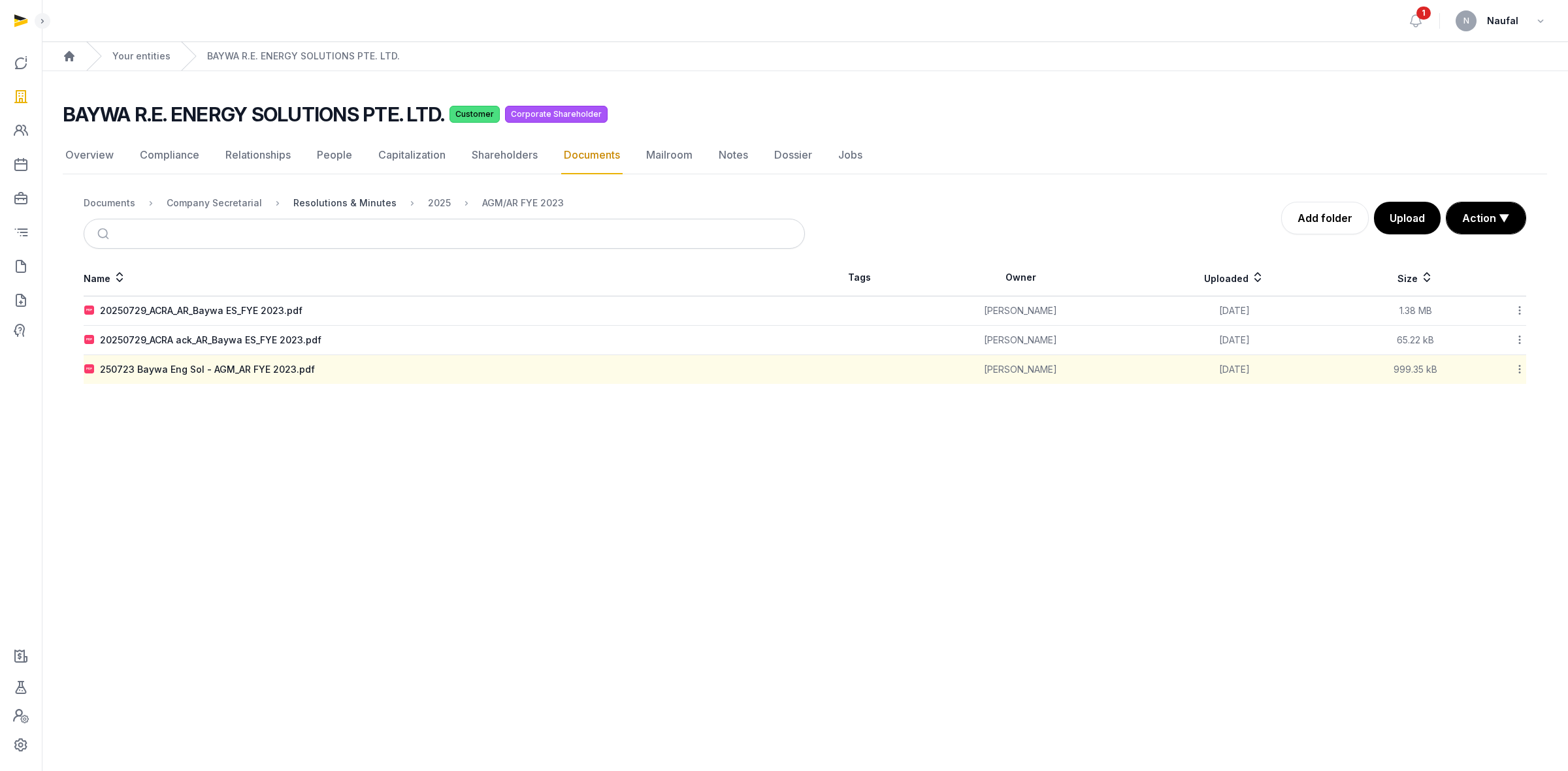
click at [358, 200] on div "Resolutions & Minutes" at bounding box center [344, 203] width 104 height 13
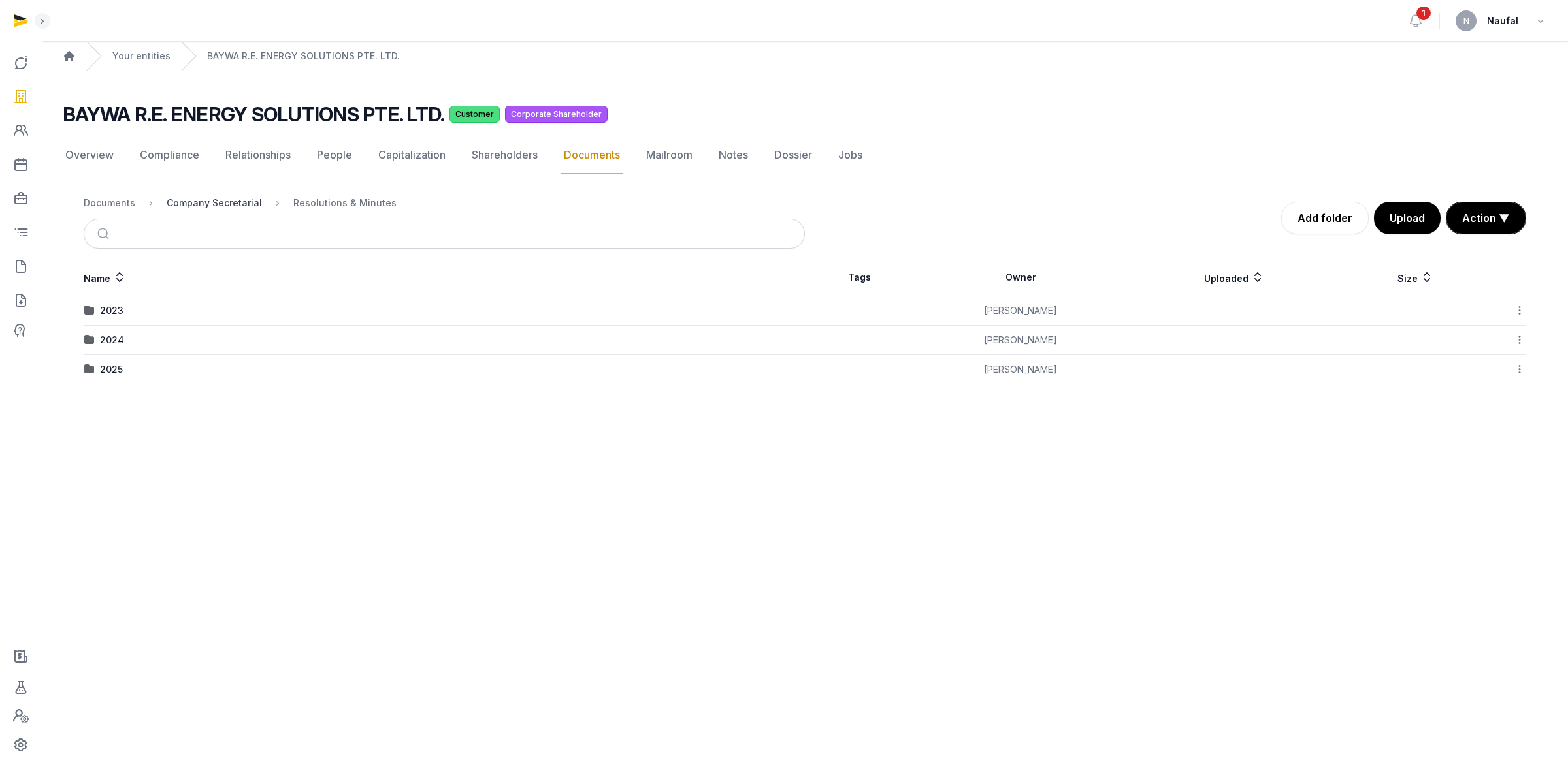
click at [223, 205] on div "Company Secretarial" at bounding box center [214, 203] width 95 height 13
